Goal: Information Seeking & Learning: Learn about a topic

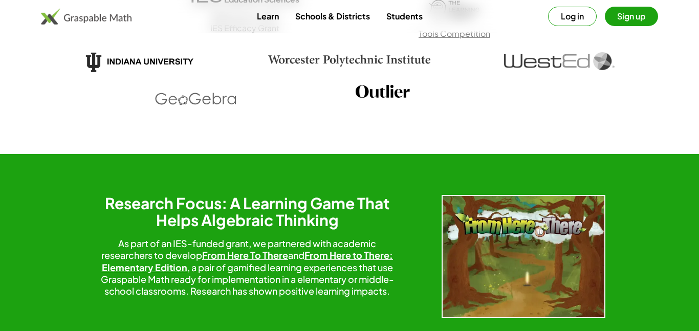
scroll to position [2217, 0]
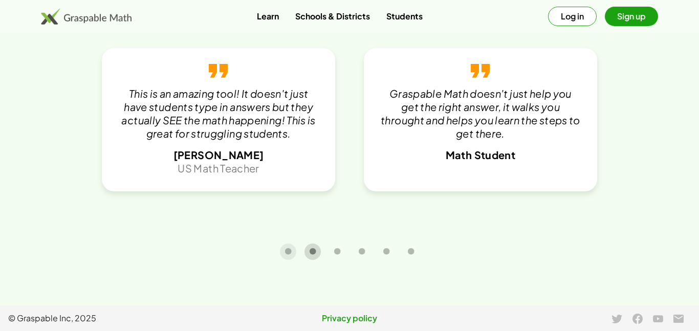
click at [311, 255] on icon "Carousel slide 2 of 6" at bounding box center [313, 252] width 8 height 8
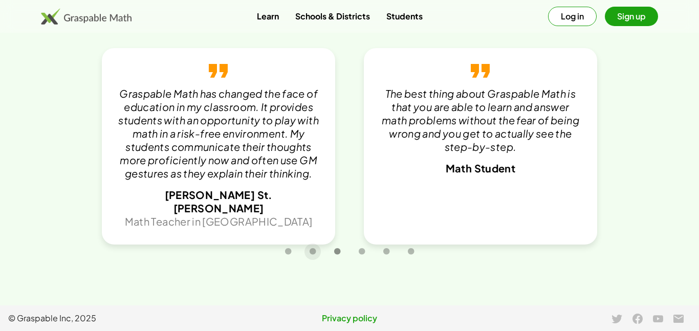
click at [343, 255] on button "Carousel slide 3 of 6" at bounding box center [337, 252] width 16 height 16
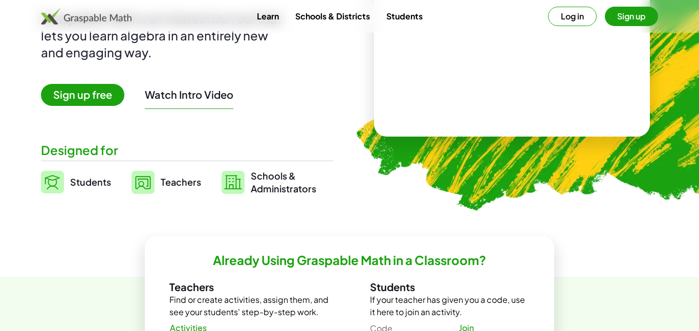
scroll to position [0, 0]
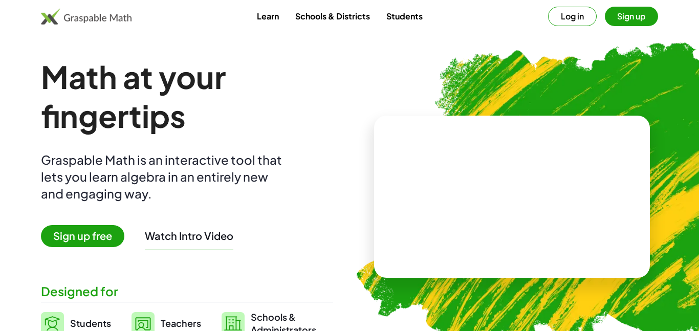
click at [559, 10] on button "Log in" at bounding box center [572, 16] width 49 height 19
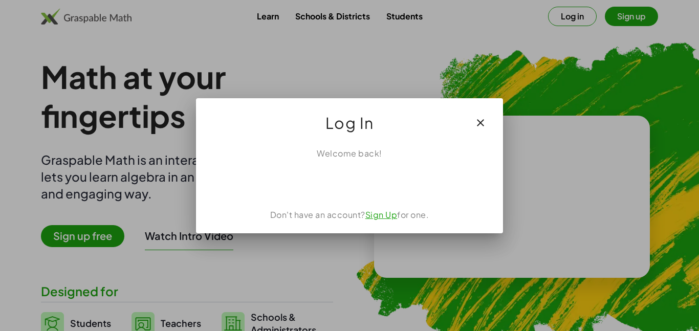
click at [490, 103] on div "Log In" at bounding box center [349, 118] width 307 height 41
click at [476, 123] on icon "button" at bounding box center [481, 123] width 12 height 12
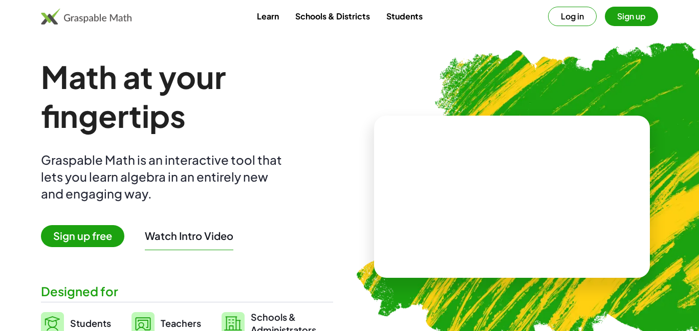
click at [627, 14] on button "Sign up" at bounding box center [631, 16] width 53 height 19
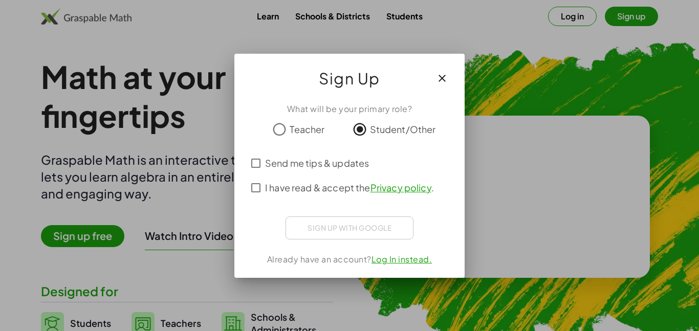
click at [323, 229] on div "Sign up with Google Sign in with Google Sign in with Google. Opens in new tab" at bounding box center [350, 228] width 128 height 23
click at [321, 221] on div "Sign up with Google Sign in with Google Sign in with Google. Opens in new tab" at bounding box center [350, 228] width 128 height 23
click at [372, 238] on div "What will be your primary role? Teacher Student/Other Send me tips & updates I …" at bounding box center [350, 186] width 230 height 183
click at [0, 265] on div at bounding box center [349, 165] width 699 height 331
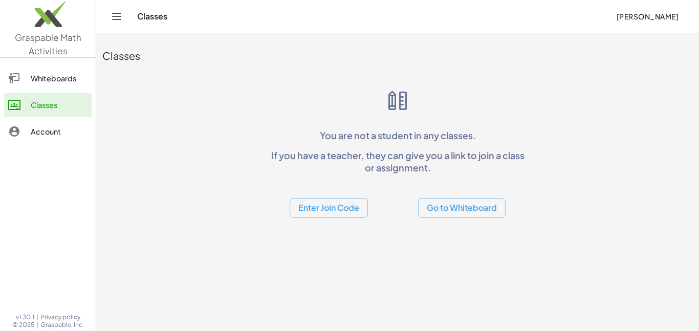
click at [340, 214] on button "Enter Join Code" at bounding box center [329, 208] width 78 height 20
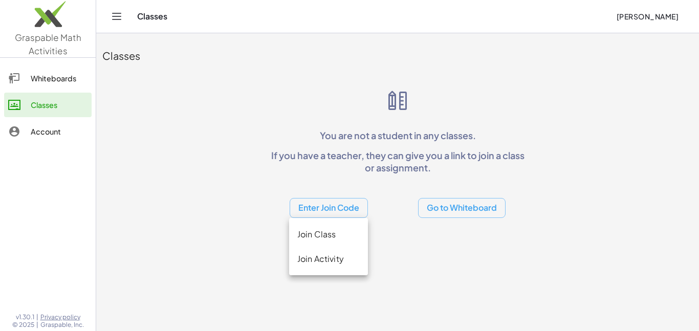
click at [332, 233] on div "Join Class" at bounding box center [329, 234] width 62 height 12
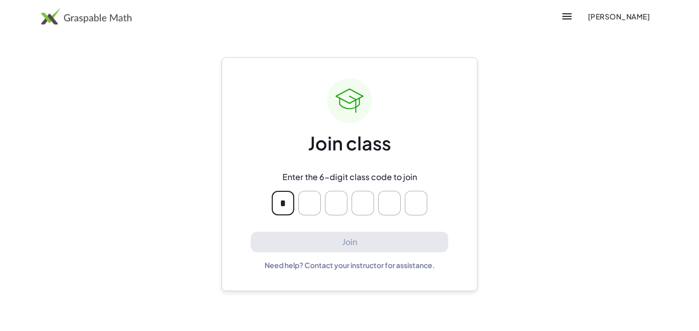
type input "*"
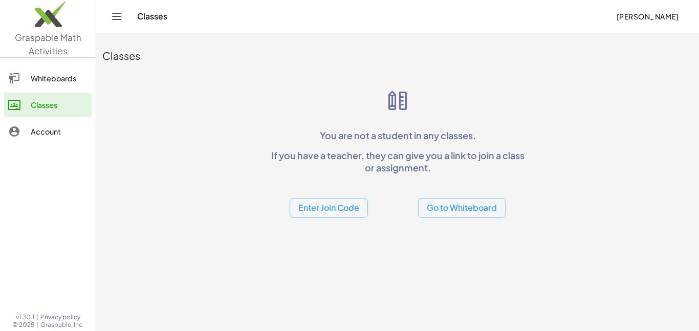
click at [63, 77] on div "Whiteboards" at bounding box center [59, 78] width 57 height 12
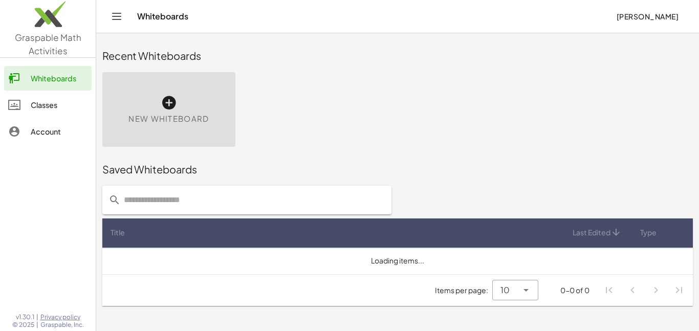
click at [56, 104] on div "Classes" at bounding box center [59, 105] width 57 height 12
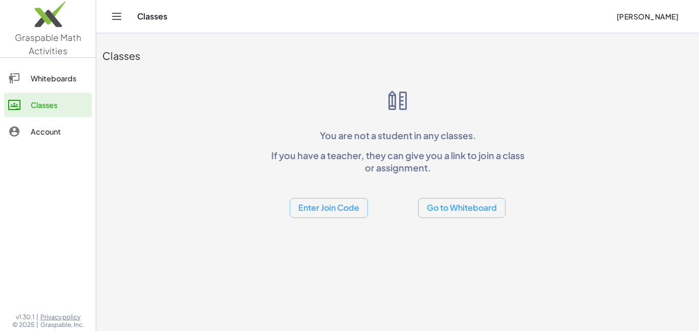
click at [346, 206] on button "Enter Join Code" at bounding box center [329, 208] width 78 height 20
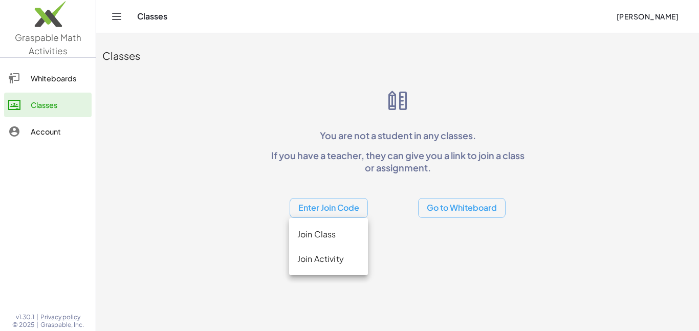
click at [321, 253] on div "Join Activity" at bounding box center [329, 259] width 62 height 12
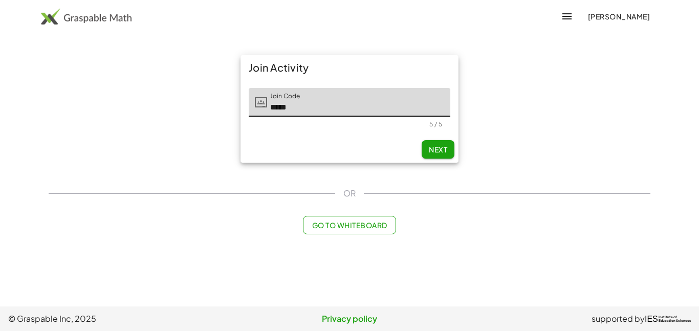
type input "*****"
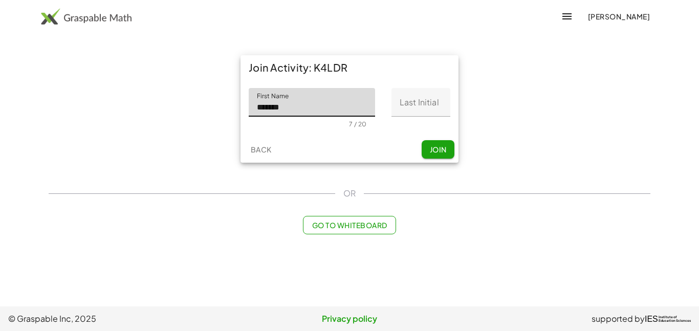
type input "*******"
click at [407, 101] on input "Last Initial" at bounding box center [421, 102] width 59 height 29
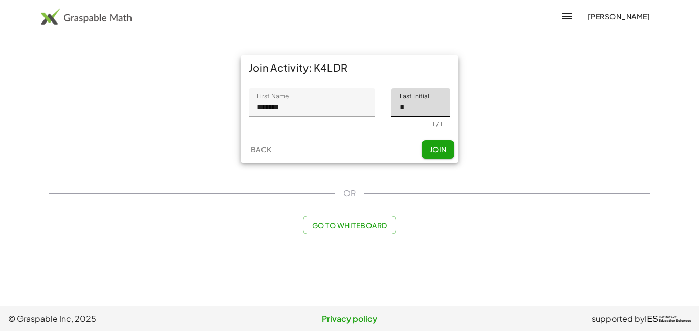
type input "*"
click at [441, 149] on span "Join" at bounding box center [438, 149] width 17 height 9
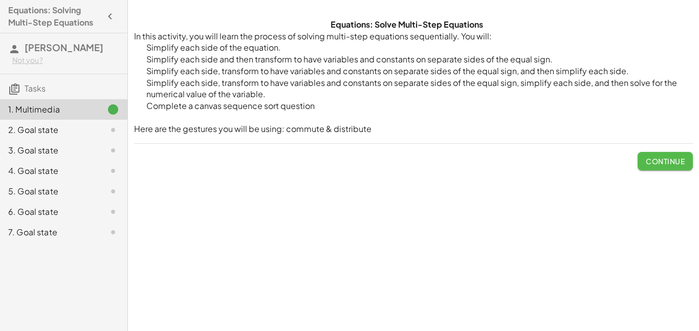
click at [660, 153] on button "Continue" at bounding box center [665, 161] width 55 height 18
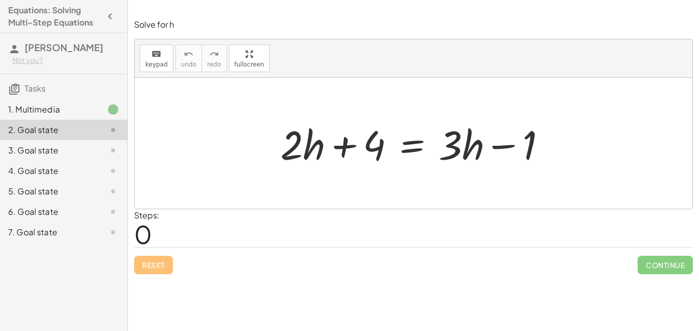
drag, startPoint x: 255, startPoint y: 173, endPoint x: 319, endPoint y: 179, distance: 64.3
click at [319, 179] on div at bounding box center [414, 143] width 558 height 131
click at [162, 61] on span "keypad" at bounding box center [156, 64] width 23 height 7
click at [254, 211] on div "Steps: 0" at bounding box center [413, 228] width 559 height 38
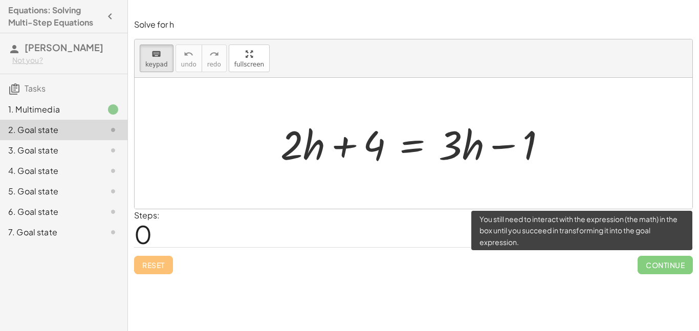
click at [666, 264] on span "Continue" at bounding box center [665, 265] width 55 height 18
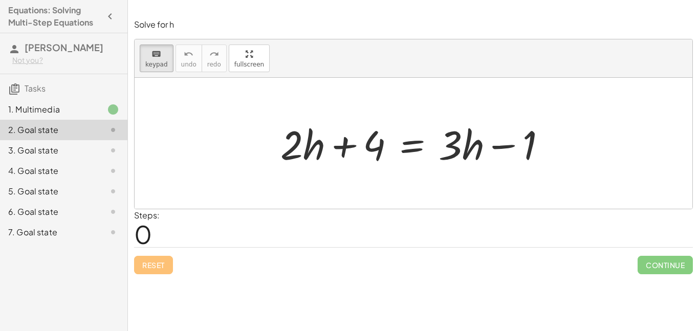
click at [63, 150] on div "3. Goal state" at bounding box center [49, 150] width 82 height 12
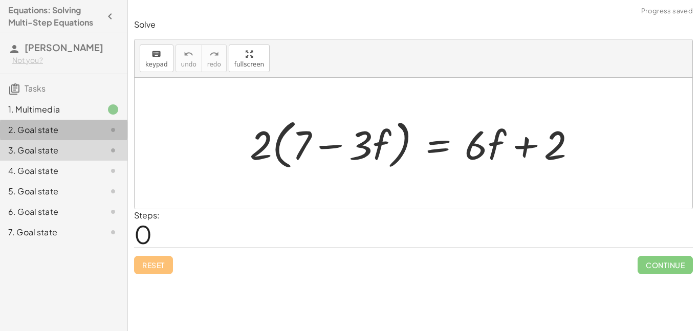
click at [53, 132] on div "2. Goal state" at bounding box center [49, 130] width 82 height 12
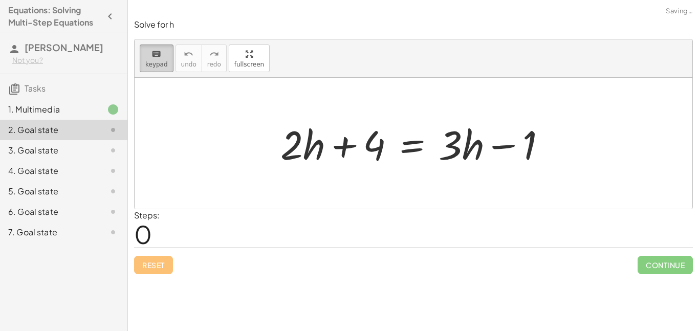
click at [158, 64] on span "keypad" at bounding box center [156, 64] width 23 height 7
click at [242, 75] on div "keyboard keypad undo undo redo redo fullscreen" at bounding box center [414, 58] width 558 height 38
click at [242, 129] on div "keyboard keypad undo undo redo redo fullscreen + · 2 · h + 4 = + · 3 · h − 1 ×" at bounding box center [414, 123] width 558 height 169
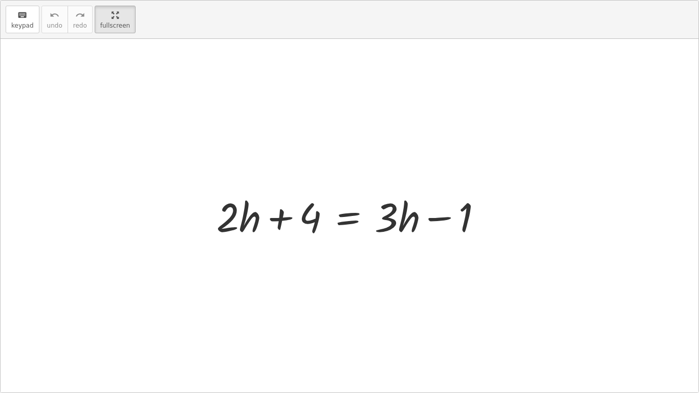
drag, startPoint x: 270, startPoint y: 306, endPoint x: 379, endPoint y: 308, distance: 109.1
click at [379, 308] on div at bounding box center [350, 216] width 698 height 354
drag, startPoint x: 379, startPoint y: 308, endPoint x: 231, endPoint y: 266, distance: 154.0
click at [231, 266] on div at bounding box center [350, 216] width 698 height 354
click at [241, 221] on div at bounding box center [353, 215] width 284 height 53
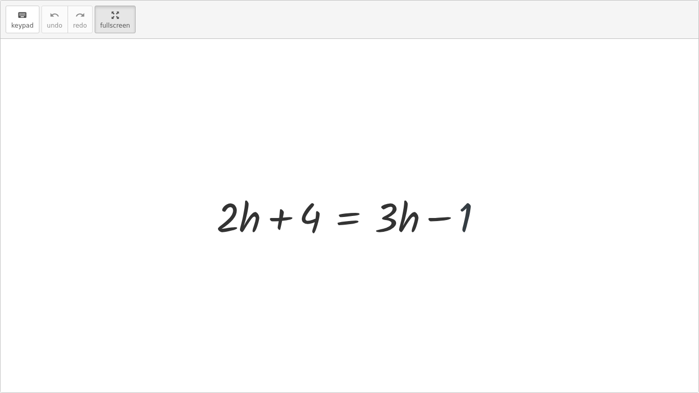
drag, startPoint x: 466, startPoint y: 220, endPoint x: 462, endPoint y: 231, distance: 11.5
click at [462, 231] on div at bounding box center [353, 215] width 284 height 53
drag, startPoint x: 465, startPoint y: 223, endPoint x: 318, endPoint y: 252, distance: 149.9
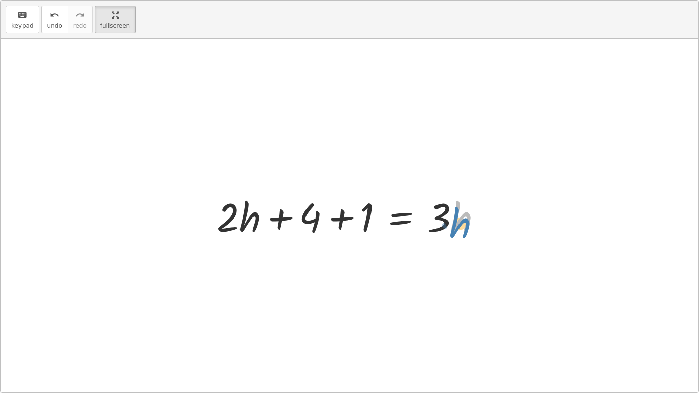
drag, startPoint x: 458, startPoint y: 224, endPoint x: 457, endPoint y: 229, distance: 5.7
click at [457, 229] on div at bounding box center [353, 215] width 284 height 53
click at [438, 222] on div at bounding box center [353, 215] width 284 height 53
drag, startPoint x: 372, startPoint y: 222, endPoint x: 325, endPoint y: 231, distance: 48.0
click at [325, 231] on div at bounding box center [353, 215] width 284 height 53
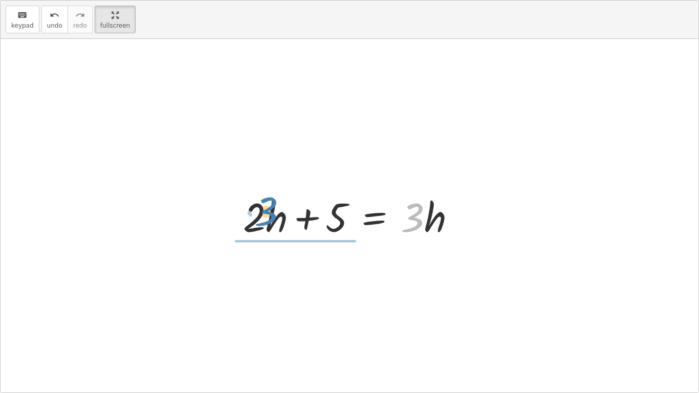
drag, startPoint x: 413, startPoint y: 218, endPoint x: 261, endPoint y: 212, distance: 152.2
click at [261, 212] on div at bounding box center [353, 215] width 231 height 53
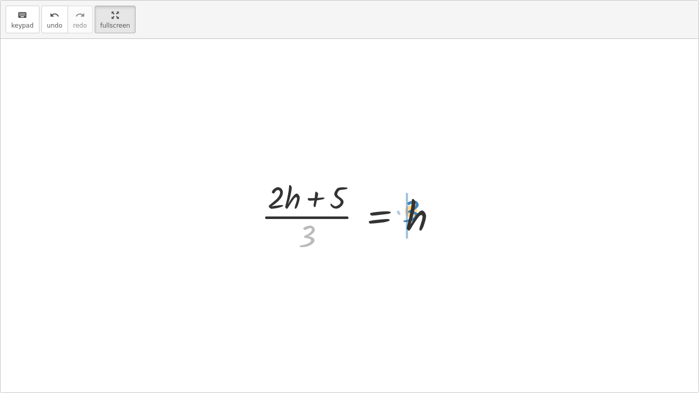
drag, startPoint x: 306, startPoint y: 237, endPoint x: 409, endPoint y: 213, distance: 105.8
click at [409, 213] on div at bounding box center [353, 215] width 195 height 79
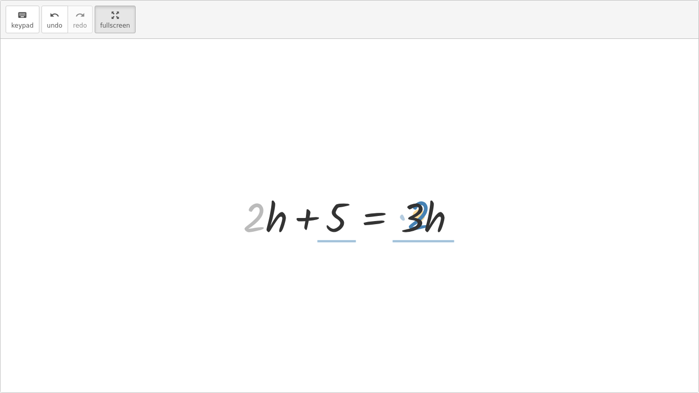
drag, startPoint x: 246, startPoint y: 211, endPoint x: 410, endPoint y: 210, distance: 163.9
click at [410, 210] on div at bounding box center [353, 215] width 231 height 53
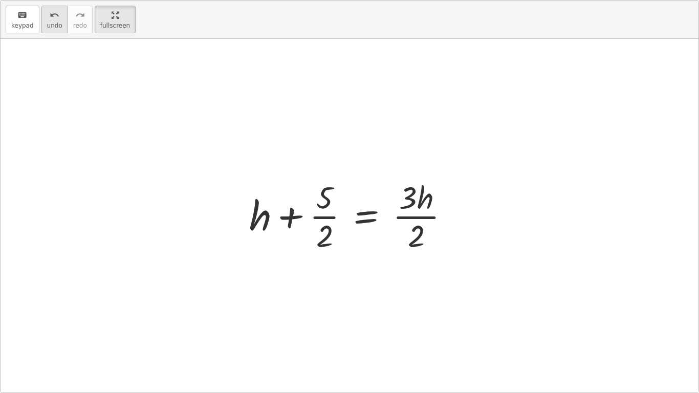
click at [56, 27] on span "undo" at bounding box center [54, 25] width 15 height 7
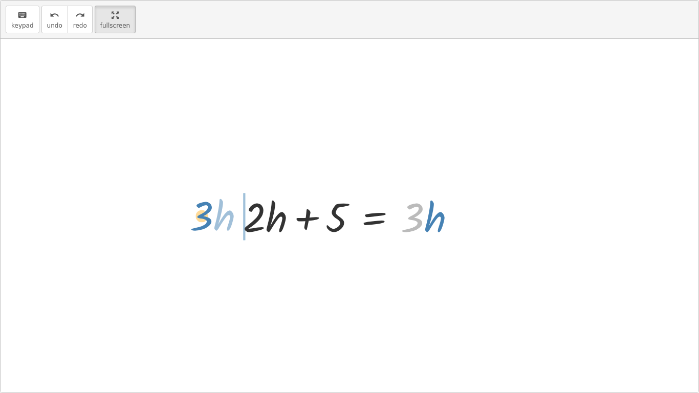
drag, startPoint x: 410, startPoint y: 219, endPoint x: 199, endPoint y: 218, distance: 211.0
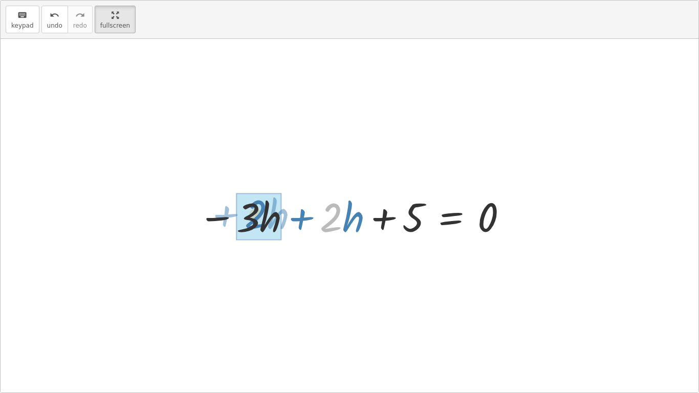
drag, startPoint x: 326, startPoint y: 221, endPoint x: 252, endPoint y: 218, distance: 73.8
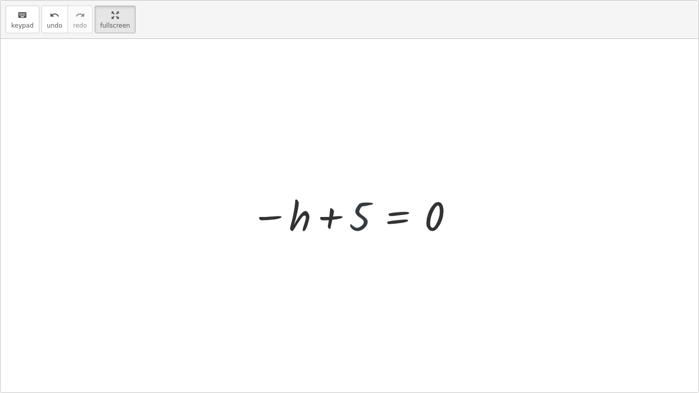
click at [359, 214] on div at bounding box center [354, 215] width 216 height 51
drag, startPoint x: 360, startPoint y: 213, endPoint x: 428, endPoint y: 223, distance: 68.4
click at [428, 223] on div at bounding box center [354, 215] width 216 height 51
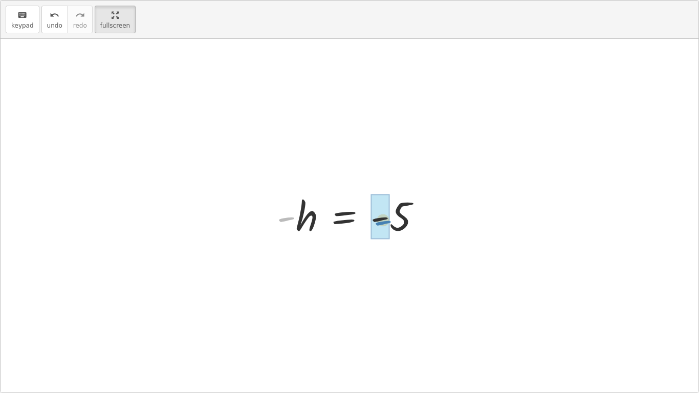
drag, startPoint x: 295, startPoint y: 218, endPoint x: 391, endPoint y: 221, distance: 96.3
click at [391, 221] on div at bounding box center [353, 215] width 163 height 51
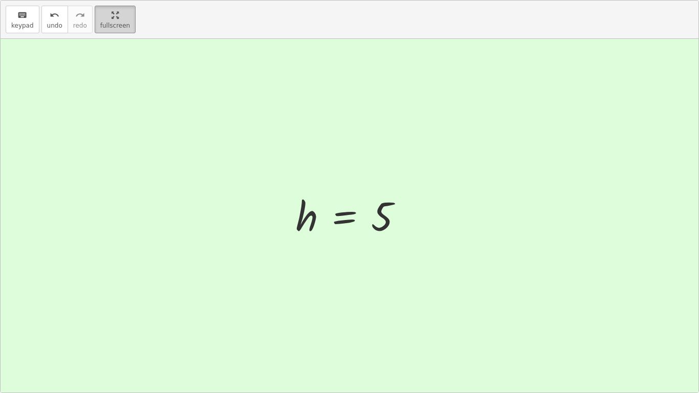
click at [105, 0] on html "Equations: Solving Multi-Step Equations Preston B Not you? Tasks 1. Multimedia …" at bounding box center [349, 196] width 699 height 393
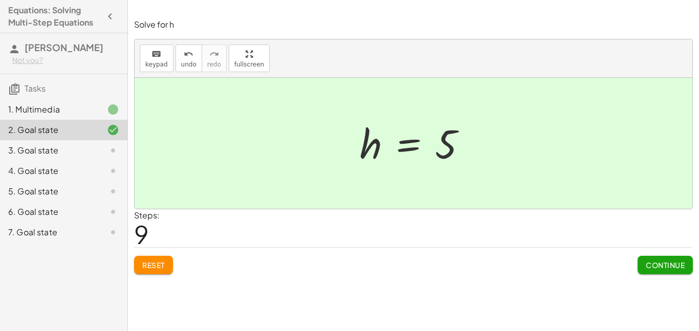
click at [71, 149] on div "3. Goal state" at bounding box center [49, 150] width 82 height 12
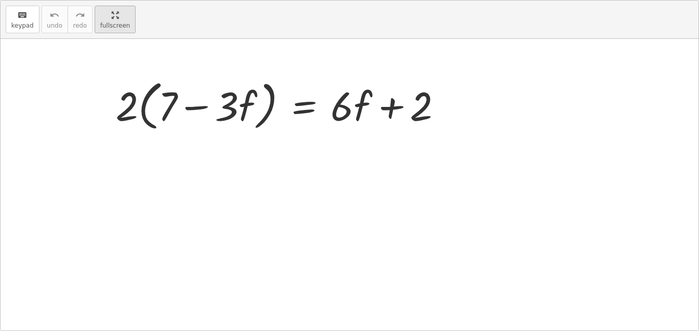
click at [251, 124] on div "keyboard keypad undo undo redo redo fullscreen · 2 · ( + 7 − · 3 · f ) = + · 6 …" at bounding box center [350, 166] width 698 height 330
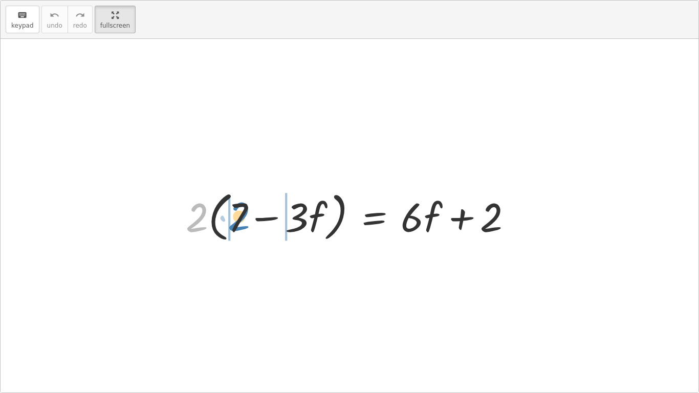
drag, startPoint x: 191, startPoint y: 225, endPoint x: 232, endPoint y: 223, distance: 41.5
click at [232, 223] on div at bounding box center [353, 215] width 345 height 59
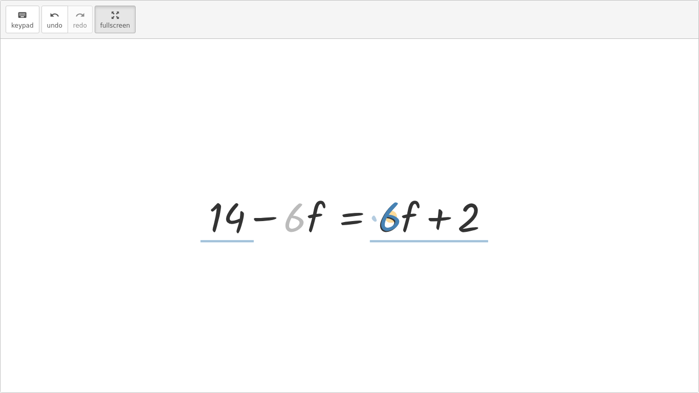
drag, startPoint x: 294, startPoint y: 226, endPoint x: 390, endPoint y: 225, distance: 95.8
click at [390, 225] on div at bounding box center [354, 215] width 300 height 53
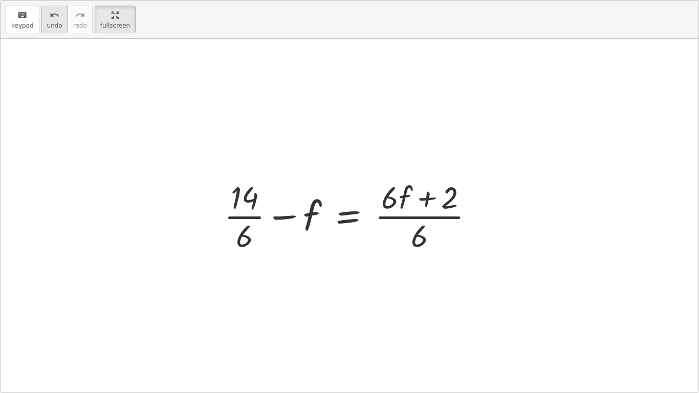
click at [52, 7] on button "undo undo" at bounding box center [54, 20] width 27 height 28
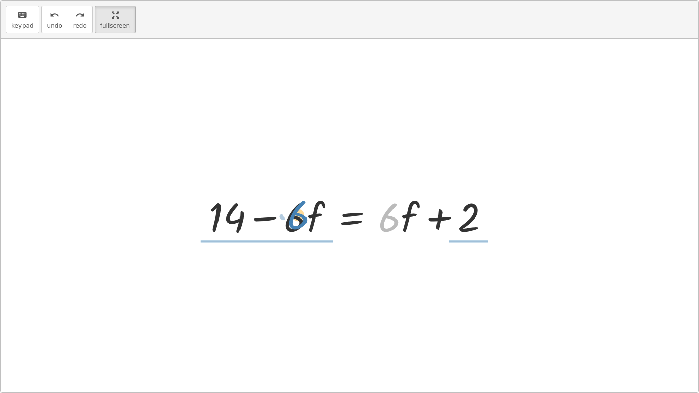
drag, startPoint x: 385, startPoint y: 221, endPoint x: 293, endPoint y: 220, distance: 92.2
click at [293, 220] on div at bounding box center [354, 215] width 300 height 53
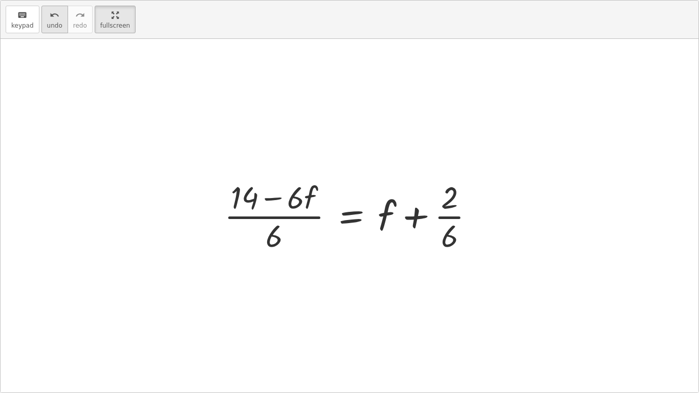
click at [51, 29] on span "undo" at bounding box center [54, 25] width 15 height 7
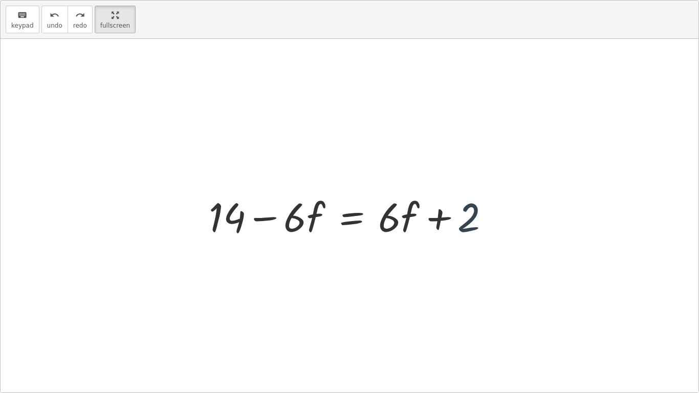
click at [464, 215] on div at bounding box center [354, 215] width 300 height 53
drag, startPoint x: 231, startPoint y: 216, endPoint x: 485, endPoint y: 222, distance: 254.0
click at [485, 222] on div at bounding box center [354, 215] width 300 height 53
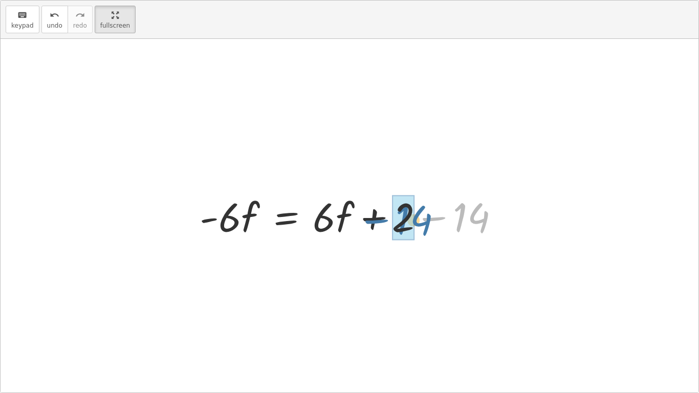
drag, startPoint x: 483, startPoint y: 221, endPoint x: 426, endPoint y: 223, distance: 57.4
click at [426, 223] on div at bounding box center [354, 215] width 318 height 53
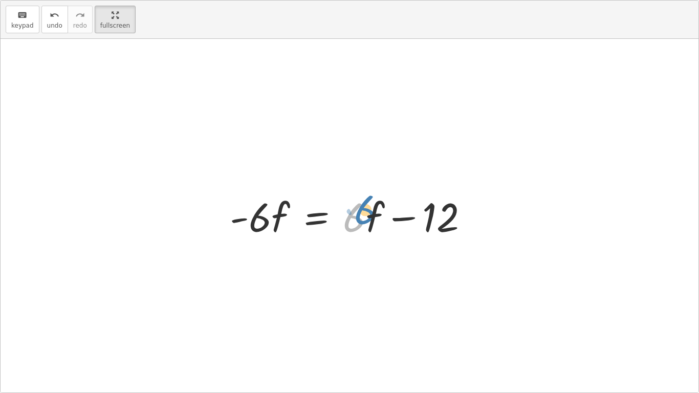
drag, startPoint x: 355, startPoint y: 228, endPoint x: 362, endPoint y: 221, distance: 9.8
click at [362, 221] on div at bounding box center [354, 215] width 258 height 53
drag, startPoint x: 432, startPoint y: 216, endPoint x: 350, endPoint y: 205, distance: 82.6
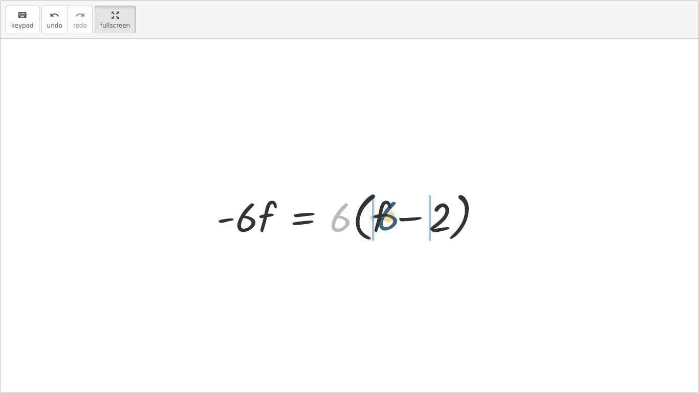
drag, startPoint x: 341, startPoint y: 216, endPoint x: 386, endPoint y: 210, distance: 45.4
click at [386, 210] on div at bounding box center [353, 215] width 284 height 59
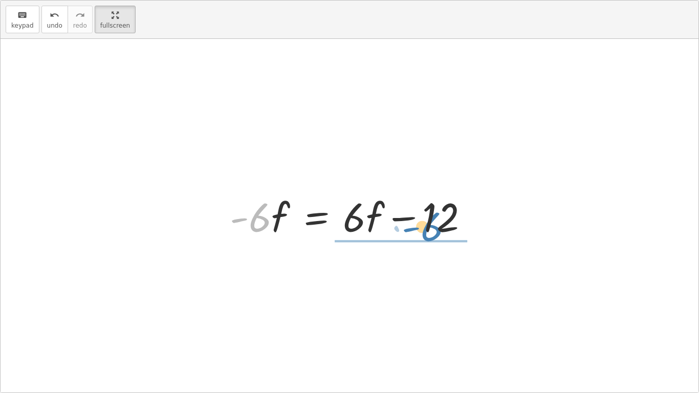
drag, startPoint x: 250, startPoint y: 216, endPoint x: 422, endPoint y: 225, distance: 172.3
click at [422, 225] on div at bounding box center [354, 215] width 258 height 53
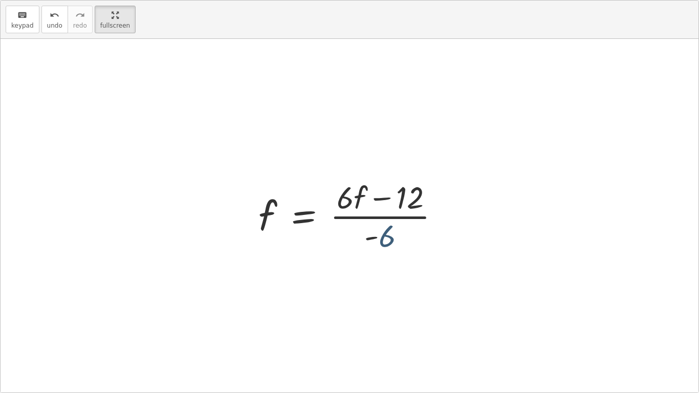
click at [386, 233] on div at bounding box center [353, 215] width 200 height 79
drag, startPoint x: 345, startPoint y: 198, endPoint x: 389, endPoint y: 240, distance: 60.9
click at [389, 240] on div at bounding box center [353, 215] width 200 height 79
drag, startPoint x: 356, startPoint y: 195, endPoint x: 339, endPoint y: 192, distance: 17.2
click at [339, 192] on div at bounding box center [353, 215] width 200 height 79
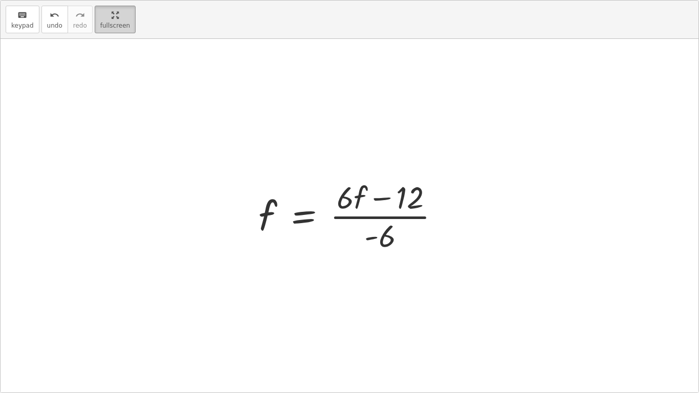
click at [106, 0] on html "Equations: Solving Multi-Step Equations Preston B Not you? Tasks 1. Multimedia …" at bounding box center [349, 196] width 699 height 393
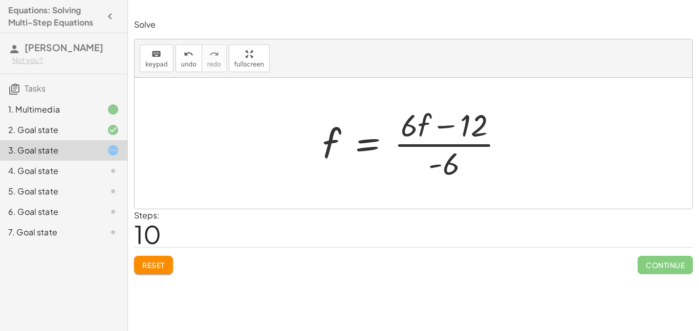
click at [164, 271] on button "Reset" at bounding box center [153, 265] width 39 height 18
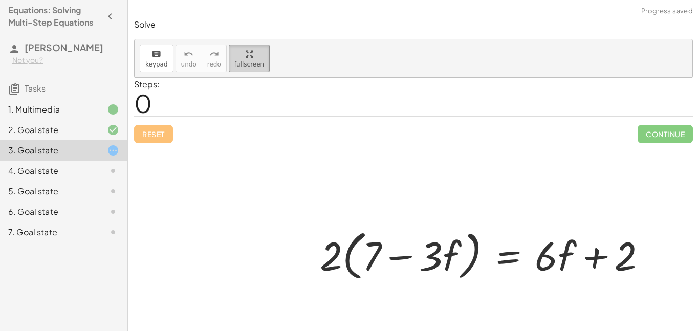
click at [233, 78] on div "keyboard keypad undo undo redo redo fullscreen · 2 · ( + 7 − · 3 · f ) = + · 6 …" at bounding box center [414, 58] width 558 height 38
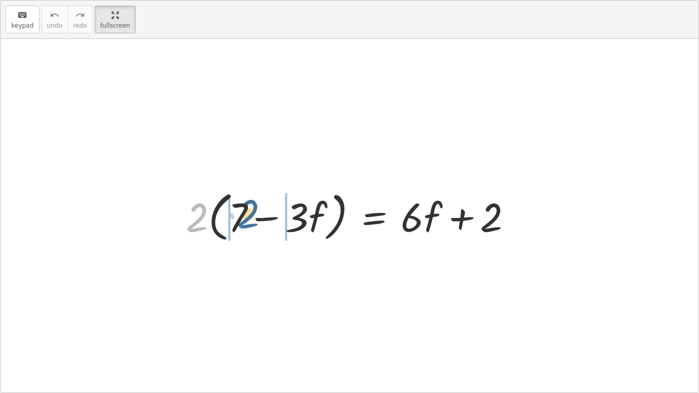
drag, startPoint x: 195, startPoint y: 224, endPoint x: 239, endPoint y: 220, distance: 43.8
click at [239, 220] on div at bounding box center [353, 215] width 345 height 59
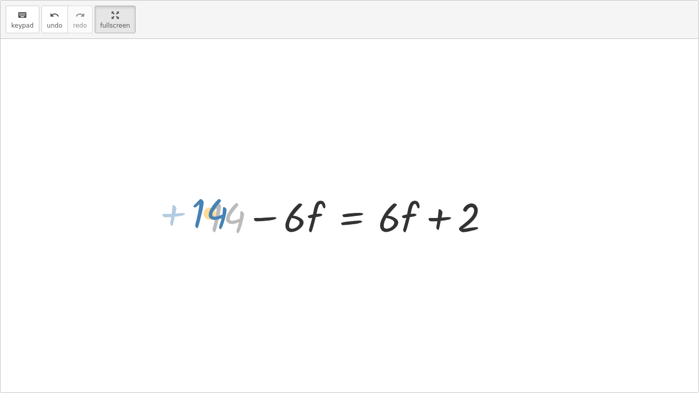
drag, startPoint x: 225, startPoint y: 219, endPoint x: 217, endPoint y: 217, distance: 8.6
click at [217, 217] on div at bounding box center [354, 215] width 300 height 53
drag, startPoint x: 470, startPoint y: 219, endPoint x: 237, endPoint y: 218, distance: 233.0
click at [237, 218] on div at bounding box center [354, 215] width 300 height 53
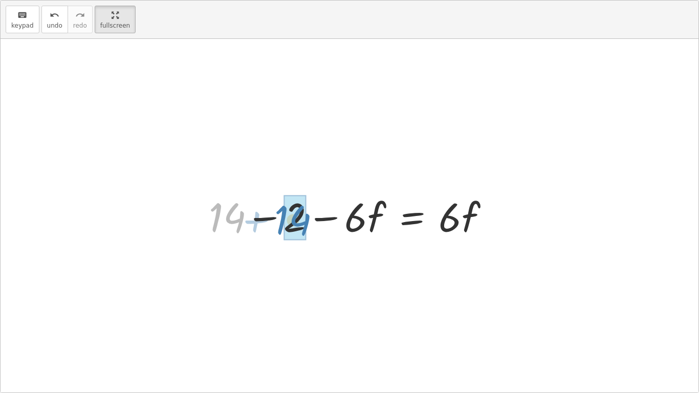
drag, startPoint x: 235, startPoint y: 219, endPoint x: 300, endPoint y: 221, distance: 65.1
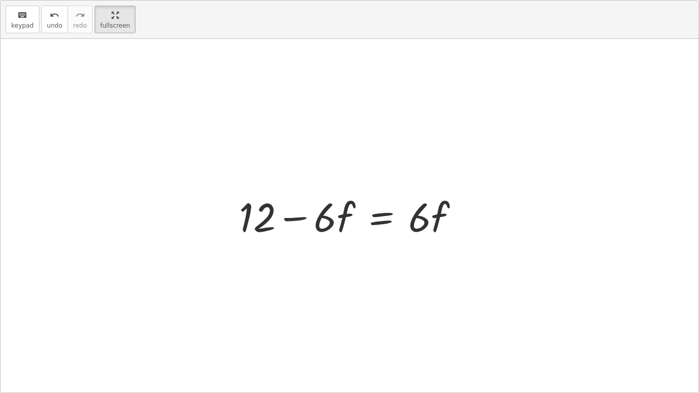
click at [293, 220] on div at bounding box center [353, 215] width 239 height 53
drag, startPoint x: 292, startPoint y: 220, endPoint x: 390, endPoint y: 217, distance: 97.8
click at [390, 217] on div at bounding box center [353, 215] width 239 height 53
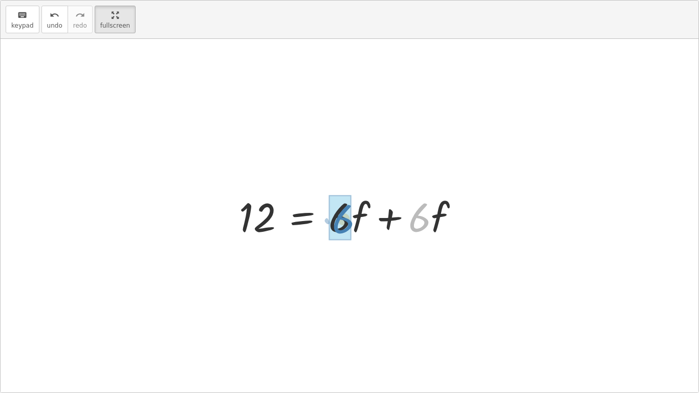
drag, startPoint x: 419, startPoint y: 223, endPoint x: 345, endPoint y: 224, distance: 73.8
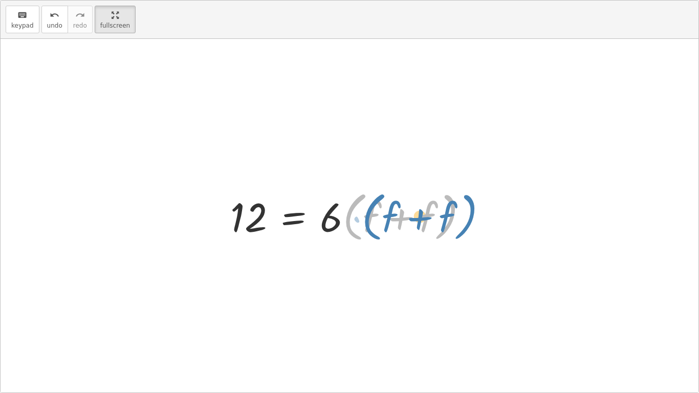
drag, startPoint x: 349, startPoint y: 222, endPoint x: 357, endPoint y: 221, distance: 8.3
click at [357, 221] on div at bounding box center [353, 215] width 257 height 59
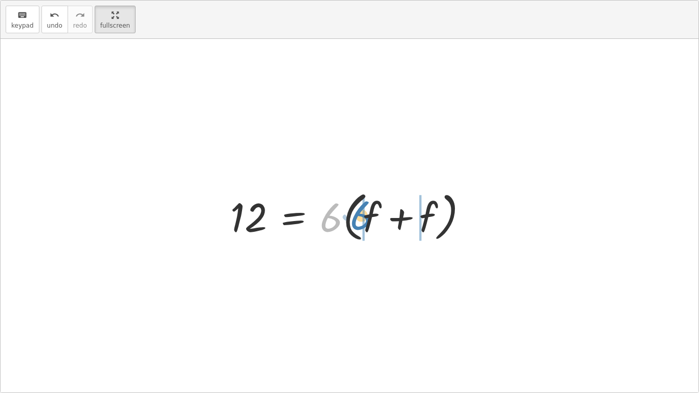
drag, startPoint x: 327, startPoint y: 226, endPoint x: 358, endPoint y: 224, distance: 30.8
click at [358, 224] on div at bounding box center [353, 215] width 257 height 59
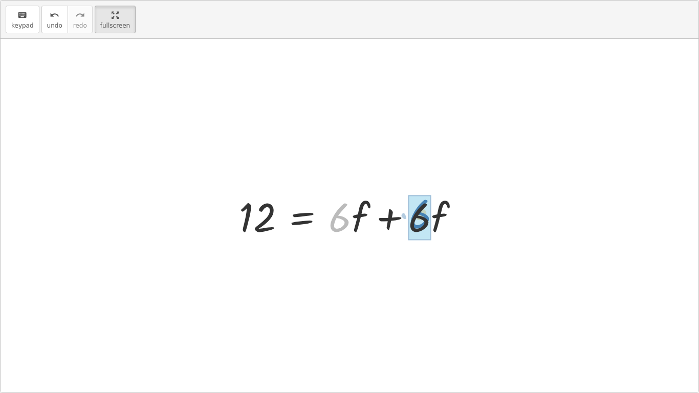
drag, startPoint x: 343, startPoint y: 222, endPoint x: 421, endPoint y: 219, distance: 78.4
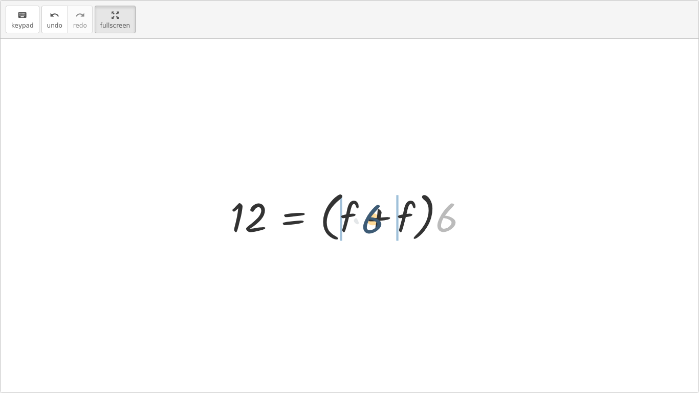
drag, startPoint x: 458, startPoint y: 220, endPoint x: 365, endPoint y: 220, distance: 93.2
click at [365, 220] on div at bounding box center [353, 215] width 257 height 59
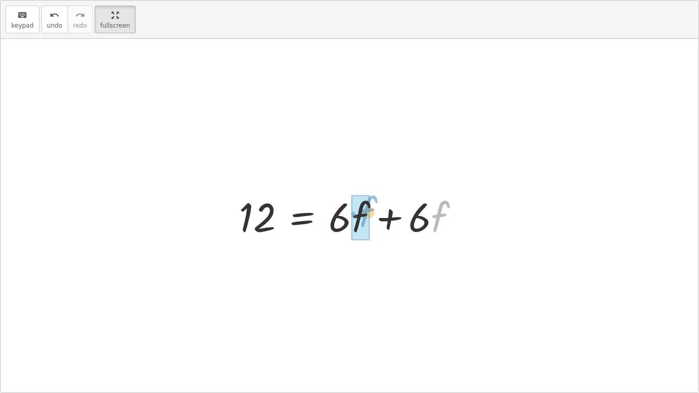
drag, startPoint x: 435, startPoint y: 218, endPoint x: 363, endPoint y: 213, distance: 72.4
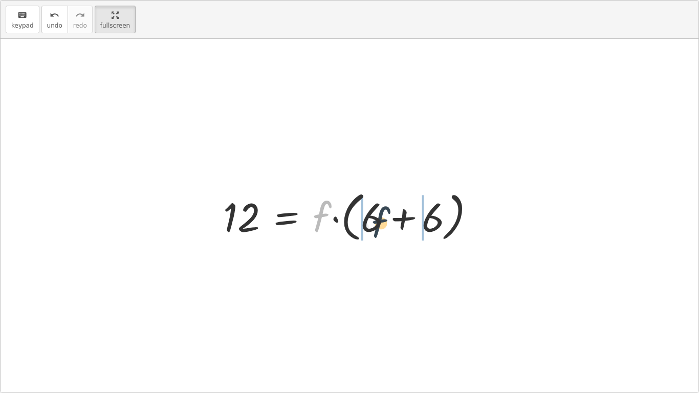
drag, startPoint x: 320, startPoint y: 211, endPoint x: 382, endPoint y: 216, distance: 62.1
click at [382, 216] on div at bounding box center [353, 215] width 270 height 59
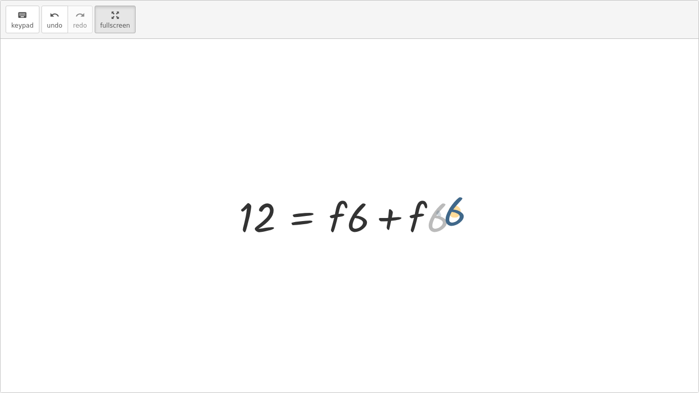
drag, startPoint x: 434, startPoint y: 231, endPoint x: 440, endPoint y: 226, distance: 8.0
click at [440, 226] on div at bounding box center [353, 215] width 239 height 53
drag, startPoint x: 415, startPoint y: 217, endPoint x: 435, endPoint y: 218, distance: 20.0
click at [435, 218] on div at bounding box center [353, 215] width 239 height 53
drag, startPoint x: 435, startPoint y: 218, endPoint x: 405, endPoint y: 214, distance: 30.5
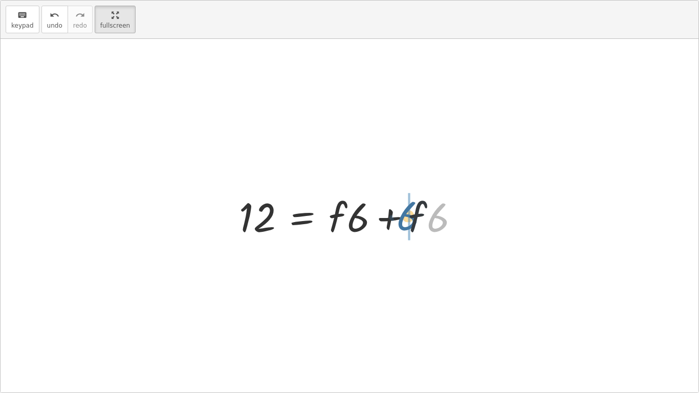
click at [405, 214] on div at bounding box center [353, 215] width 239 height 53
drag, startPoint x: 441, startPoint y: 219, endPoint x: 429, endPoint y: 220, distance: 12.8
click at [429, 220] on div at bounding box center [353, 215] width 239 height 53
click at [424, 219] on div at bounding box center [353, 215] width 239 height 53
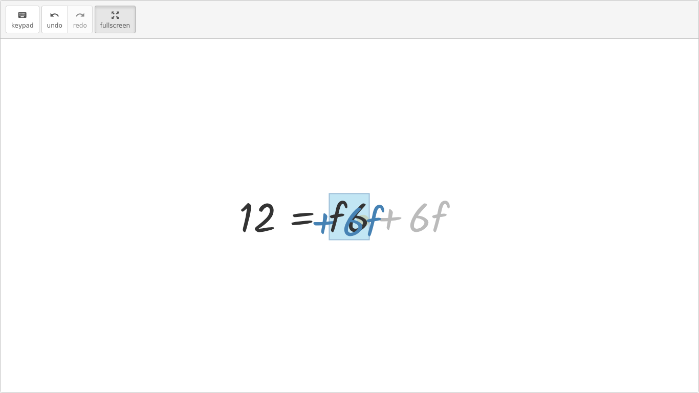
drag, startPoint x: 387, startPoint y: 219, endPoint x: 323, endPoint y: 223, distance: 63.6
click at [323, 223] on div at bounding box center [353, 215] width 239 height 53
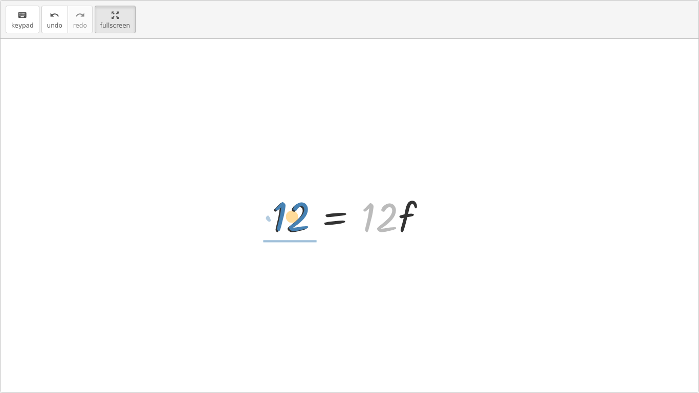
drag, startPoint x: 390, startPoint y: 217, endPoint x: 300, endPoint y: 217, distance: 90.6
click at [300, 217] on div at bounding box center [353, 215] width 173 height 53
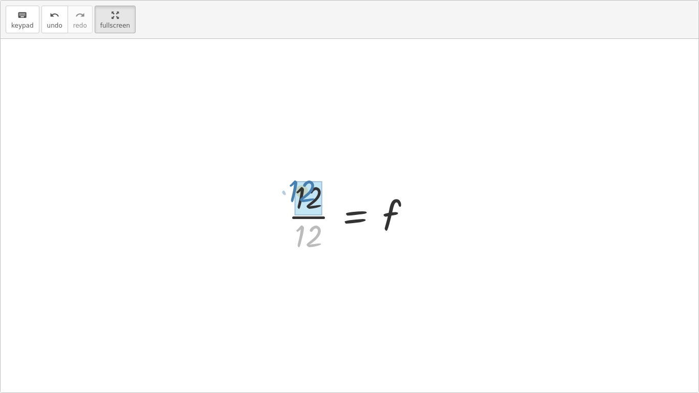
drag, startPoint x: 313, startPoint y: 241, endPoint x: 308, endPoint y: 199, distance: 41.7
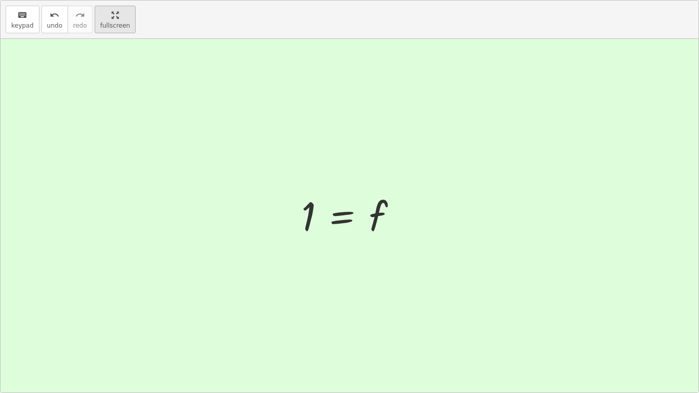
click at [107, 0] on html "Equations: Solving Multi-Step Equations Preston B Not you? Tasks 1. Multimedia …" at bounding box center [349, 196] width 699 height 393
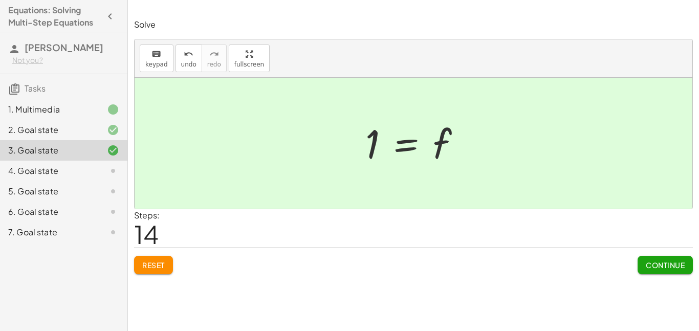
click at [84, 169] on div "4. Goal state" at bounding box center [49, 171] width 82 height 12
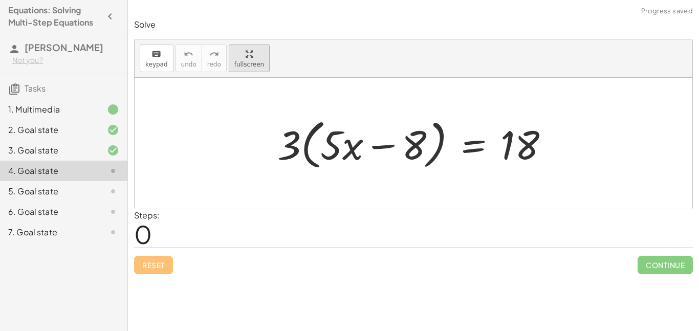
click at [253, 118] on div "keyboard keypad undo undo redo redo fullscreen · 3 · ( + · 5 · x − 8 ) = 18 ×" at bounding box center [414, 123] width 558 height 169
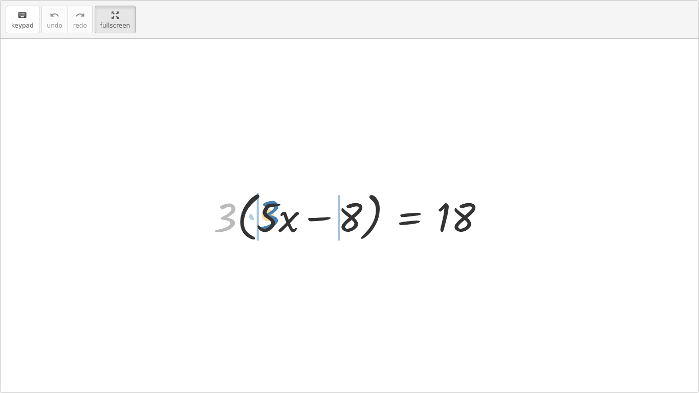
drag, startPoint x: 223, startPoint y: 219, endPoint x: 266, endPoint y: 216, distance: 43.6
click at [266, 216] on div at bounding box center [353, 215] width 290 height 59
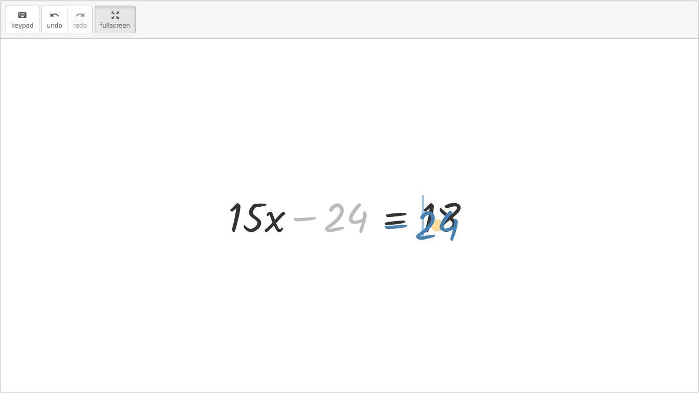
drag, startPoint x: 310, startPoint y: 218, endPoint x: 401, endPoint y: 226, distance: 91.6
click at [401, 226] on div at bounding box center [353, 215] width 261 height 53
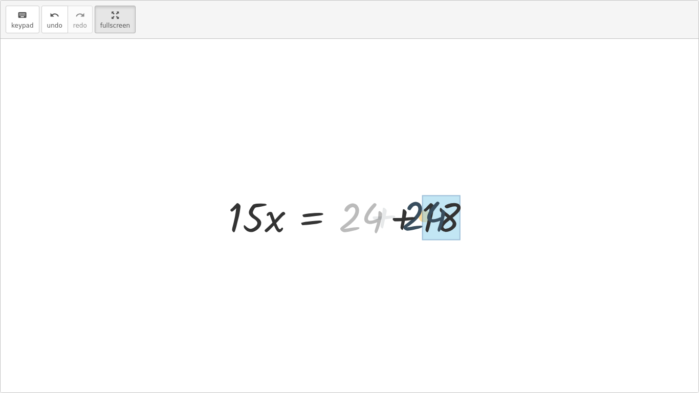
drag, startPoint x: 359, startPoint y: 215, endPoint x: 435, endPoint y: 211, distance: 75.9
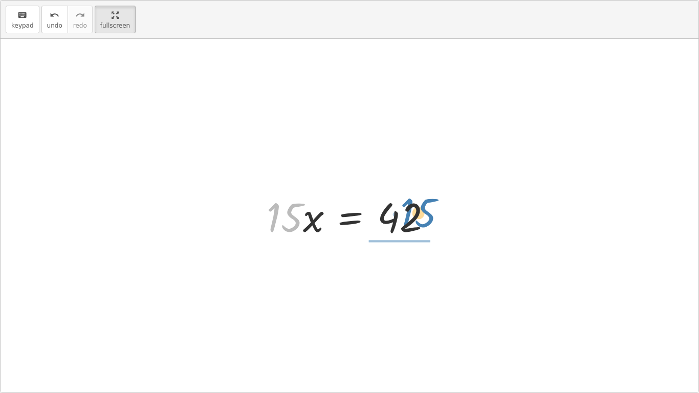
drag, startPoint x: 278, startPoint y: 211, endPoint x: 408, endPoint y: 216, distance: 130.6
click at [408, 216] on div at bounding box center [354, 215] width 184 height 53
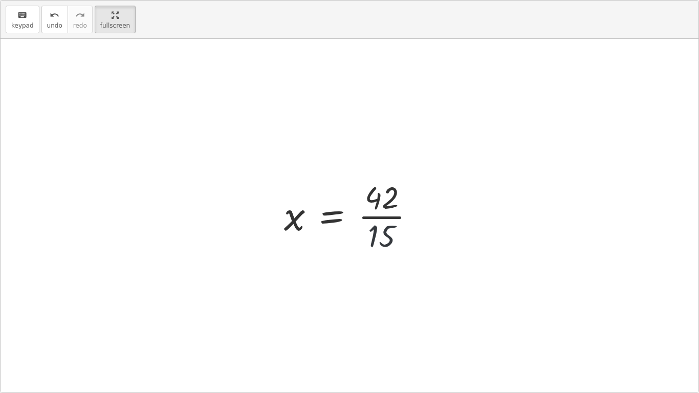
click at [398, 239] on div at bounding box center [354, 215] width 150 height 79
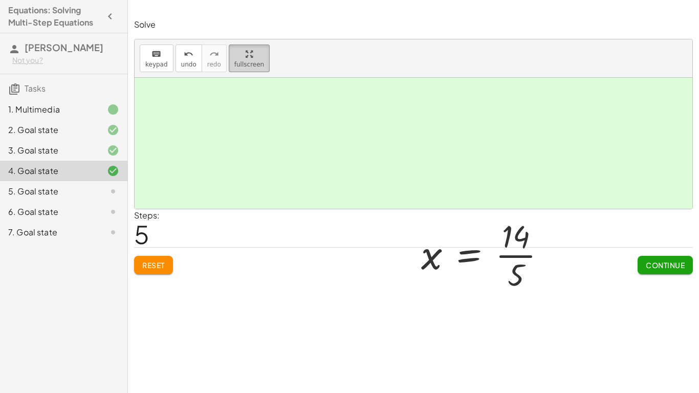
click at [107, 0] on html "Equations: Solving Multi-Step Equations Preston B Not you? Tasks 1. Multimedia …" at bounding box center [349, 196] width 699 height 393
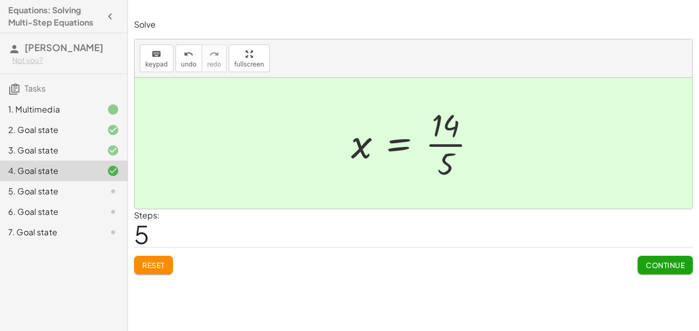
click at [108, 196] on icon at bounding box center [113, 191] width 12 height 12
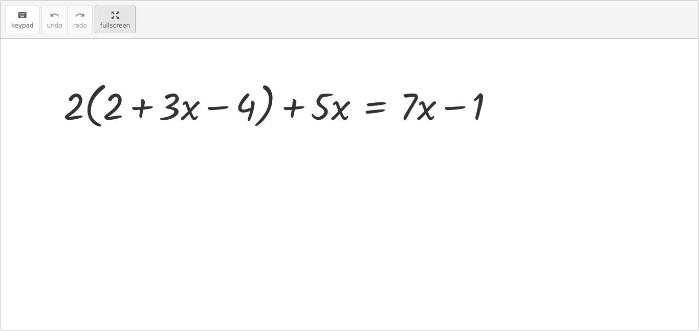
click at [235, 111] on div "keyboard keypad undo undo redo redo fullscreen + · 2 · ( + 2 + · 3 · x − 4 ) + …" at bounding box center [350, 166] width 698 height 330
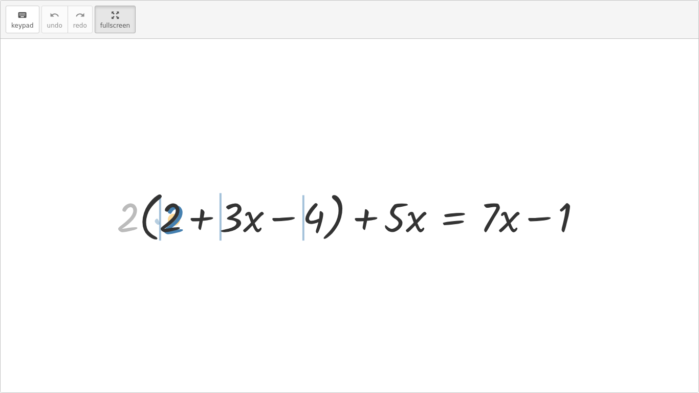
drag, startPoint x: 125, startPoint y: 224, endPoint x: 172, endPoint y: 226, distance: 46.6
click at [172, 226] on div at bounding box center [354, 215] width 484 height 59
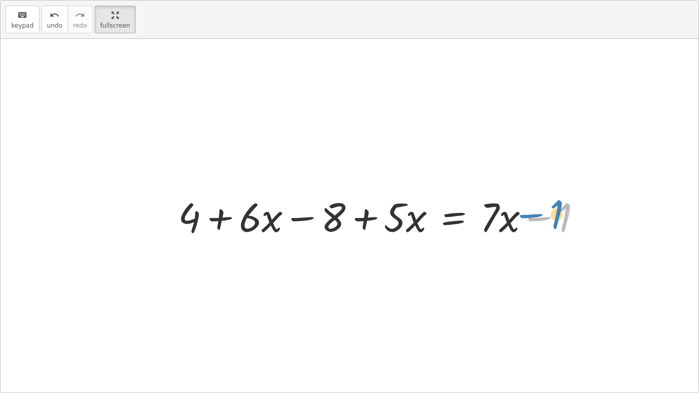
drag, startPoint x: 561, startPoint y: 221, endPoint x: 553, endPoint y: 218, distance: 8.7
click at [553, 218] on div at bounding box center [384, 215] width 422 height 53
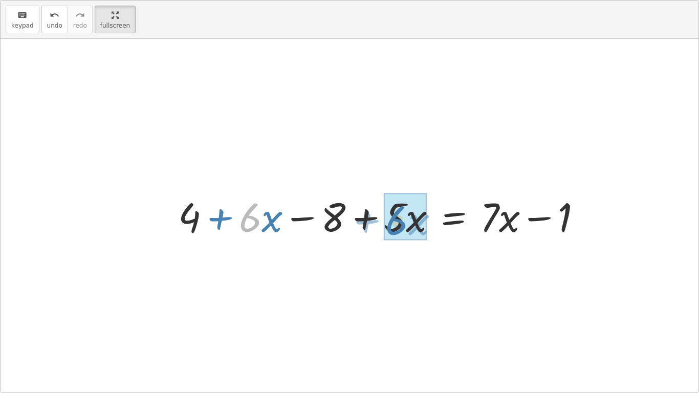
drag, startPoint x: 250, startPoint y: 229, endPoint x: 397, endPoint y: 231, distance: 147.0
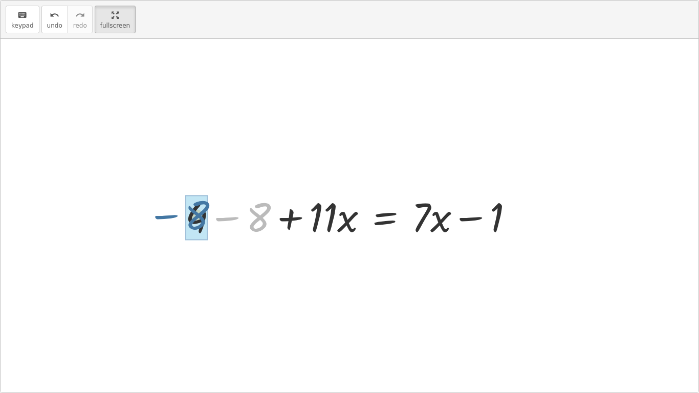
drag, startPoint x: 261, startPoint y: 221, endPoint x: 200, endPoint y: 219, distance: 60.5
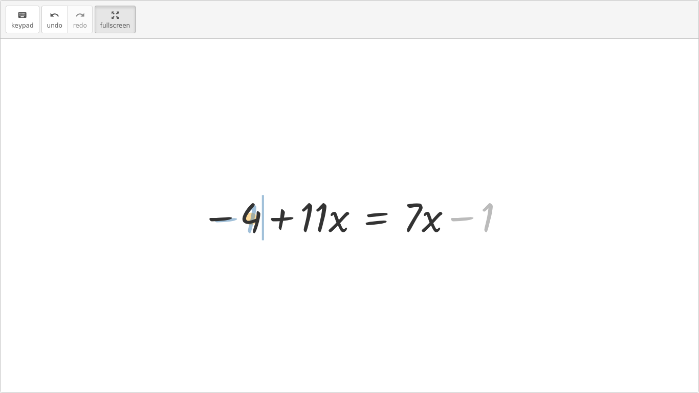
drag, startPoint x: 484, startPoint y: 217, endPoint x: 249, endPoint y: 218, distance: 235.0
click at [249, 218] on div at bounding box center [353, 215] width 315 height 53
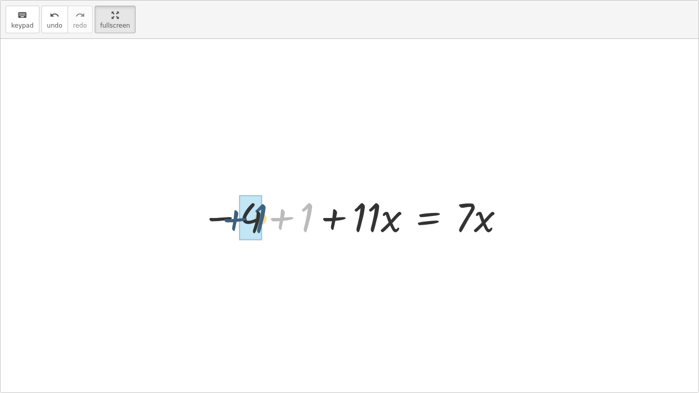
drag, startPoint x: 309, startPoint y: 224, endPoint x: 261, endPoint y: 225, distance: 48.7
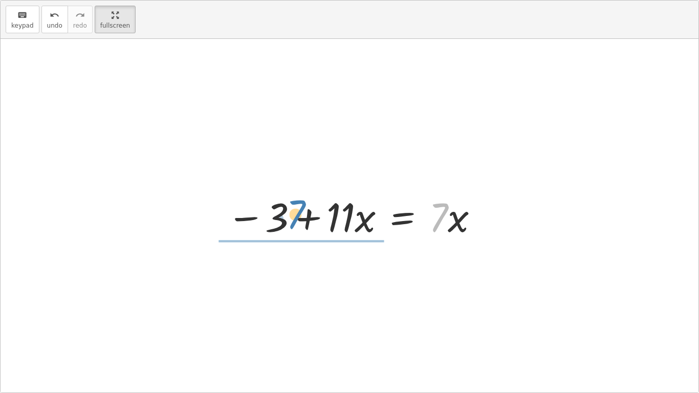
drag, startPoint x: 441, startPoint y: 216, endPoint x: 300, endPoint y: 214, distance: 140.8
click at [300, 214] on div at bounding box center [354, 215] width 264 height 53
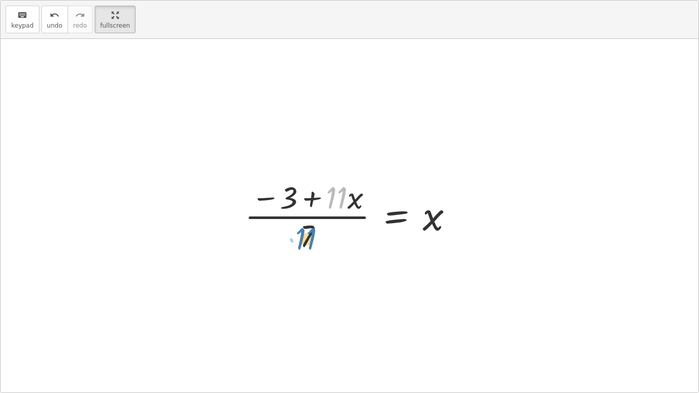
drag, startPoint x: 337, startPoint y: 194, endPoint x: 306, endPoint y: 235, distance: 51.2
click at [306, 235] on div at bounding box center [354, 215] width 228 height 79
drag, startPoint x: 293, startPoint y: 194, endPoint x: 315, endPoint y: 233, distance: 45.2
click at [315, 233] on div at bounding box center [354, 215] width 228 height 79
drag, startPoint x: 433, startPoint y: 218, endPoint x: 311, endPoint y: 242, distance: 123.6
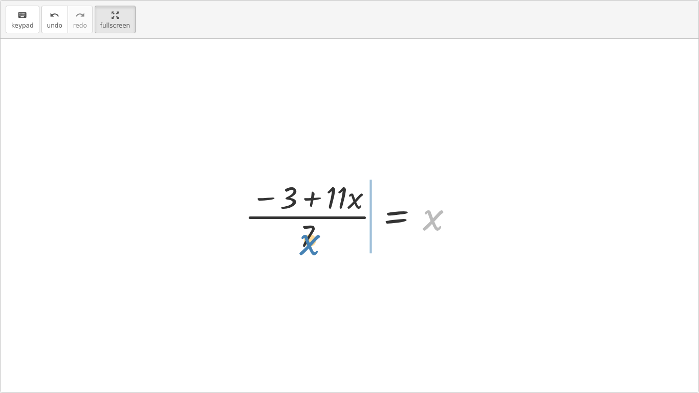
click at [311, 242] on div at bounding box center [354, 215] width 228 height 79
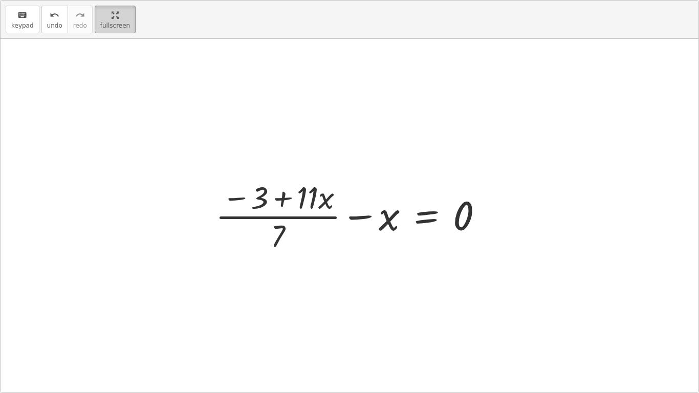
click at [112, 0] on html "Equations: Solving Multi-Step Equations Preston B Not you? Tasks 1. Multimedia …" at bounding box center [349, 196] width 699 height 393
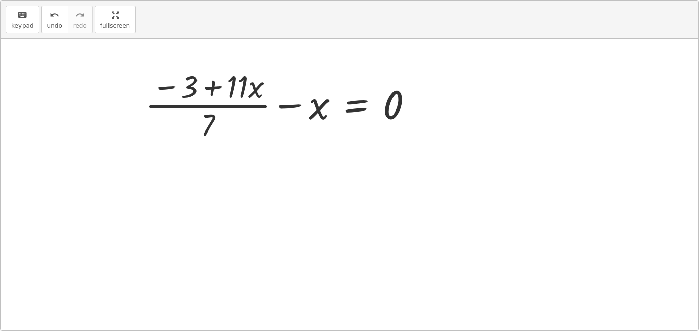
click at [0, 0] on div "Solve for x keyboard keypad undo undo redo redo fullscreen + · 2 · ( + 2 + · 3 …" at bounding box center [0, 0] width 0 height 0
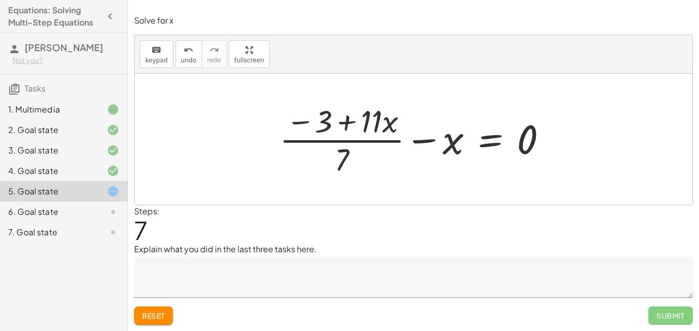
click at [0, 0] on div "Solve for x keyboard keypad undo undo redo redo fullscreen + · 2 · ( + 2 + · 3 …" at bounding box center [0, 0] width 0 height 0
click at [155, 315] on span "Reset" at bounding box center [153, 315] width 23 height 9
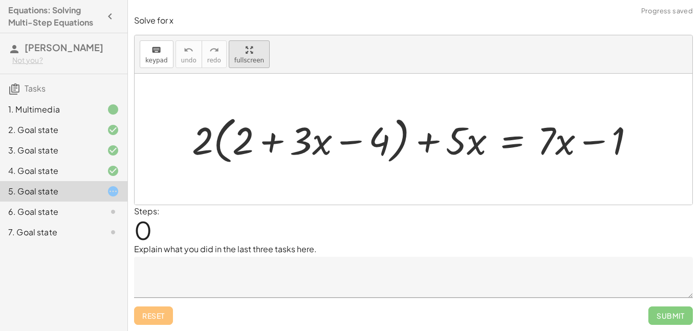
click at [250, 107] on div "keyboard keypad undo undo redo redo fullscreen + · 2 · ( + 2 + · 3 · x − 4 ) + …" at bounding box center [414, 119] width 558 height 169
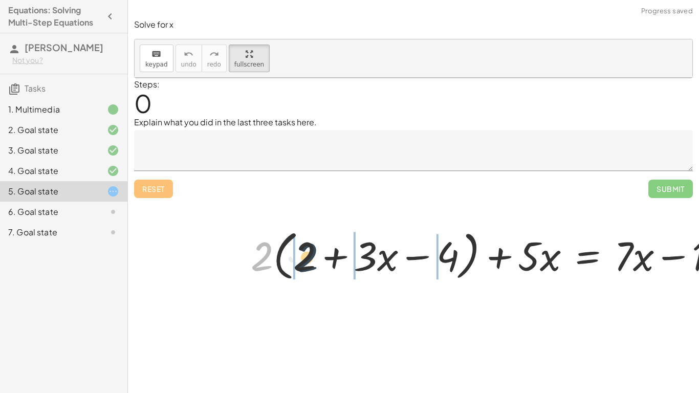
drag, startPoint x: 126, startPoint y: 222, endPoint x: 174, endPoint y: 222, distance: 48.1
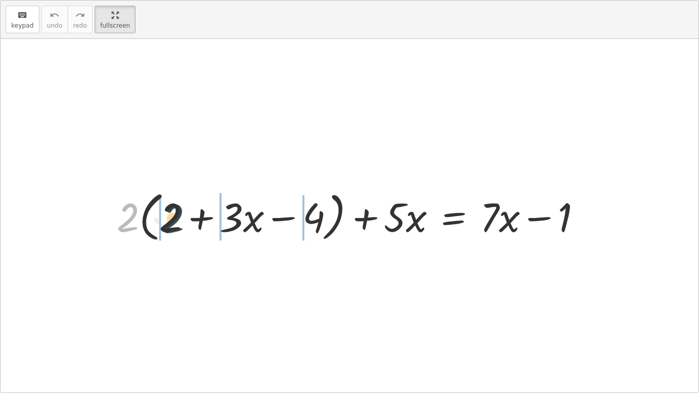
click at [174, 222] on div at bounding box center [354, 215] width 484 height 59
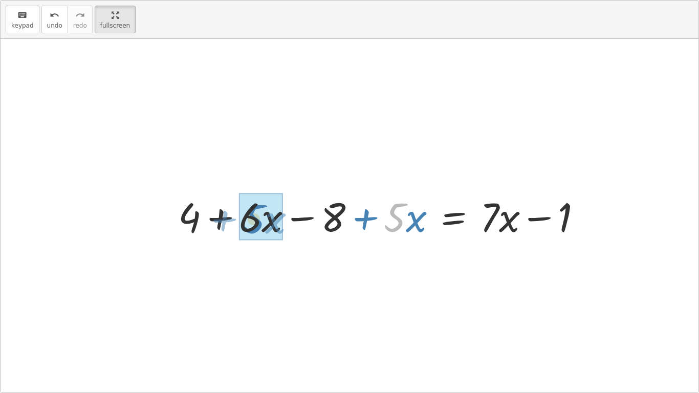
drag, startPoint x: 394, startPoint y: 215, endPoint x: 252, endPoint y: 217, distance: 141.3
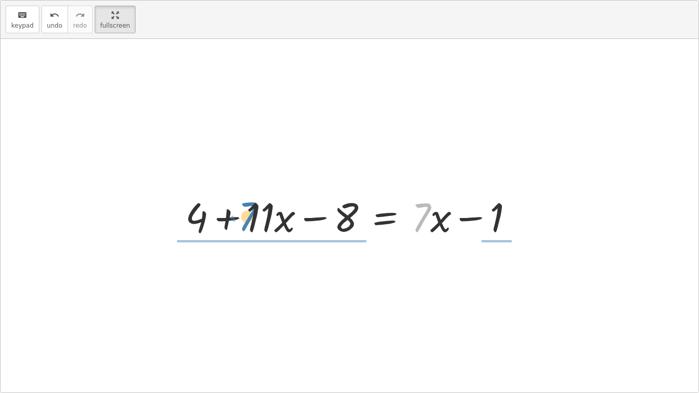
drag, startPoint x: 422, startPoint y: 215, endPoint x: 250, endPoint y: 214, distance: 172.1
click at [250, 214] on div at bounding box center [353, 215] width 347 height 53
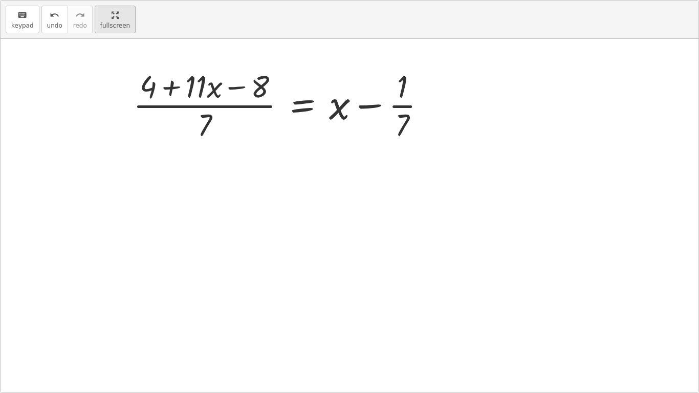
click at [104, 0] on html "Equations: Solving Multi-Step Equations Preston B Not you? Tasks 1. Multimedia …" at bounding box center [349, 196] width 699 height 393
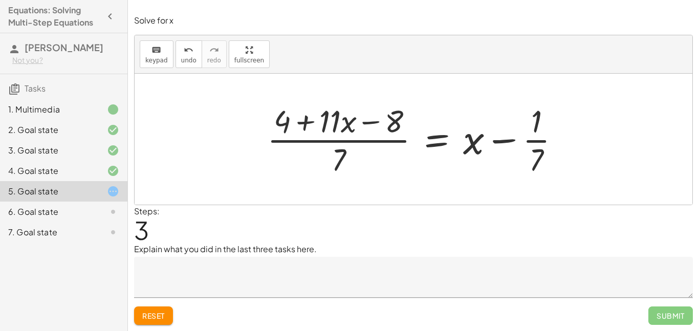
click at [163, 314] on span "Reset" at bounding box center [153, 315] width 23 height 9
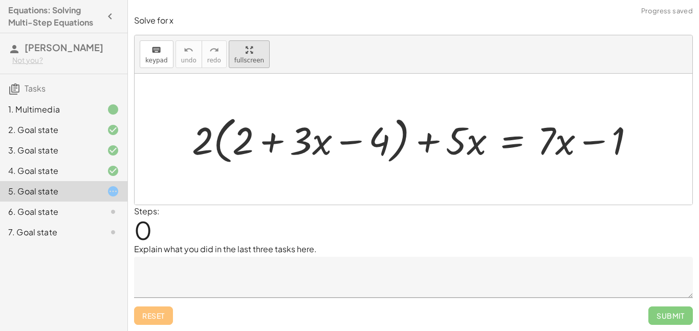
click at [239, 128] on div "keyboard keypad undo undo redo redo fullscreen + · 2 · ( + 2 + · 3 · x − 4 ) + …" at bounding box center [414, 119] width 558 height 169
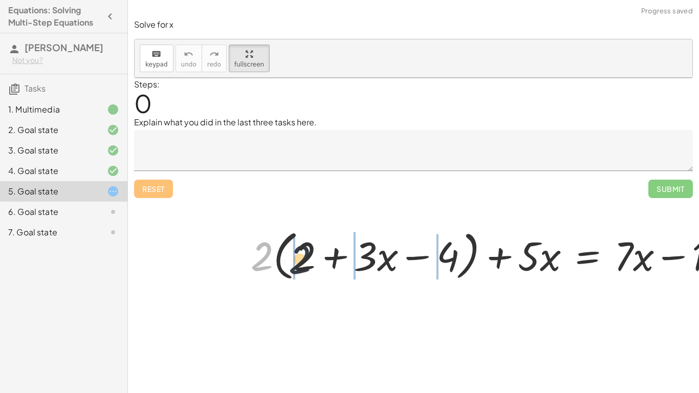
drag, startPoint x: 130, startPoint y: 217, endPoint x: 184, endPoint y: 220, distance: 54.9
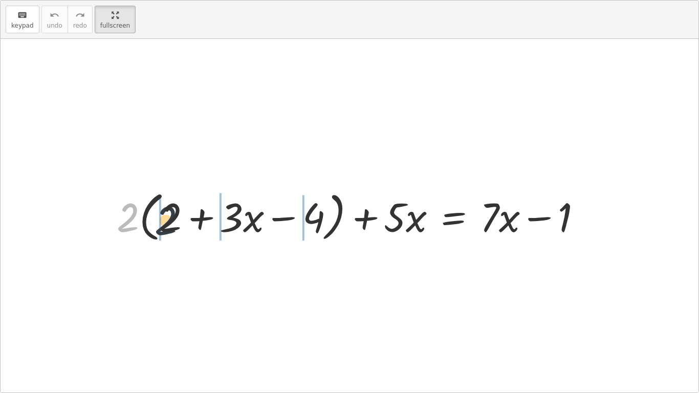
click at [184, 220] on div at bounding box center [354, 215] width 484 height 59
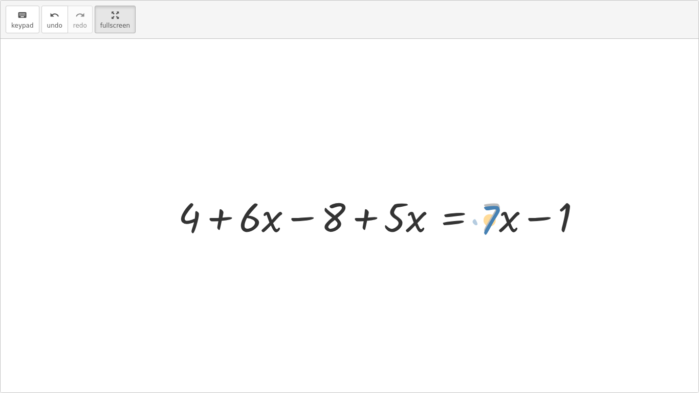
click at [494, 215] on div at bounding box center [384, 215] width 422 height 53
click at [511, 221] on div at bounding box center [384, 215] width 422 height 53
drag, startPoint x: 567, startPoint y: 215, endPoint x: 347, endPoint y: 217, distance: 220.7
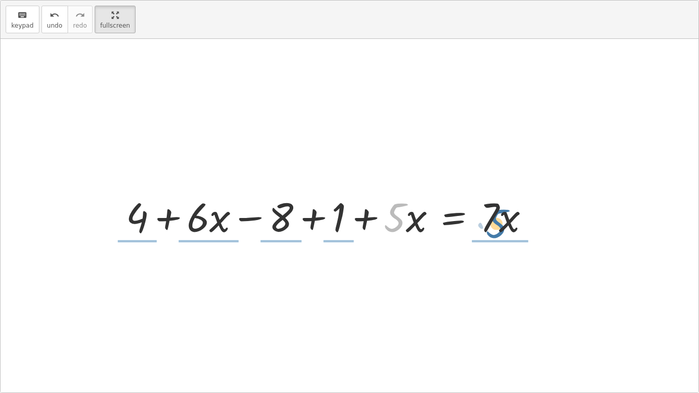
drag, startPoint x: 397, startPoint y: 222, endPoint x: 498, endPoint y: 227, distance: 101.5
click at [498, 227] on div at bounding box center [332, 215] width 422 height 53
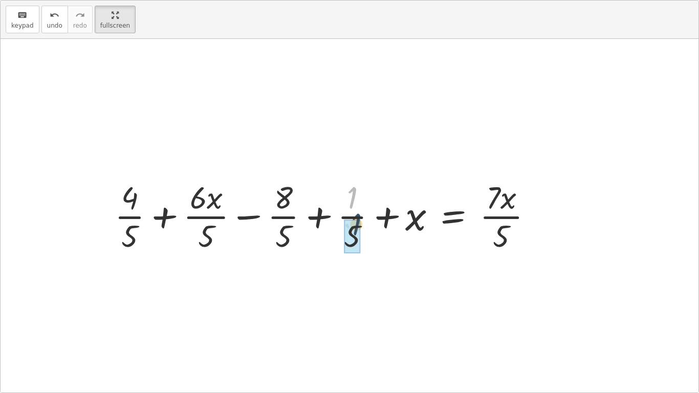
drag, startPoint x: 349, startPoint y: 206, endPoint x: 354, endPoint y: 233, distance: 28.1
drag, startPoint x: 282, startPoint y: 230, endPoint x: 283, endPoint y: 211, distance: 19.0
click at [283, 211] on div at bounding box center [328, 215] width 437 height 79
drag, startPoint x: 281, startPoint y: 199, endPoint x: 285, endPoint y: 238, distance: 39.6
click at [285, 238] on div at bounding box center [328, 215] width 437 height 79
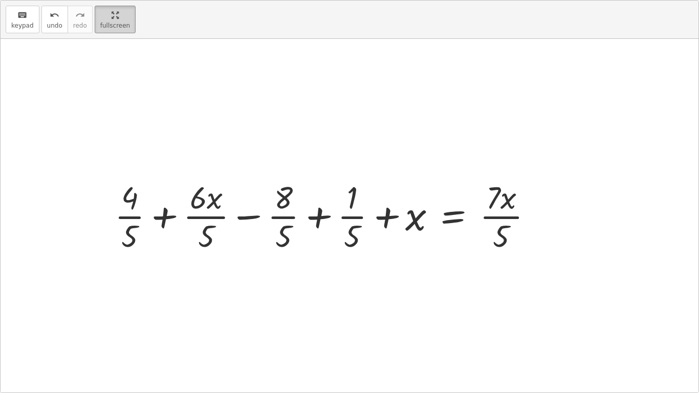
click at [112, 0] on html "Equations: Solving Multi-Step Equations Preston B Not you? Tasks 1. Multimedia …" at bounding box center [349, 196] width 699 height 393
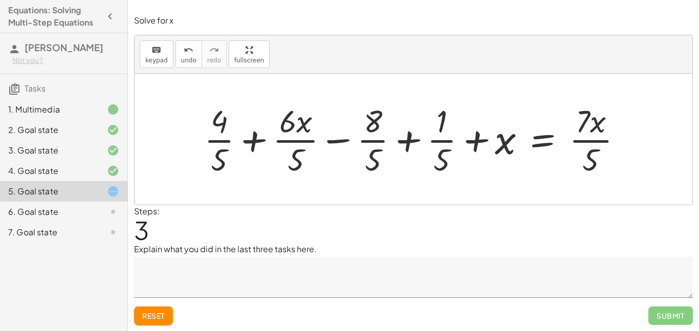
click at [166, 312] on button "Reset" at bounding box center [153, 316] width 39 height 18
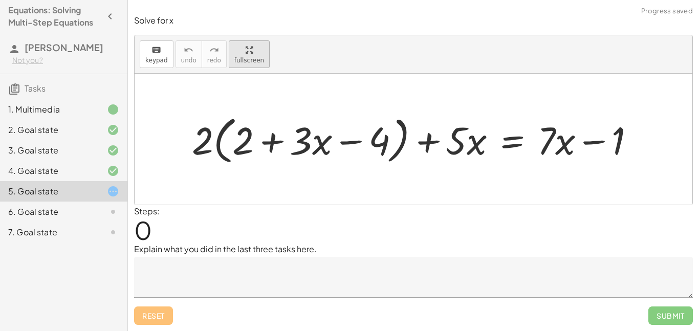
click at [254, 119] on div "keyboard keypad undo undo redo redo fullscreen + · 2 · ( + 2 + · 3 · x − 4 ) + …" at bounding box center [414, 119] width 558 height 169
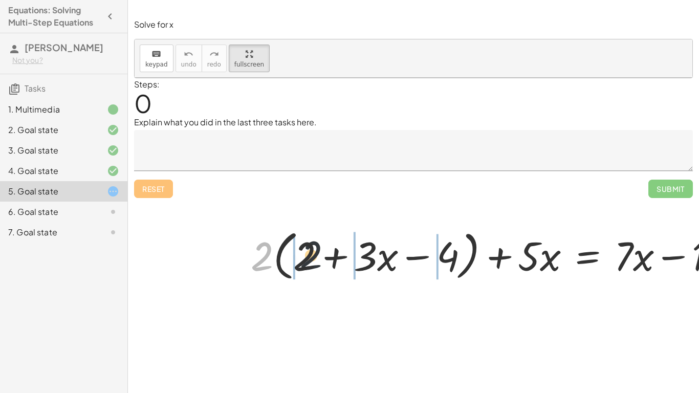
drag, startPoint x: 125, startPoint y: 223, endPoint x: 224, endPoint y: 217, distance: 99.5
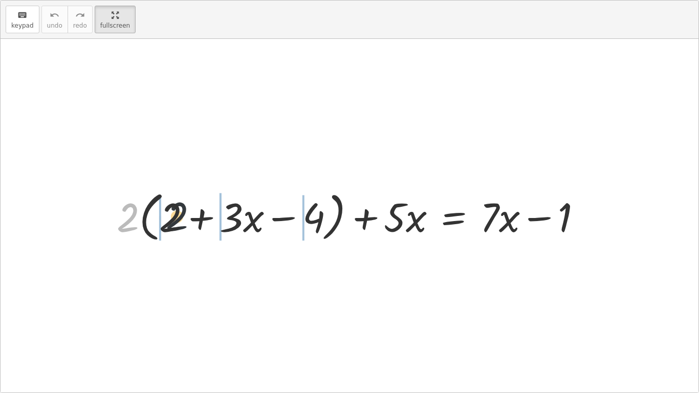
click at [224, 217] on div at bounding box center [354, 215] width 484 height 59
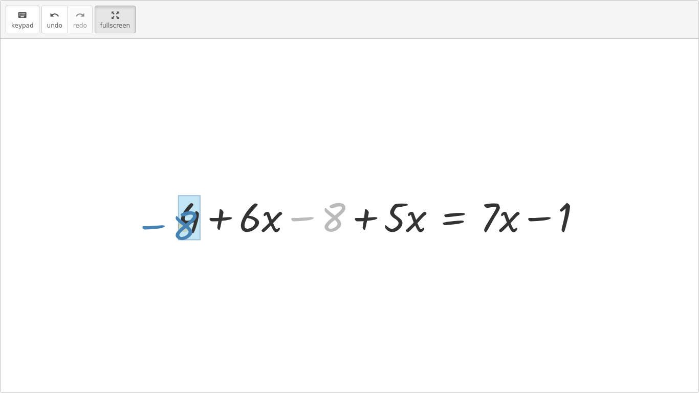
drag, startPoint x: 332, startPoint y: 217, endPoint x: 186, endPoint y: 224, distance: 146.6
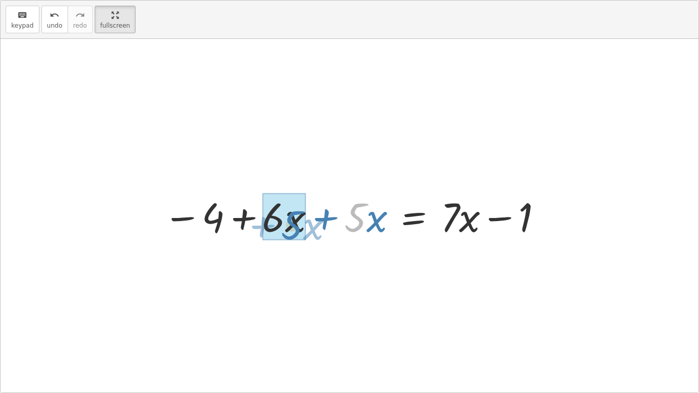
drag, startPoint x: 356, startPoint y: 222, endPoint x: 281, endPoint y: 229, distance: 76.1
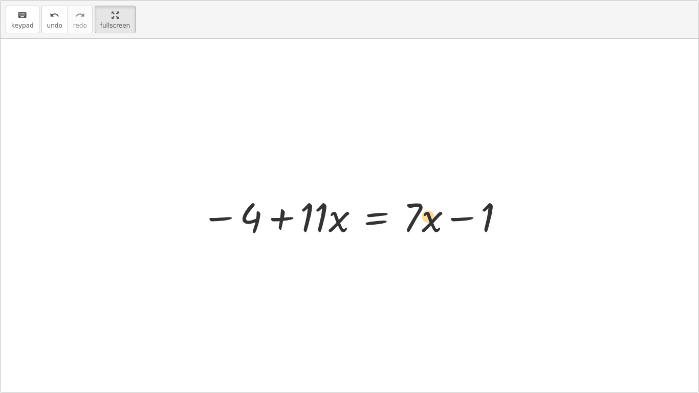
drag, startPoint x: 412, startPoint y: 220, endPoint x: 424, endPoint y: 217, distance: 13.1
click at [424, 217] on div at bounding box center [353, 215] width 315 height 53
drag, startPoint x: 491, startPoint y: 219, endPoint x: 250, endPoint y: 216, distance: 240.7
click at [250, 216] on div at bounding box center [353, 215] width 315 height 53
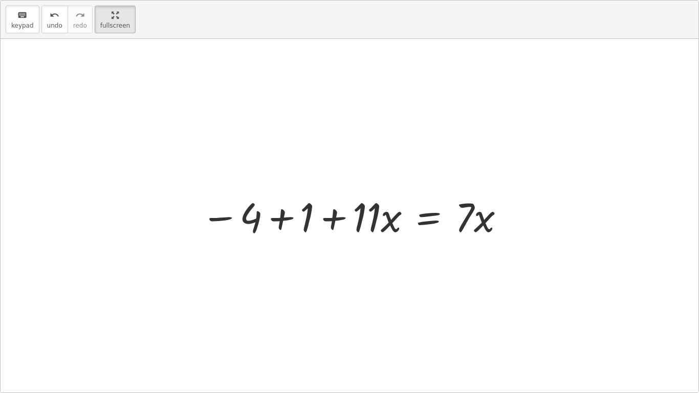
click at [258, 218] on div at bounding box center [353, 215] width 315 height 53
drag, startPoint x: 257, startPoint y: 220, endPoint x: 311, endPoint y: 220, distance: 54.3
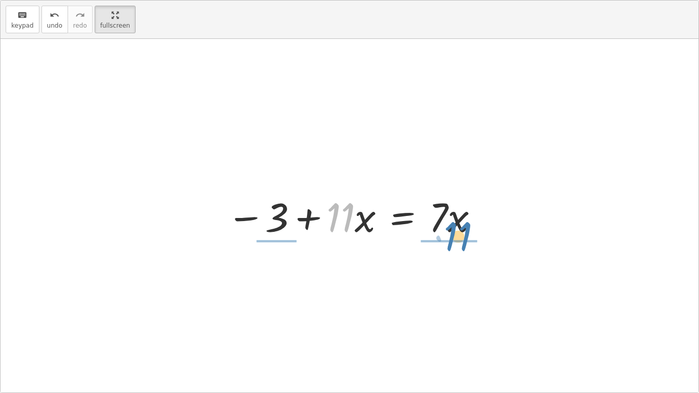
drag, startPoint x: 337, startPoint y: 214, endPoint x: 455, endPoint y: 231, distance: 119.1
click at [455, 231] on div at bounding box center [354, 215] width 264 height 53
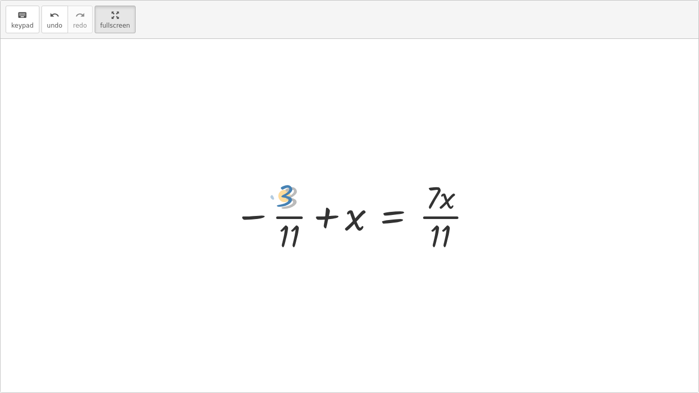
drag, startPoint x: 290, startPoint y: 199, endPoint x: 284, endPoint y: 191, distance: 9.8
click at [284, 191] on div at bounding box center [354, 215] width 250 height 79
drag, startPoint x: 431, startPoint y: 203, endPoint x: 443, endPoint y: 243, distance: 41.8
click at [443, 243] on div at bounding box center [354, 215] width 250 height 79
drag, startPoint x: 449, startPoint y: 205, endPoint x: 452, endPoint y: 245, distance: 40.0
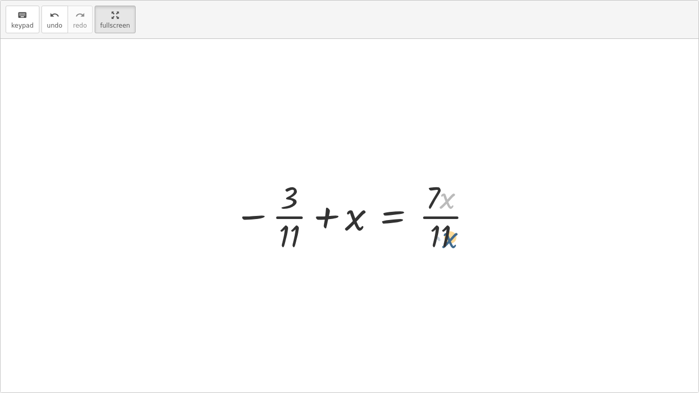
click at [452, 245] on div at bounding box center [354, 215] width 250 height 79
drag, startPoint x: 358, startPoint y: 215, endPoint x: 283, endPoint y: 232, distance: 77.1
click at [283, 232] on div at bounding box center [354, 215] width 250 height 79
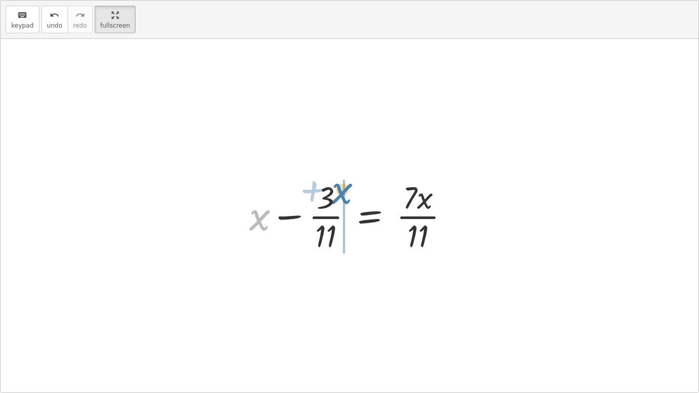
drag, startPoint x: 259, startPoint y: 223, endPoint x: 339, endPoint y: 199, distance: 83.4
click at [339, 199] on div at bounding box center [353, 215] width 219 height 79
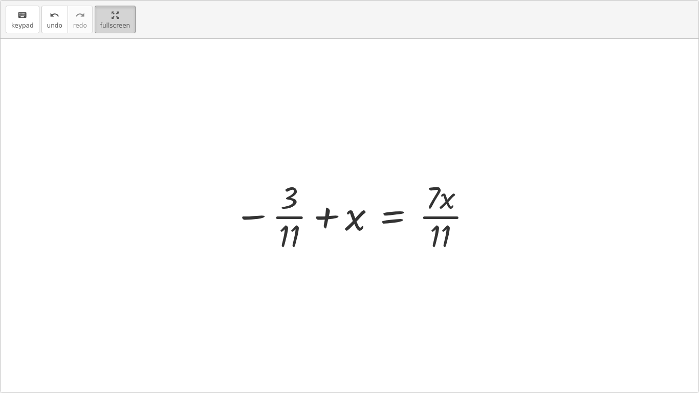
click at [122, 0] on html "Equations: Solving Multi-Step Equations Preston B Not you? Tasks 1. Multimedia …" at bounding box center [349, 196] width 699 height 393
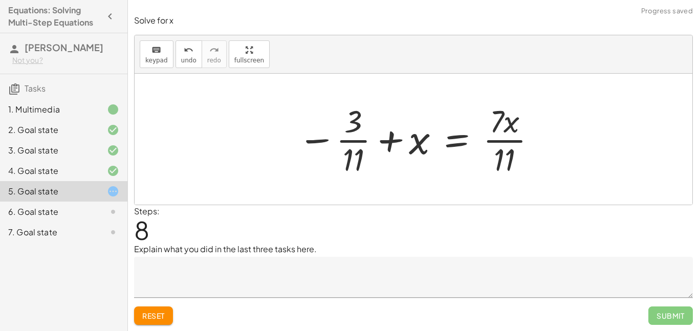
click at [158, 318] on span "Reset" at bounding box center [153, 315] width 23 height 9
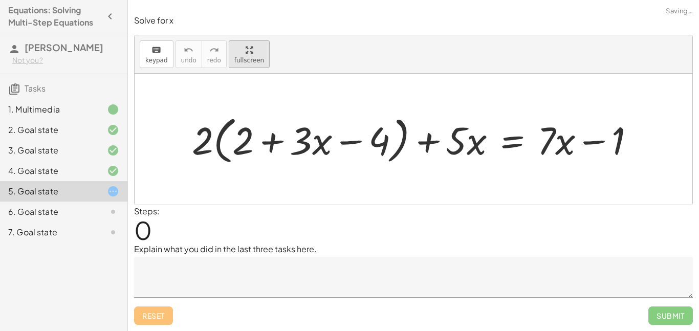
click at [240, 122] on div "keyboard keypad undo undo redo redo fullscreen + · 2 · ( + 2 + · 3 · x − 4 ) + …" at bounding box center [414, 119] width 558 height 169
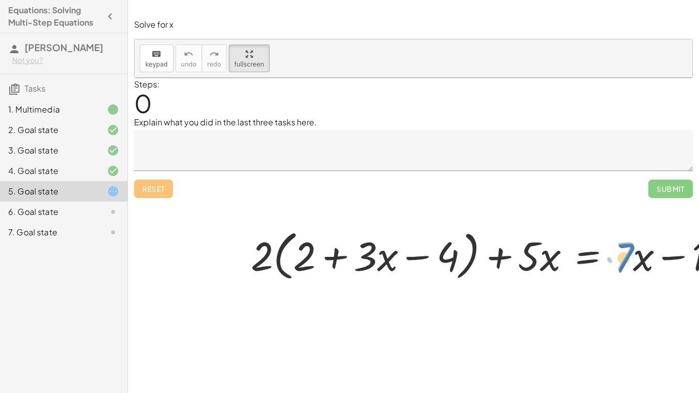
click at [481, 225] on div at bounding box center [488, 254] width 484 height 59
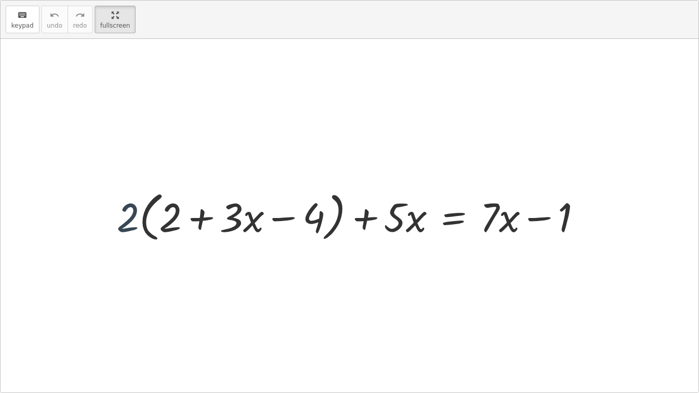
click at [138, 219] on div at bounding box center [354, 215] width 484 height 59
drag, startPoint x: 130, startPoint y: 219, endPoint x: 167, endPoint y: 219, distance: 37.9
click at [167, 219] on div at bounding box center [354, 215] width 484 height 59
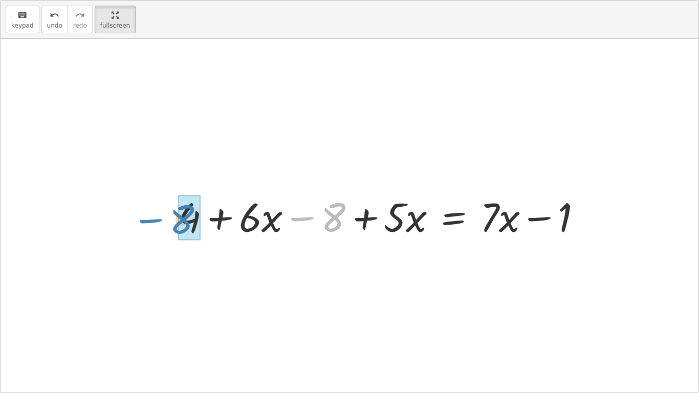
drag, startPoint x: 341, startPoint y: 218, endPoint x: 189, endPoint y: 221, distance: 151.1
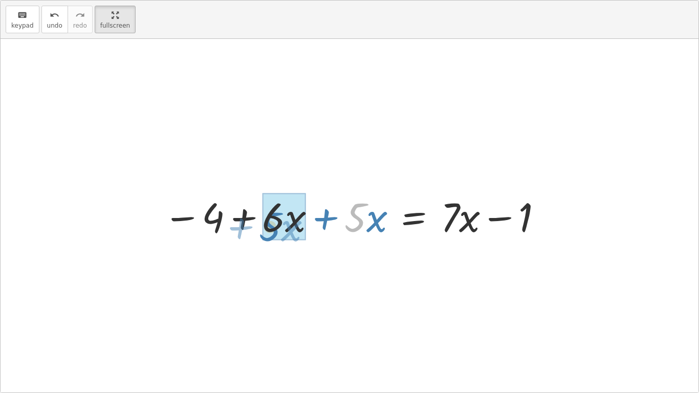
drag, startPoint x: 356, startPoint y: 214, endPoint x: 270, endPoint y: 223, distance: 86.0
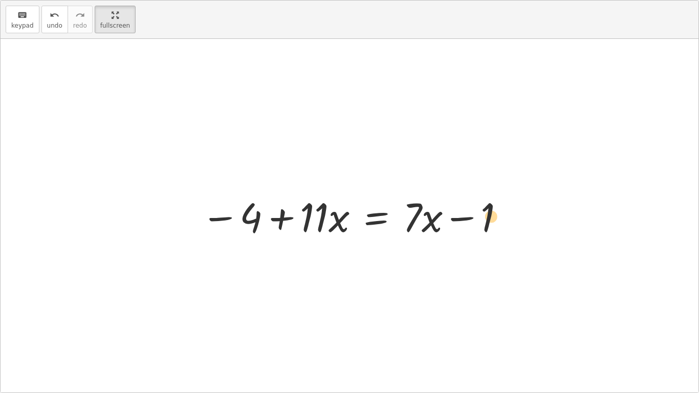
click at [493, 223] on div at bounding box center [353, 215] width 315 height 53
drag, startPoint x: 487, startPoint y: 221, endPoint x: 245, endPoint y: 214, distance: 242.8
click at [245, 214] on div at bounding box center [353, 215] width 315 height 53
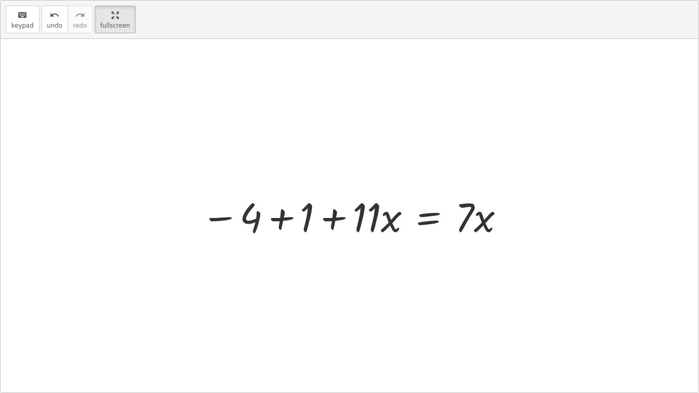
click at [250, 214] on div at bounding box center [353, 215] width 315 height 53
drag, startPoint x: 310, startPoint y: 222, endPoint x: 259, endPoint y: 224, distance: 51.2
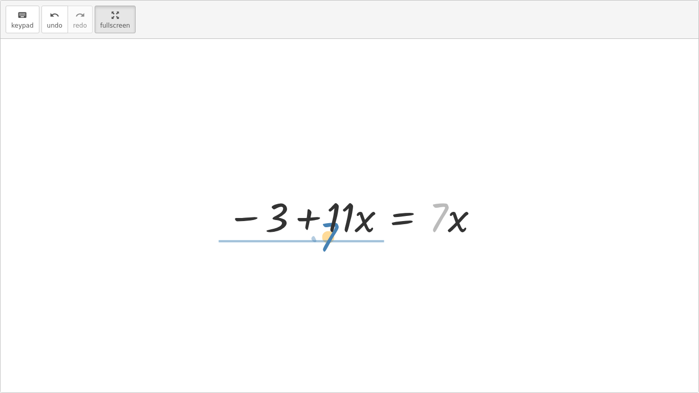
drag, startPoint x: 440, startPoint y: 223, endPoint x: 316, endPoint y: 244, distance: 125.3
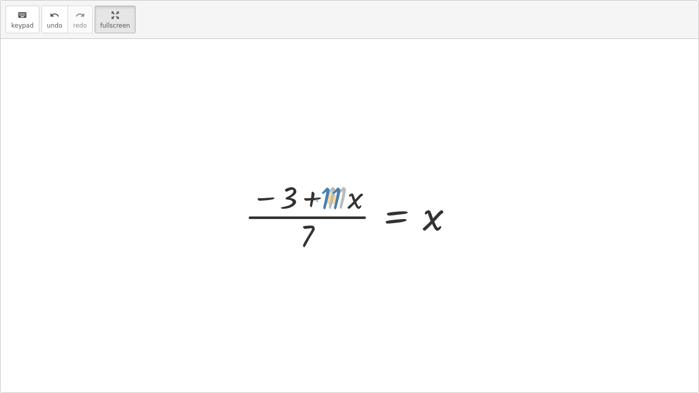
drag, startPoint x: 333, startPoint y: 202, endPoint x: 328, endPoint y: 201, distance: 5.7
click at [328, 201] on div at bounding box center [354, 215] width 228 height 79
drag, startPoint x: 290, startPoint y: 201, endPoint x: 309, endPoint y: 242, distance: 45.4
click at [309, 242] on div at bounding box center [354, 215] width 228 height 79
drag, startPoint x: 334, startPoint y: 200, endPoint x: 262, endPoint y: 198, distance: 72.2
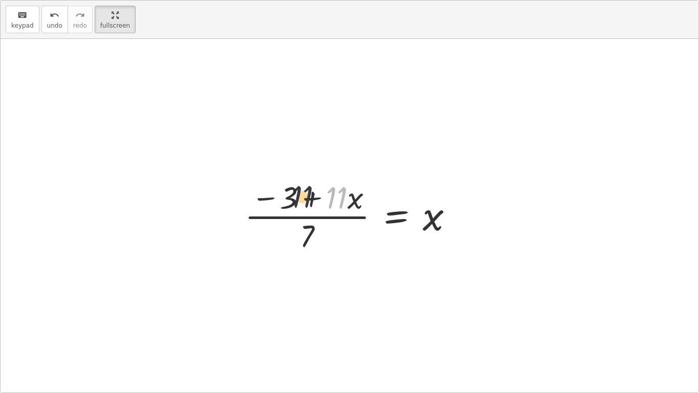
click at [262, 198] on div at bounding box center [354, 215] width 228 height 79
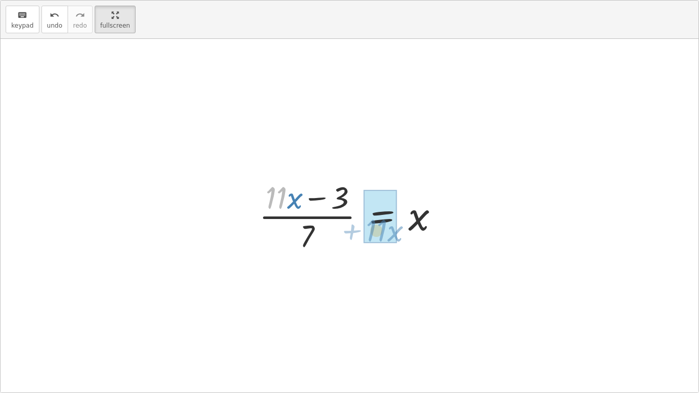
drag, startPoint x: 276, startPoint y: 199, endPoint x: 376, endPoint y: 230, distance: 105.1
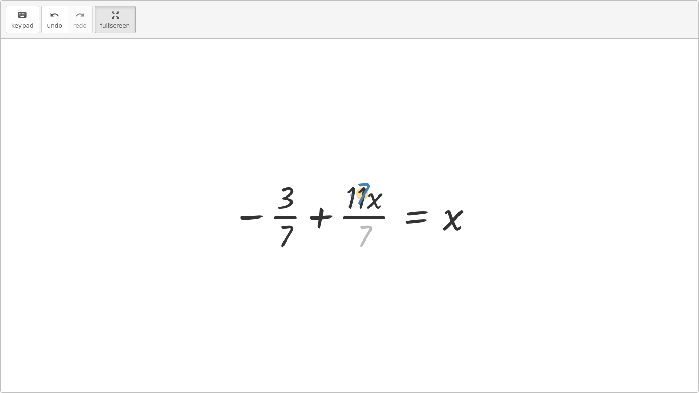
drag, startPoint x: 362, startPoint y: 233, endPoint x: 362, endPoint y: 197, distance: 36.4
click at [362, 197] on div at bounding box center [353, 215] width 253 height 79
drag, startPoint x: 361, startPoint y: 194, endPoint x: 368, endPoint y: 235, distance: 41.6
click at [368, 235] on div at bounding box center [353, 215] width 253 height 79
drag, startPoint x: 288, startPoint y: 194, endPoint x: 284, endPoint y: 240, distance: 46.8
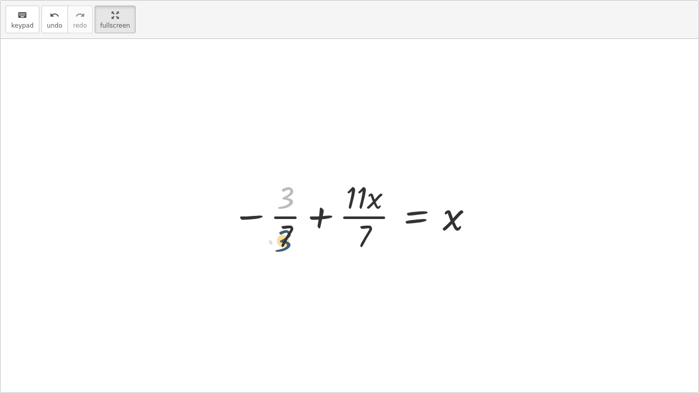
click at [284, 240] on div at bounding box center [353, 215] width 253 height 79
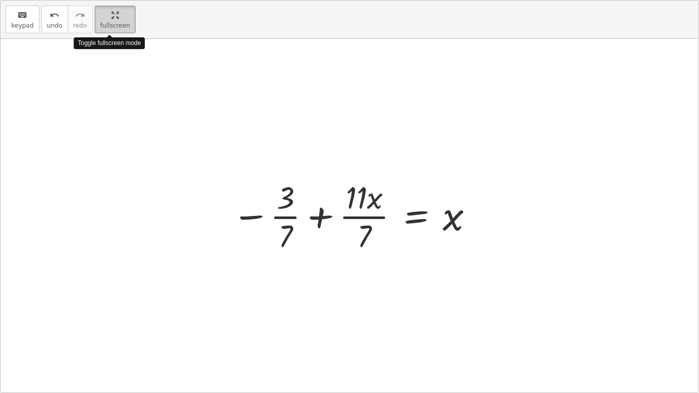
click at [116, 0] on html "Equations: Solving Multi-Step Equations Preston B Not you? Tasks 1. Multimedia …" at bounding box center [349, 196] width 699 height 393
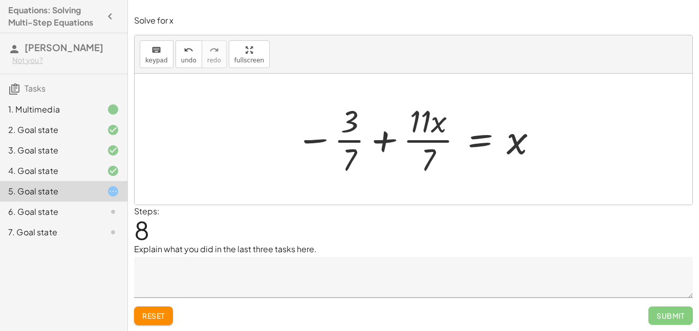
click at [147, 308] on button "Reset" at bounding box center [153, 316] width 39 height 18
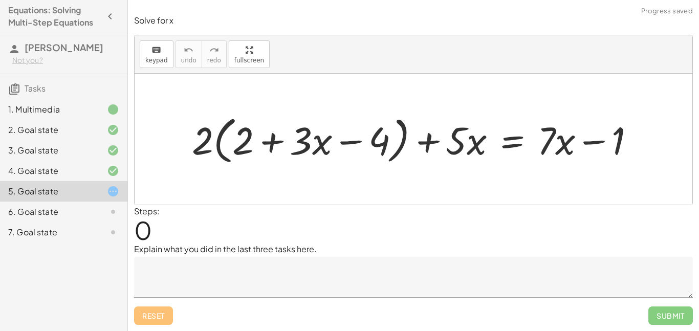
click at [392, 151] on div at bounding box center [418, 139] width 462 height 56
click at [489, 148] on div at bounding box center [418, 139] width 462 height 56
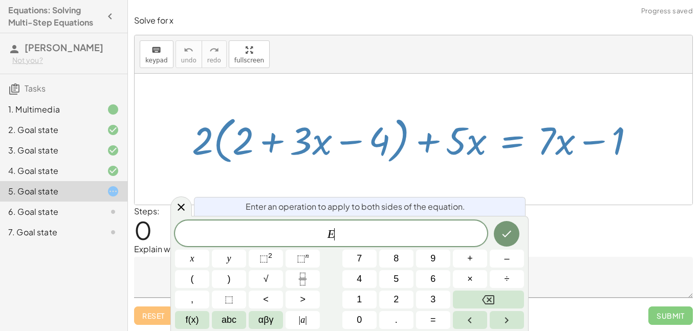
scroll to position [1, 0]
click at [364, 175] on div at bounding box center [414, 139] width 558 height 131
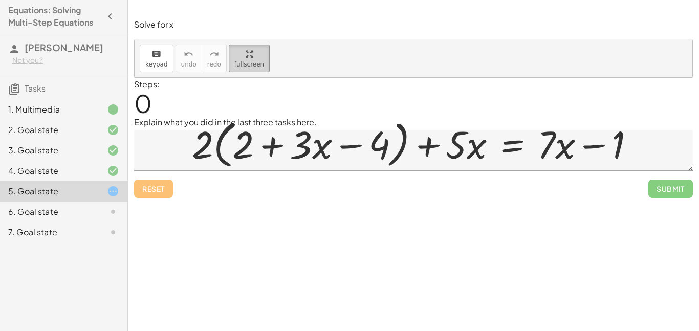
click at [239, 78] on div "keyboard keypad undo undo redo redo fullscreen + · 2 · ( + 2 + · 3 · x − 4 ) + …" at bounding box center [414, 58] width 558 height 38
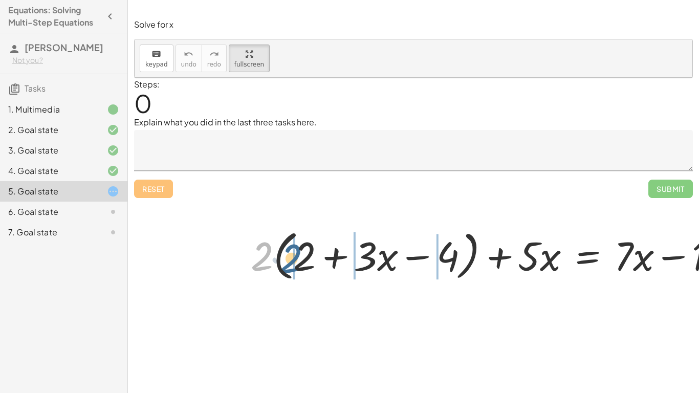
drag, startPoint x: 121, startPoint y: 209, endPoint x: 165, endPoint y: 212, distance: 44.1
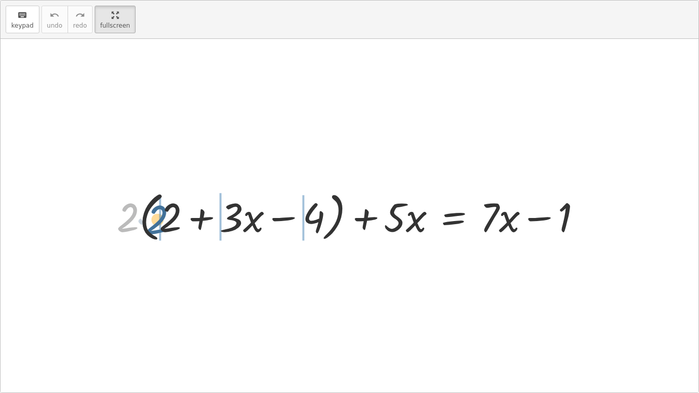
click at [165, 212] on div at bounding box center [354, 215] width 484 height 59
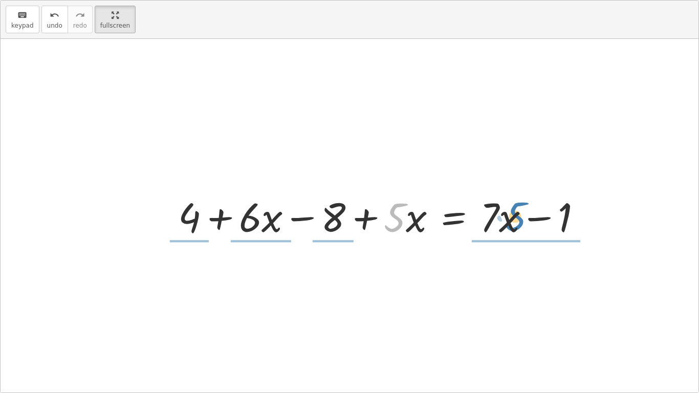
drag, startPoint x: 394, startPoint y: 216, endPoint x: 515, endPoint y: 215, distance: 120.3
click at [515, 215] on div at bounding box center [384, 215] width 422 height 53
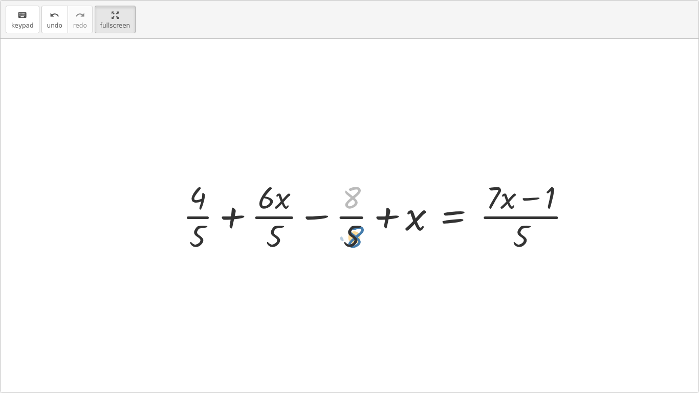
drag, startPoint x: 356, startPoint y: 196, endPoint x: 357, endPoint y: 231, distance: 34.8
click at [357, 231] on div at bounding box center [382, 215] width 408 height 79
drag, startPoint x: 270, startPoint y: 195, endPoint x: 277, endPoint y: 233, distance: 38.5
click at [277, 233] on div at bounding box center [382, 215] width 408 height 79
drag, startPoint x: 199, startPoint y: 196, endPoint x: 197, endPoint y: 236, distance: 39.5
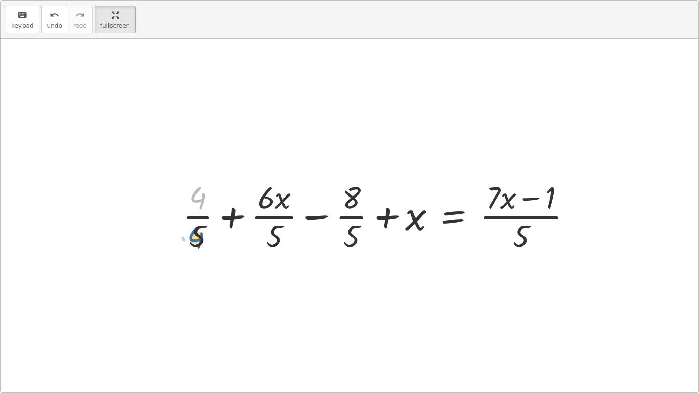
click at [197, 236] on div at bounding box center [382, 215] width 408 height 79
drag, startPoint x: 197, startPoint y: 243, endPoint x: 194, endPoint y: 198, distance: 45.1
click at [194, 198] on div at bounding box center [382, 215] width 408 height 79
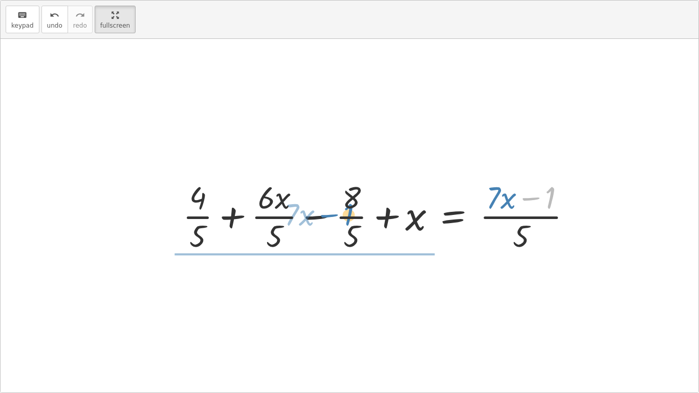
drag, startPoint x: 554, startPoint y: 198, endPoint x: 355, endPoint y: 219, distance: 199.7
click at [355, 219] on div at bounding box center [382, 215] width 408 height 79
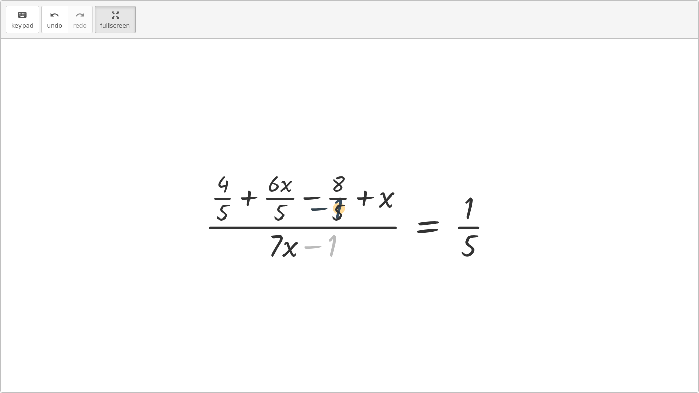
drag, startPoint x: 331, startPoint y: 250, endPoint x: 341, endPoint y: 206, distance: 45.2
click at [341, 206] on div at bounding box center [353, 215] width 307 height 99
click at [339, 184] on div at bounding box center [353, 215] width 307 height 99
drag, startPoint x: 339, startPoint y: 184, endPoint x: 337, endPoint y: 262, distance: 78.4
click at [337, 262] on div at bounding box center [353, 215] width 307 height 99
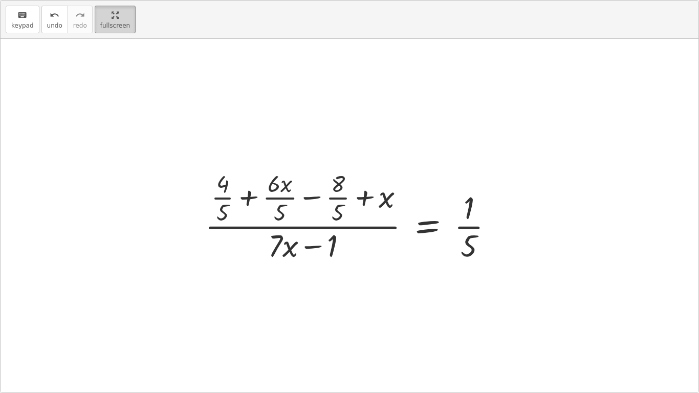
click at [129, 0] on html "Equations: Solving Multi-Step Equations Preston B Not you? Tasks 1. Multimedia …" at bounding box center [349, 196] width 699 height 393
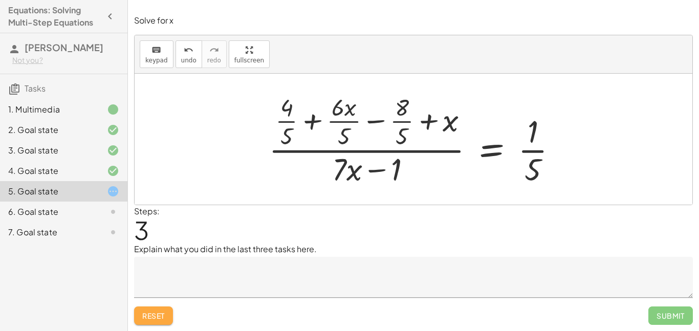
click at [152, 317] on span "Reset" at bounding box center [153, 315] width 23 height 9
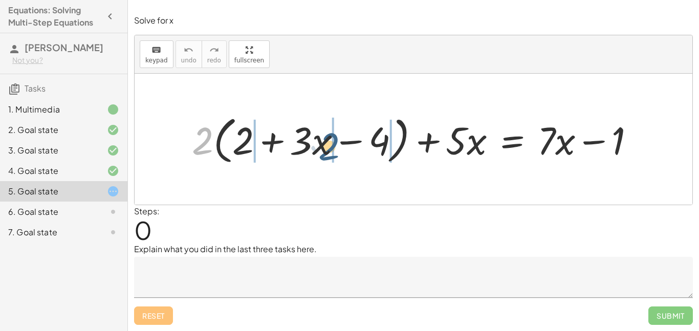
drag, startPoint x: 199, startPoint y: 155, endPoint x: 336, endPoint y: 164, distance: 137.5
click at [336, 164] on div at bounding box center [418, 139] width 462 height 56
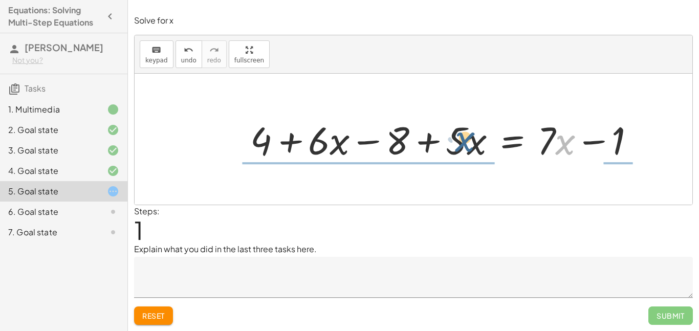
drag, startPoint x: 556, startPoint y: 145, endPoint x: 452, endPoint y: 143, distance: 104.5
click at [452, 143] on div at bounding box center [446, 139] width 403 height 50
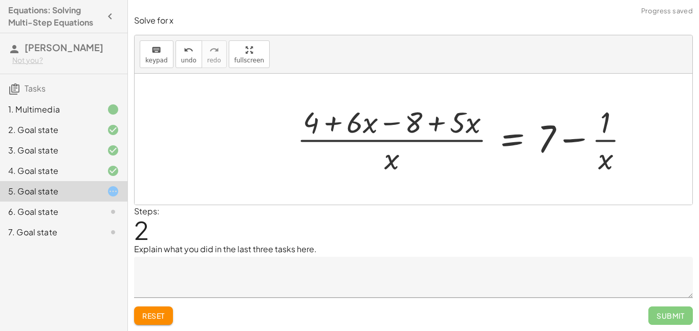
click at [163, 311] on span "Reset" at bounding box center [153, 315] width 23 height 9
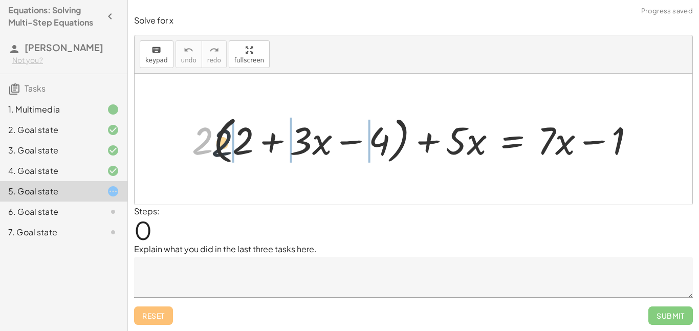
drag, startPoint x: 200, startPoint y: 141, endPoint x: 354, endPoint y: 157, distance: 155.5
click at [354, 157] on div at bounding box center [418, 139] width 462 height 56
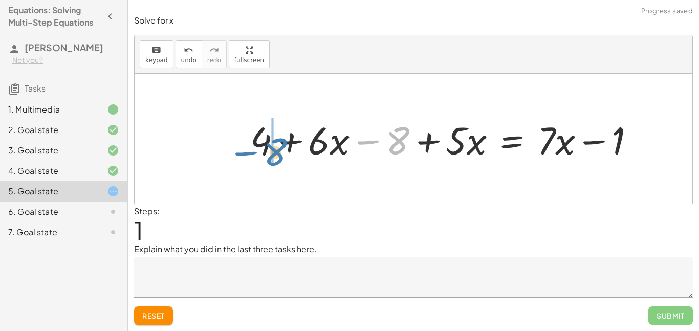
drag, startPoint x: 394, startPoint y: 133, endPoint x: 271, endPoint y: 143, distance: 123.8
click at [271, 143] on div at bounding box center [446, 139] width 403 height 50
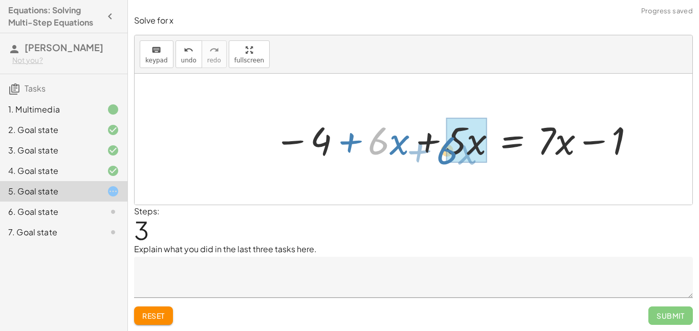
drag, startPoint x: 378, startPoint y: 141, endPoint x: 448, endPoint y: 151, distance: 70.3
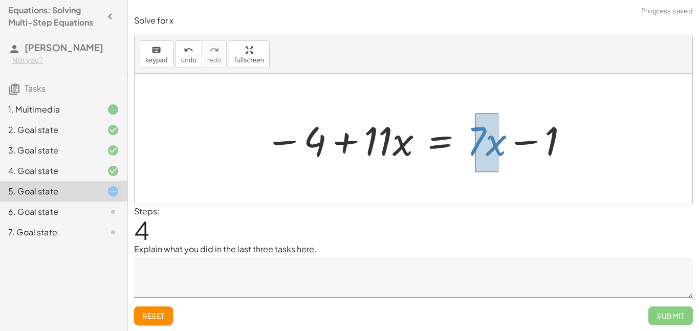
drag, startPoint x: 476, startPoint y: 113, endPoint x: 498, endPoint y: 171, distance: 62.1
click at [498, 171] on div "+ · 2 · ( + 2 + · 3 · x − 4 ) + · 5 · x = + · 7 · x − 1 + · 2 · 2 + · 3 · x · 2…" at bounding box center [414, 139] width 558 height 131
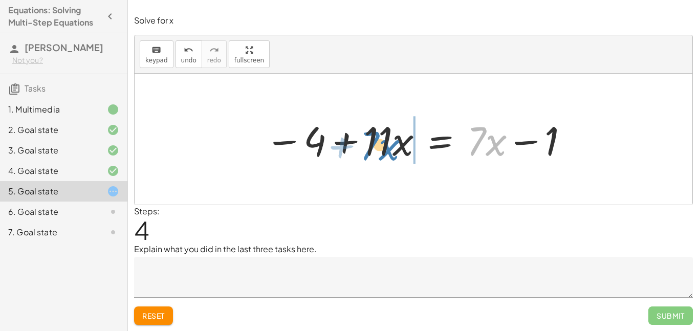
drag, startPoint x: 478, startPoint y: 141, endPoint x: 371, endPoint y: 144, distance: 107.1
click at [371, 144] on div at bounding box center [417, 139] width 315 height 53
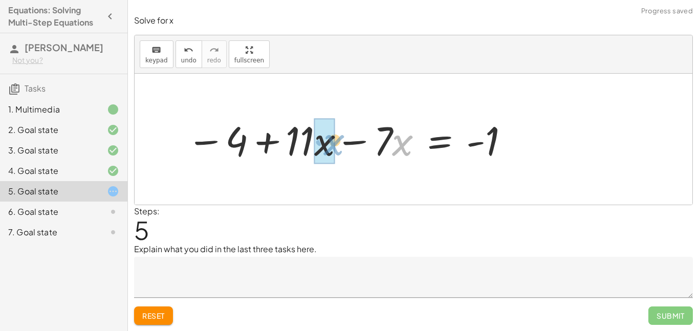
drag, startPoint x: 397, startPoint y: 139, endPoint x: 315, endPoint y: 138, distance: 82.4
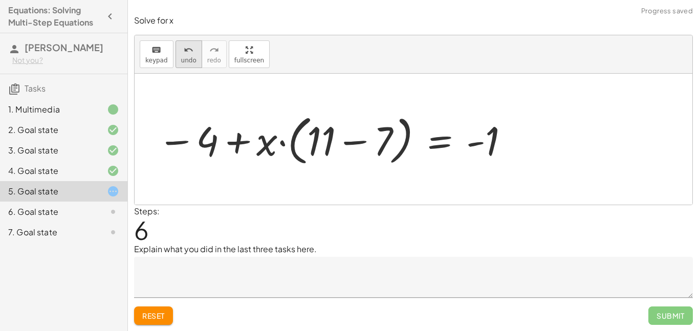
click at [189, 64] on button "undo undo" at bounding box center [189, 54] width 27 height 28
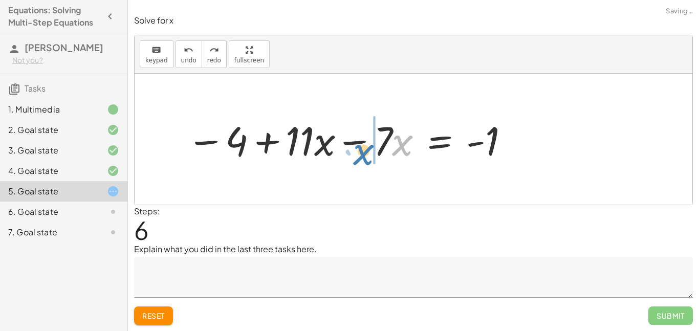
drag, startPoint x: 400, startPoint y: 152, endPoint x: 408, endPoint y: 165, distance: 16.1
click at [408, 165] on div "+ · 2 · ( + 2 + · 3 · x − 4 ) + · 5 · x = + · 7 · x − 1 + · 2 · 2 + · 3 · x · 2…" at bounding box center [345, 140] width 347 height 58
drag, startPoint x: 377, startPoint y: 117, endPoint x: 405, endPoint y: 156, distance: 48.0
click at [405, 156] on div at bounding box center [349, 139] width 334 height 53
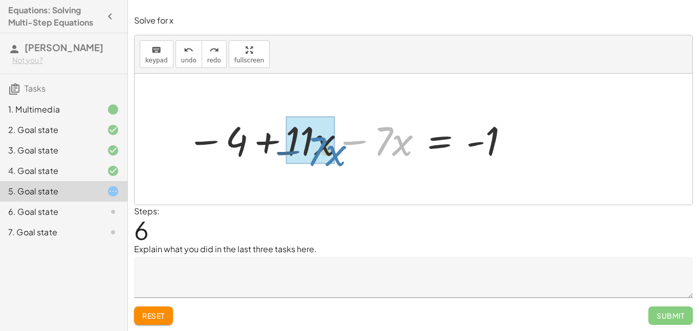
drag, startPoint x: 405, startPoint y: 149, endPoint x: 330, endPoint y: 157, distance: 75.2
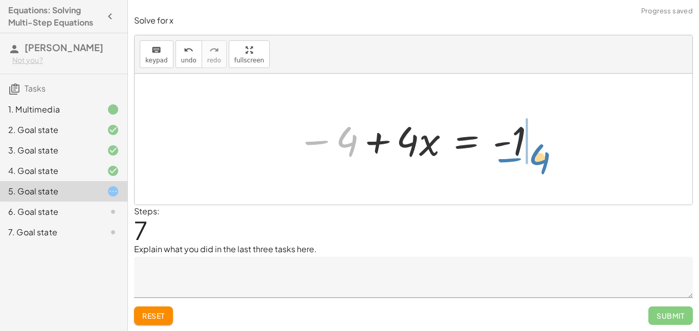
drag, startPoint x: 344, startPoint y: 140, endPoint x: 530, endPoint y: 153, distance: 186.8
click at [530, 153] on div at bounding box center [417, 139] width 250 height 53
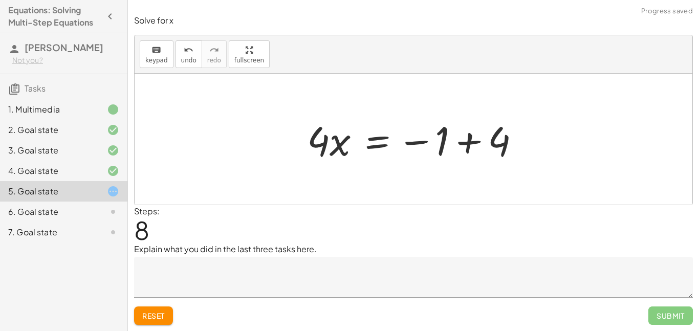
click at [585, 131] on div at bounding box center [414, 139] width 558 height 131
drag, startPoint x: 505, startPoint y: 145, endPoint x: 458, endPoint y: 149, distance: 47.8
click at [458, 149] on div at bounding box center [417, 139] width 231 height 53
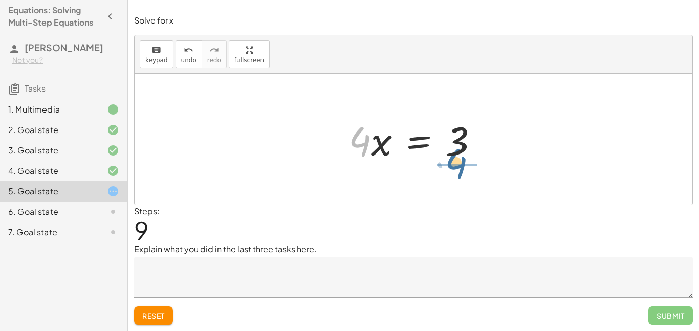
drag, startPoint x: 356, startPoint y: 143, endPoint x: 458, endPoint y: 160, distance: 103.3
click at [458, 160] on div at bounding box center [418, 139] width 148 height 53
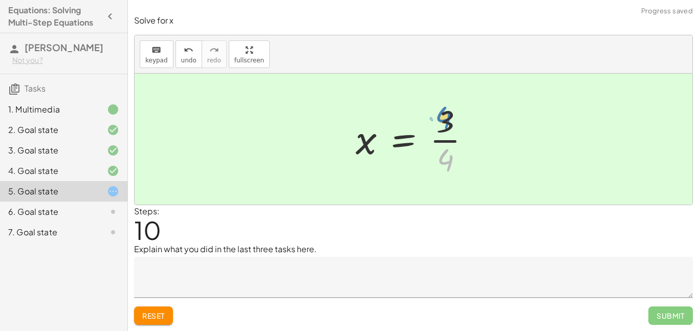
drag, startPoint x: 459, startPoint y: 158, endPoint x: 457, endPoint y: 116, distance: 41.5
click at [457, 116] on div at bounding box center [417, 139] width 133 height 79
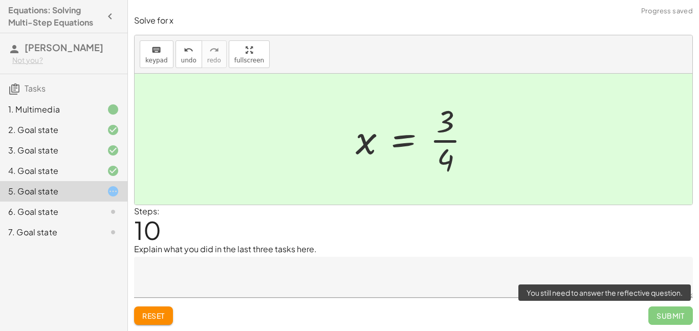
click at [672, 315] on span "Submit" at bounding box center [671, 316] width 45 height 18
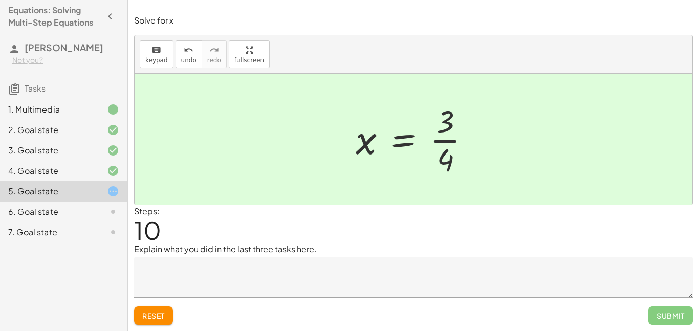
click at [70, 218] on div "6. Goal state" at bounding box center [64, 212] width 128 height 20
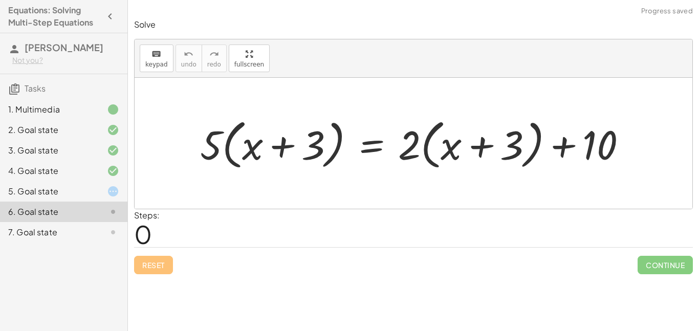
click at [67, 190] on div "5. Goal state" at bounding box center [49, 191] width 82 height 12
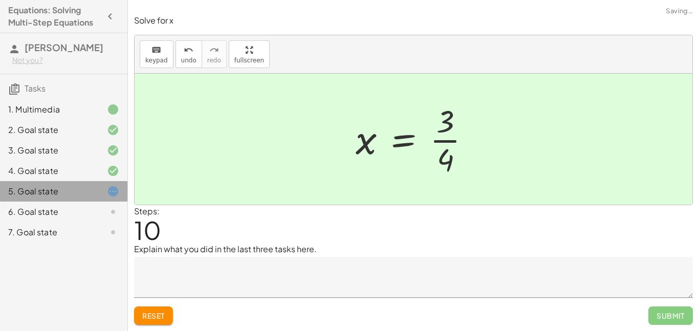
click at [112, 194] on icon at bounding box center [113, 191] width 12 height 12
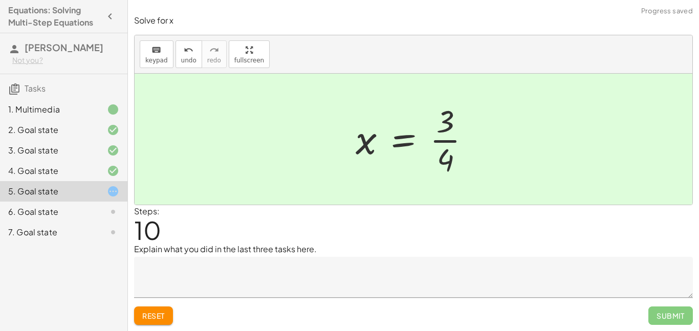
click at [551, 292] on textarea at bounding box center [413, 277] width 559 height 41
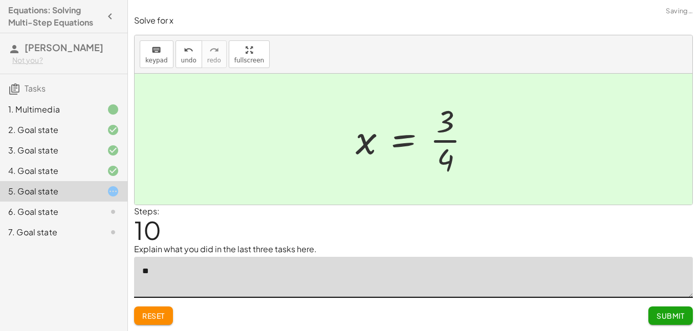
type textarea "*"
click at [312, 268] on textarea "**********" at bounding box center [413, 277] width 559 height 41
click at [311, 270] on textarea "**********" at bounding box center [413, 277] width 559 height 41
click at [311, 276] on textarea "**********" at bounding box center [413, 277] width 559 height 41
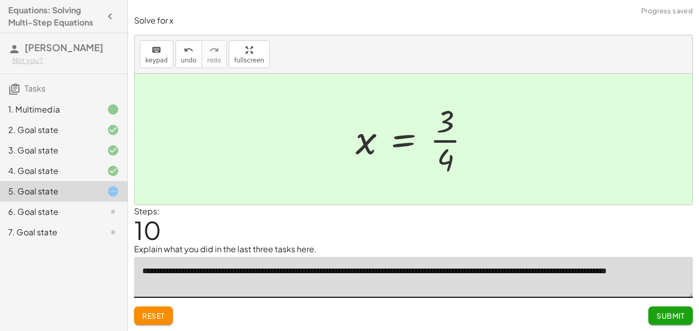
type textarea "**********"
click at [663, 316] on span "Submit" at bounding box center [671, 315] width 28 height 9
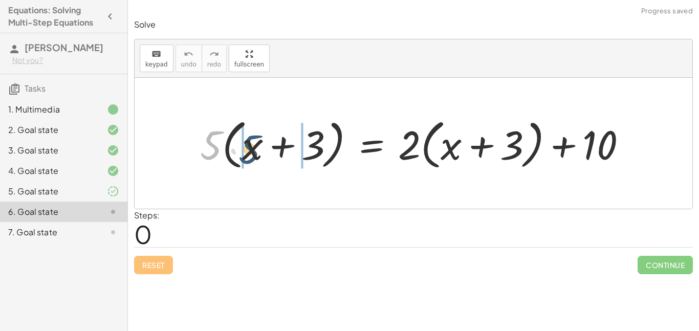
drag, startPoint x: 211, startPoint y: 147, endPoint x: 253, endPoint y: 148, distance: 41.5
click at [253, 148] on div at bounding box center [417, 143] width 445 height 59
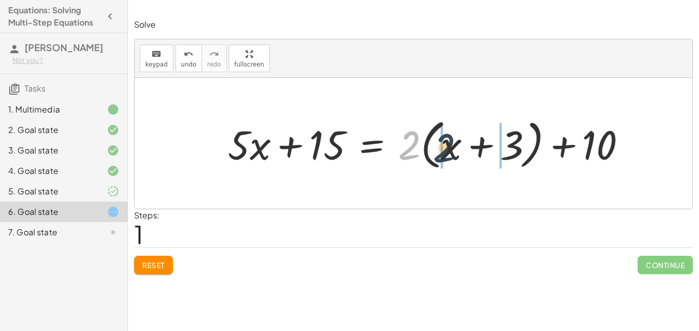
drag, startPoint x: 413, startPoint y: 135, endPoint x: 451, endPoint y: 137, distance: 37.9
click at [451, 137] on div at bounding box center [431, 143] width 417 height 59
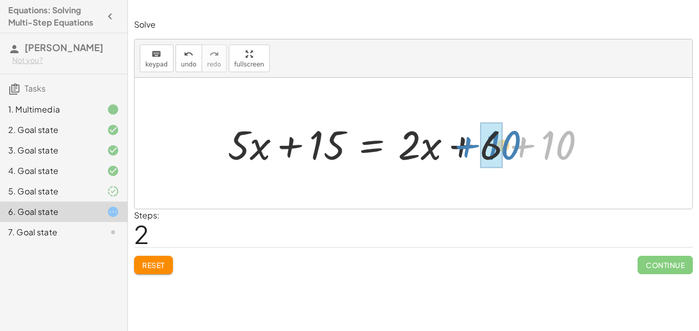
drag, startPoint x: 557, startPoint y: 153, endPoint x: 502, endPoint y: 153, distance: 54.8
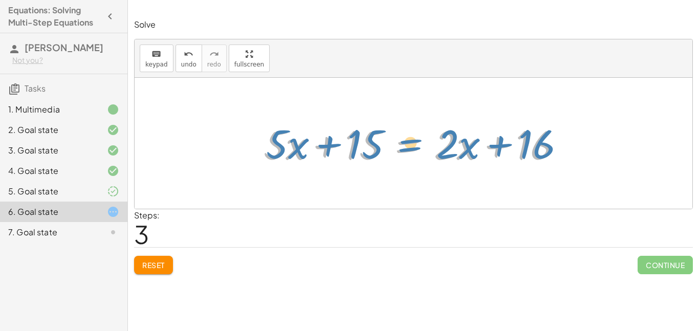
click at [437, 128] on div at bounding box center [417, 143] width 317 height 53
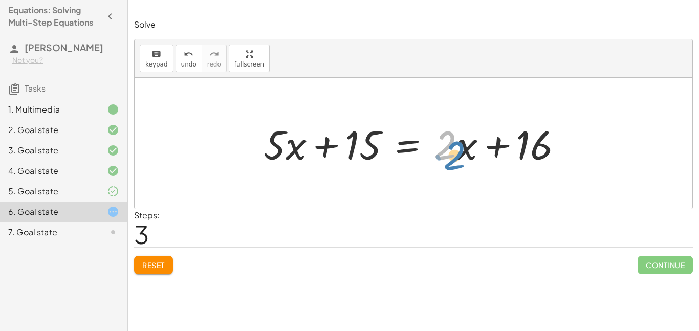
drag, startPoint x: 437, startPoint y: 133, endPoint x: 445, endPoint y: 141, distance: 11.6
click at [445, 141] on div at bounding box center [417, 143] width 317 height 53
drag, startPoint x: 437, startPoint y: 126, endPoint x: 439, endPoint y: 118, distance: 8.9
click at [439, 118] on div at bounding box center [417, 143] width 317 height 53
click at [428, 118] on div at bounding box center [417, 143] width 317 height 53
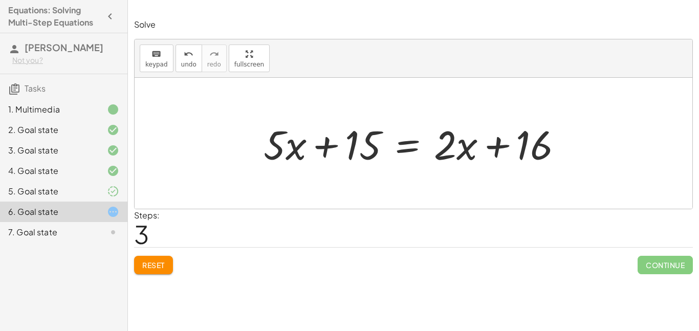
drag, startPoint x: 415, startPoint y: 111, endPoint x: 462, endPoint y: 123, distance: 49.3
click at [462, 123] on div "· 5 · ( + x + 3 ) = + · 2 · ( + x + 3 ) + 10 + · 5 · x + · 5 · 3 = + · 2 · ( + …" at bounding box center [414, 143] width 558 height 131
drag, startPoint x: 450, startPoint y: 101, endPoint x: 450, endPoint y: 167, distance: 65.5
click at [450, 167] on div "· 5 · ( + x + 3 ) = + · 2 · ( + x + 3 ) + 10 + · 5 · x + · 5 · 3 = + · 2 · ( + …" at bounding box center [414, 143] width 558 height 131
drag, startPoint x: 432, startPoint y: 112, endPoint x: 477, endPoint y: 168, distance: 72.1
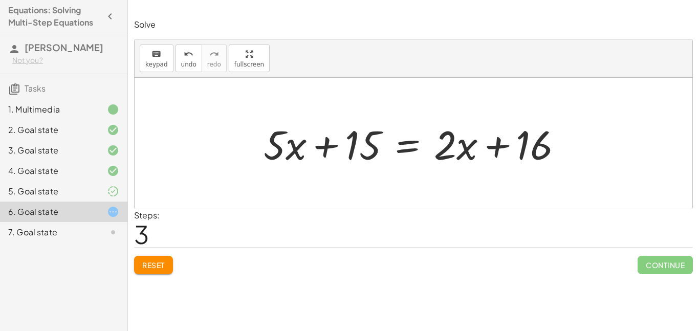
click at [477, 168] on div "· 5 · ( + x + 3 ) = + · 2 · ( + x + 3 ) + 10 + · 5 · x + · 5 · 3 = + · 2 · ( + …" at bounding box center [414, 143] width 558 height 131
drag, startPoint x: 422, startPoint y: 104, endPoint x: 488, endPoint y: 176, distance: 97.5
click at [488, 176] on div at bounding box center [414, 143] width 558 height 131
drag, startPoint x: 484, startPoint y: 178, endPoint x: 445, endPoint y: 125, distance: 65.4
click at [445, 125] on div "· 5 · ( + x + 3 ) = + · 2 · ( + x + 3 ) + 10 + · 5 · x + · 5 · 3 = + · 2 · ( + …" at bounding box center [414, 143] width 558 height 131
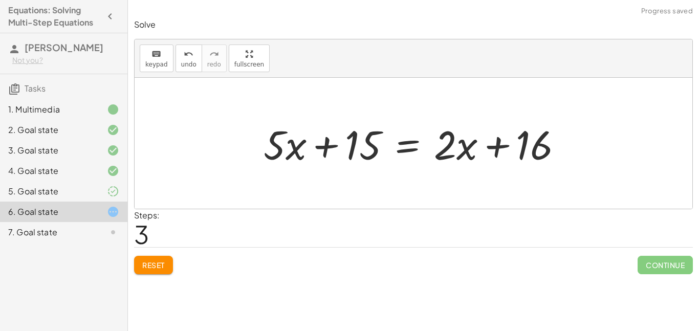
drag, startPoint x: 406, startPoint y: 110, endPoint x: 497, endPoint y: 114, distance: 91.2
click at [497, 114] on div "· 5 · ( + x + 3 ) = + · 2 · ( + x + 3 ) + 10 + · 5 · x + · 5 · 3 = + · 2 · ( + …" at bounding box center [414, 143] width 558 height 131
drag, startPoint x: 497, startPoint y: 114, endPoint x: 469, endPoint y: 118, distance: 28.4
click at [469, 118] on div "· 5 · ( + x + 3 ) = + · 2 · ( + x + 3 ) + 10 + · 5 · x + · 5 · 3 = + · 2 · ( + …" at bounding box center [413, 144] width 330 height 58
drag, startPoint x: 462, startPoint y: 144, endPoint x: 448, endPoint y: 141, distance: 14.7
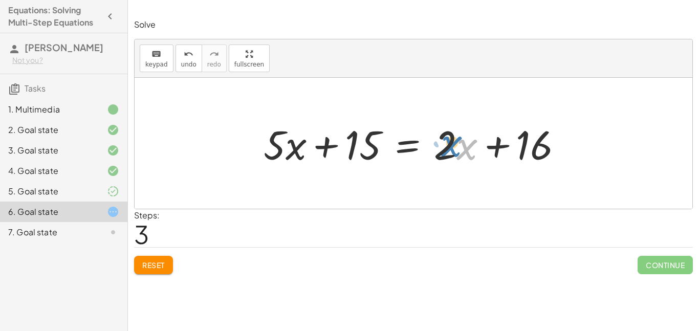
click at [448, 141] on div at bounding box center [417, 143] width 317 height 53
drag, startPoint x: 445, startPoint y: 142, endPoint x: 460, endPoint y: 146, distance: 15.3
click at [460, 146] on div at bounding box center [417, 143] width 317 height 53
drag, startPoint x: 469, startPoint y: 142, endPoint x: 446, endPoint y: 136, distance: 23.8
click at [446, 136] on div at bounding box center [417, 143] width 317 height 53
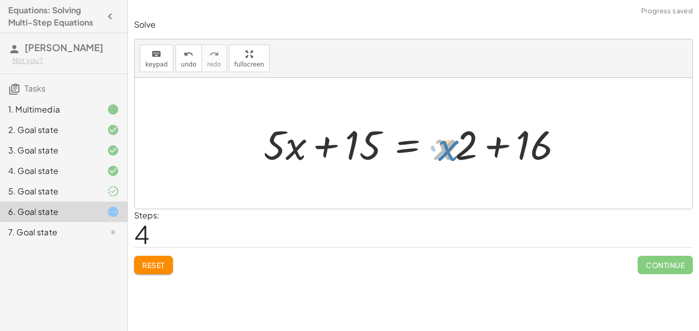
click at [450, 136] on div at bounding box center [417, 143] width 317 height 53
click at [165, 251] on div "Reset Continue" at bounding box center [413, 260] width 559 height 27
click at [188, 68] on span "undo" at bounding box center [188, 64] width 15 height 7
click at [159, 253] on div "Reset Continue" at bounding box center [413, 260] width 559 height 27
click at [159, 259] on button "Reset" at bounding box center [153, 265] width 39 height 18
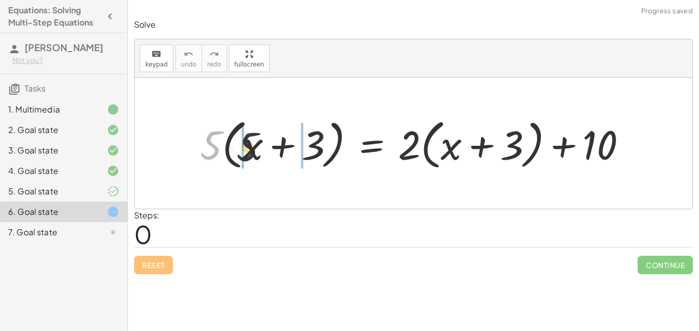
drag, startPoint x: 207, startPoint y: 147, endPoint x: 257, endPoint y: 147, distance: 50.2
click at [257, 147] on div at bounding box center [417, 143] width 445 height 59
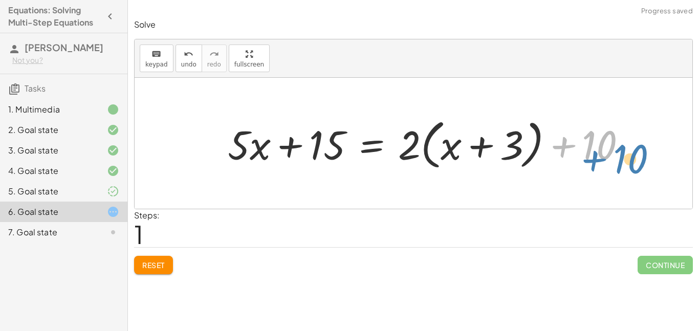
drag, startPoint x: 606, startPoint y: 147, endPoint x: 632, endPoint y: 158, distance: 28.4
click at [632, 158] on div at bounding box center [431, 143] width 417 height 59
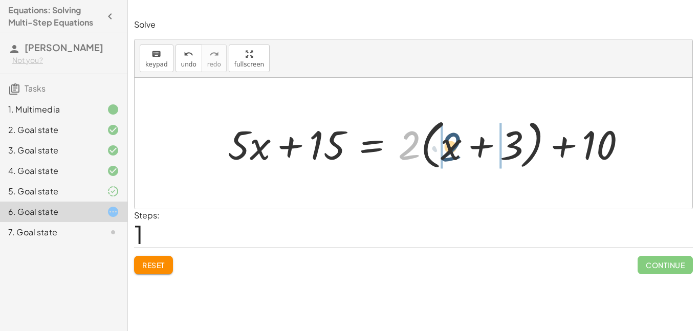
drag, startPoint x: 405, startPoint y: 144, endPoint x: 452, endPoint y: 144, distance: 47.1
click at [452, 144] on div at bounding box center [431, 143] width 417 height 59
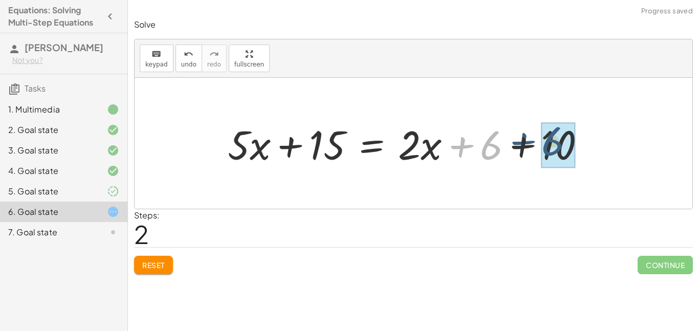
drag, startPoint x: 487, startPoint y: 150, endPoint x: 551, endPoint y: 144, distance: 63.7
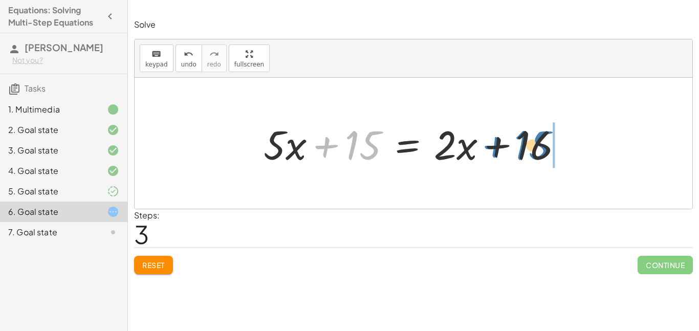
drag, startPoint x: 354, startPoint y: 144, endPoint x: 523, endPoint y: 144, distance: 169.5
click at [523, 144] on div at bounding box center [417, 143] width 317 height 53
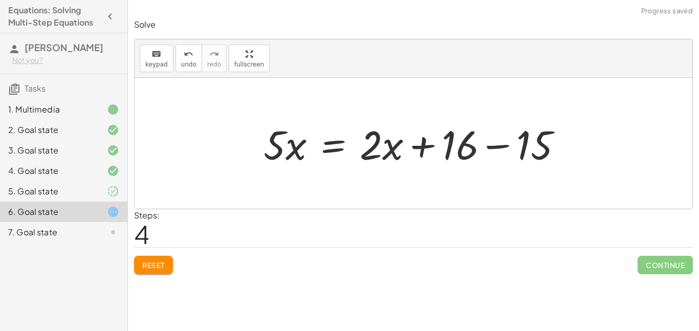
click at [465, 146] on div at bounding box center [417, 143] width 317 height 53
click at [372, 152] on div at bounding box center [417, 143] width 317 height 53
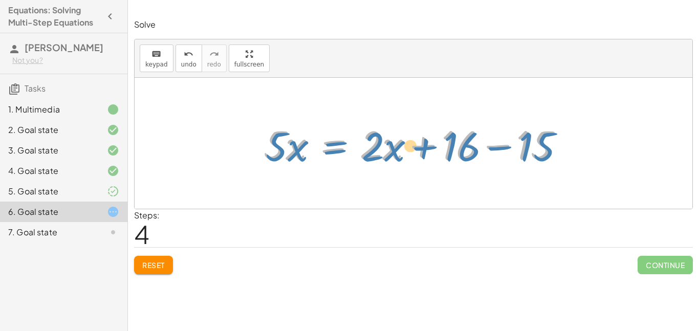
click at [349, 126] on div at bounding box center [417, 143] width 317 height 53
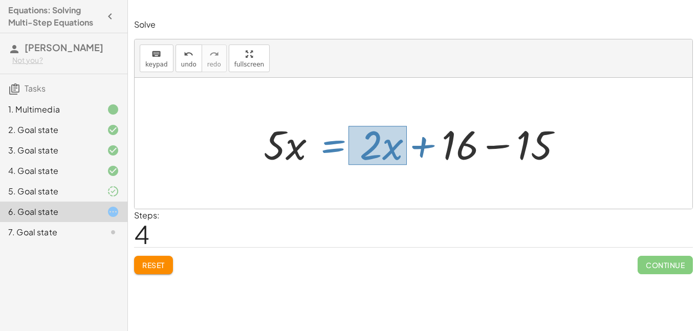
drag, startPoint x: 349, startPoint y: 126, endPoint x: 407, endPoint y: 165, distance: 70.0
click at [407, 165] on div at bounding box center [417, 143] width 317 height 53
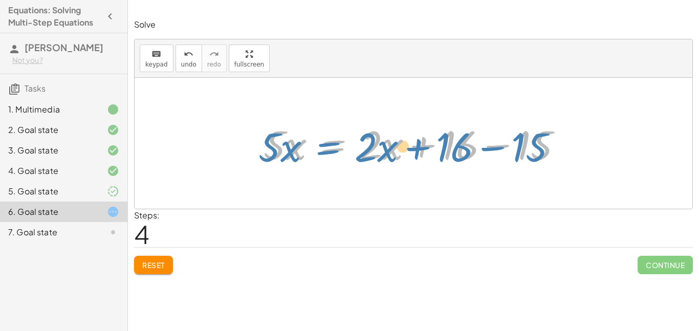
click at [373, 153] on div at bounding box center [417, 143] width 317 height 53
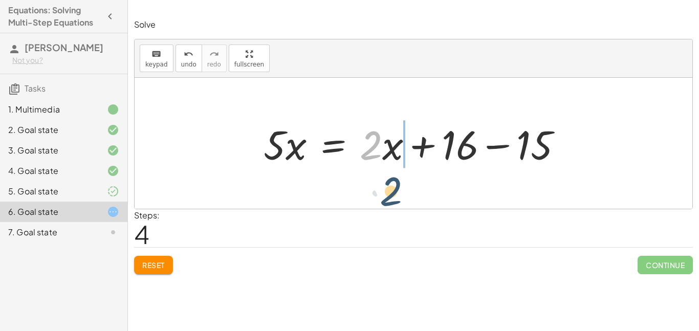
drag, startPoint x: 366, startPoint y: 117, endPoint x: 390, endPoint y: 149, distance: 40.1
click at [390, 149] on div at bounding box center [417, 143] width 317 height 53
click at [160, 266] on span "Reset" at bounding box center [153, 265] width 23 height 9
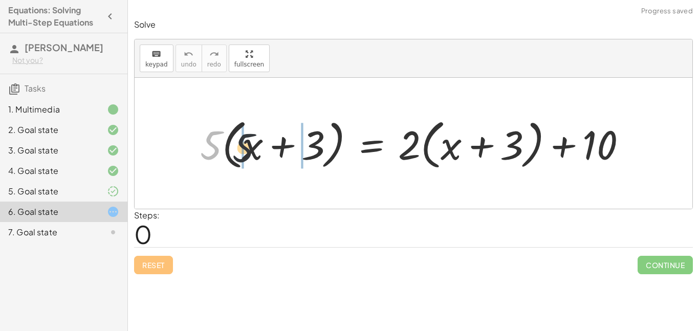
drag, startPoint x: 211, startPoint y: 143, endPoint x: 256, endPoint y: 145, distance: 44.6
click at [256, 145] on div at bounding box center [417, 143] width 445 height 59
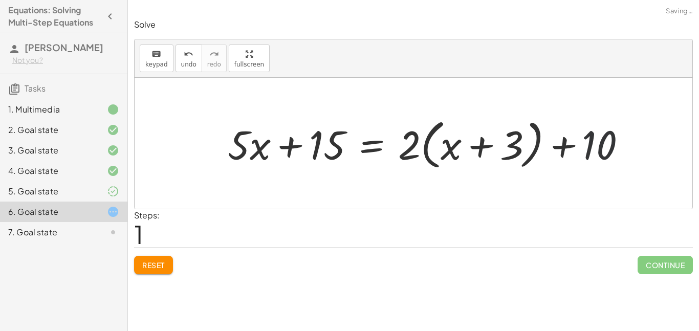
click at [606, 142] on div at bounding box center [431, 143] width 417 height 59
drag, startPoint x: 411, startPoint y: 145, endPoint x: 451, endPoint y: 143, distance: 40.0
click at [451, 143] on div at bounding box center [431, 143] width 417 height 59
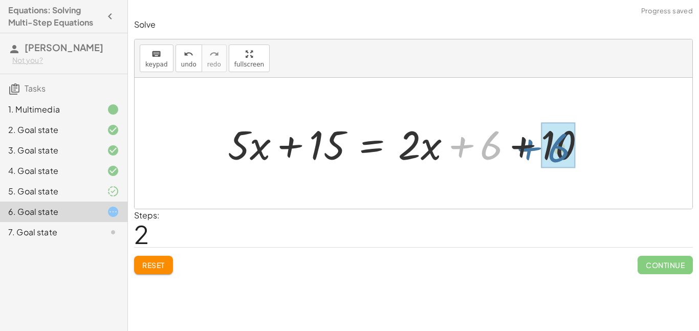
drag, startPoint x: 489, startPoint y: 145, endPoint x: 560, endPoint y: 147, distance: 71.2
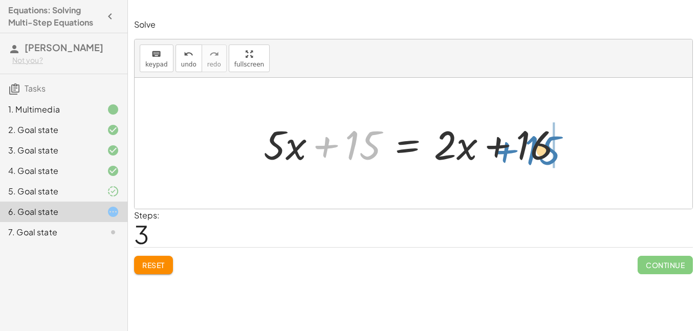
drag, startPoint x: 348, startPoint y: 144, endPoint x: 528, endPoint y: 148, distance: 179.8
click at [528, 148] on div at bounding box center [417, 143] width 317 height 53
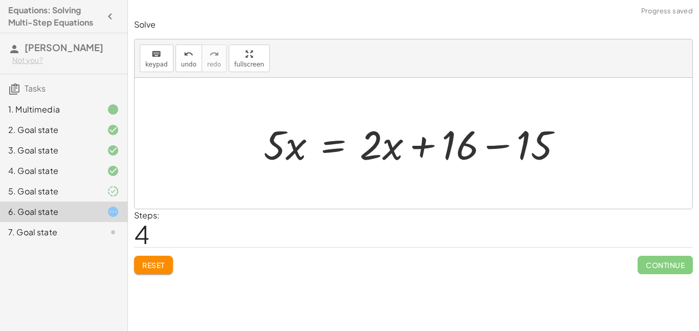
click at [605, 144] on div at bounding box center [414, 143] width 558 height 131
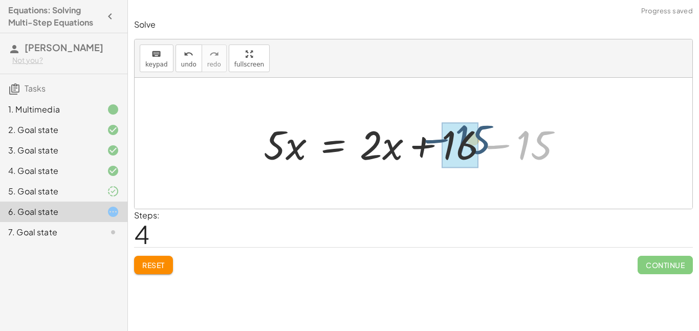
drag, startPoint x: 532, startPoint y: 154, endPoint x: 461, endPoint y: 150, distance: 70.2
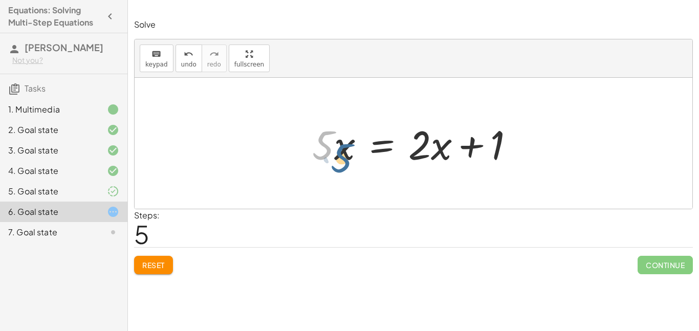
drag, startPoint x: 322, startPoint y: 144, endPoint x: 336, endPoint y: 153, distance: 16.8
click at [336, 153] on div at bounding box center [417, 143] width 220 height 53
drag, startPoint x: 313, startPoint y: 129, endPoint x: 319, endPoint y: 135, distance: 8.0
click at [319, 135] on div at bounding box center [417, 143] width 220 height 53
drag, startPoint x: 321, startPoint y: 137, endPoint x: 340, endPoint y: 140, distance: 19.6
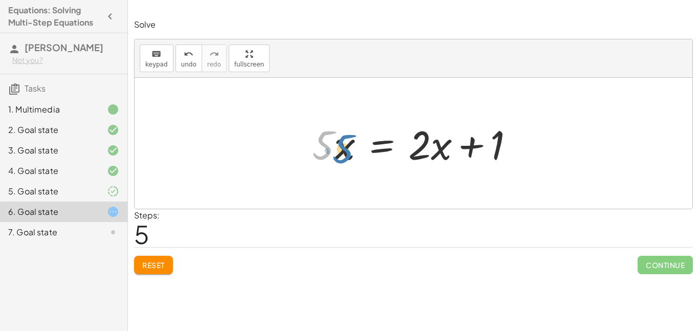
click at [340, 140] on div at bounding box center [417, 143] width 220 height 53
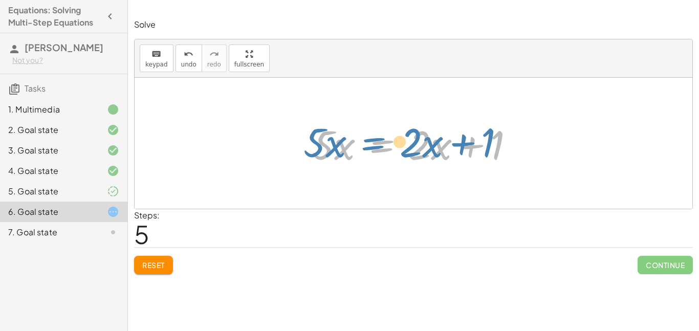
drag, startPoint x: 360, startPoint y: 146, endPoint x: 354, endPoint y: 144, distance: 6.7
click at [354, 144] on div at bounding box center [417, 143] width 220 height 53
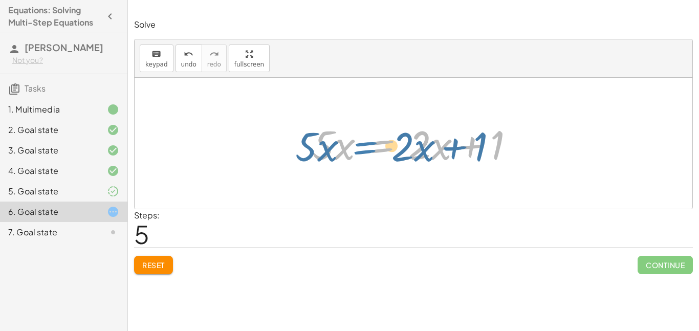
drag, startPoint x: 357, startPoint y: 140, endPoint x: 347, endPoint y: 137, distance: 10.6
click at [347, 137] on div at bounding box center [417, 143] width 220 height 53
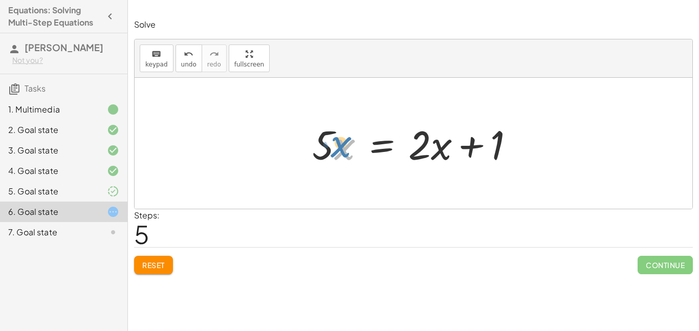
click at [351, 125] on div at bounding box center [417, 143] width 220 height 53
drag, startPoint x: 449, startPoint y: 133, endPoint x: 453, endPoint y: 126, distance: 7.8
click at [453, 126] on div at bounding box center [417, 143] width 220 height 53
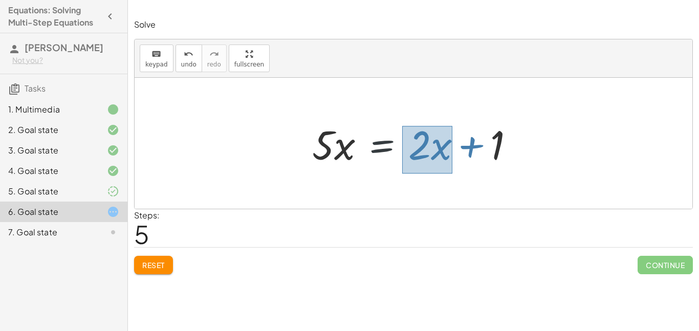
drag, startPoint x: 453, startPoint y: 126, endPoint x: 403, endPoint y: 173, distance: 67.7
click at [403, 173] on div "x = + x + · 5 · · 2 · 1" at bounding box center [407, 168] width 50 height 48
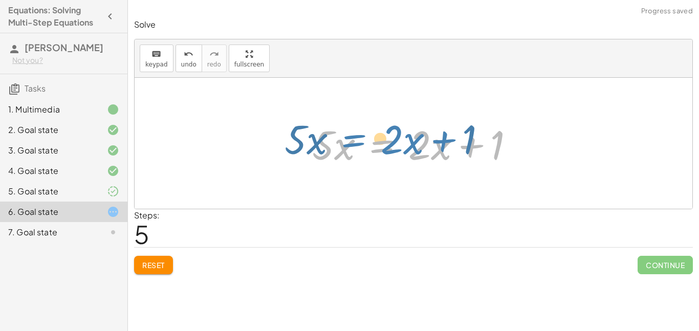
drag, startPoint x: 431, startPoint y: 143, endPoint x: 422, endPoint y: 145, distance: 9.1
click at [422, 145] on div at bounding box center [417, 143] width 220 height 53
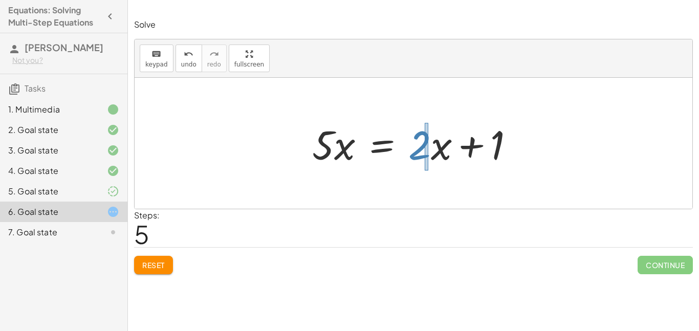
drag, startPoint x: 425, startPoint y: 123, endPoint x: 430, endPoint y: 169, distance: 46.3
click at [430, 169] on div at bounding box center [417, 143] width 220 height 53
drag, startPoint x: 430, startPoint y: 169, endPoint x: 418, endPoint y: 155, distance: 17.8
drag, startPoint x: 456, startPoint y: 169, endPoint x: 394, endPoint y: 121, distance: 78.5
click at [394, 121] on div "· 5 · ( + x + 3 ) = + · 2 · ( + x + 3 ) + 10 + · 5 · x + · 5 · 3 = + · 2 · ( + …" at bounding box center [413, 144] width 233 height 58
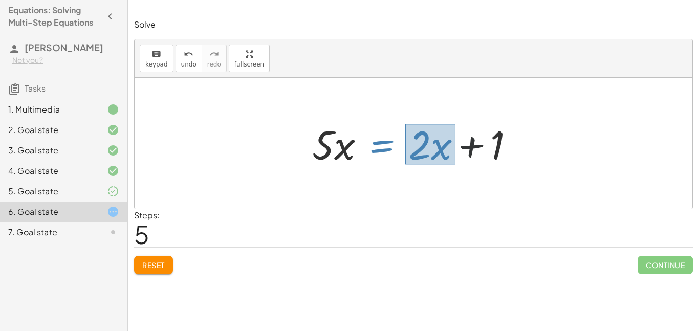
drag, startPoint x: 406, startPoint y: 124, endPoint x: 453, endPoint y: 165, distance: 62.4
click at [453, 165] on div at bounding box center [417, 143] width 220 height 53
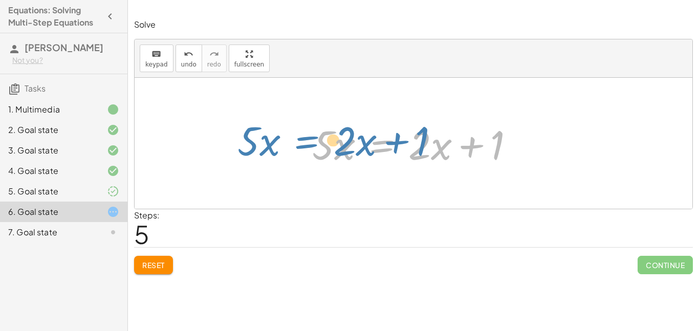
drag, startPoint x: 430, startPoint y: 154, endPoint x: 354, endPoint y: 153, distance: 75.3
click at [354, 153] on div at bounding box center [417, 143] width 220 height 53
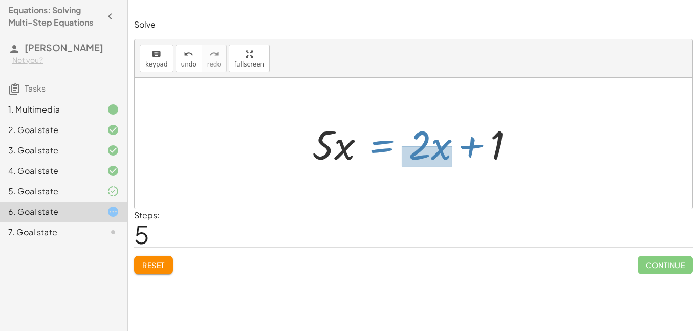
drag, startPoint x: 453, startPoint y: 146, endPoint x: 403, endPoint y: 162, distance: 51.7
click at [403, 162] on div at bounding box center [417, 143] width 220 height 53
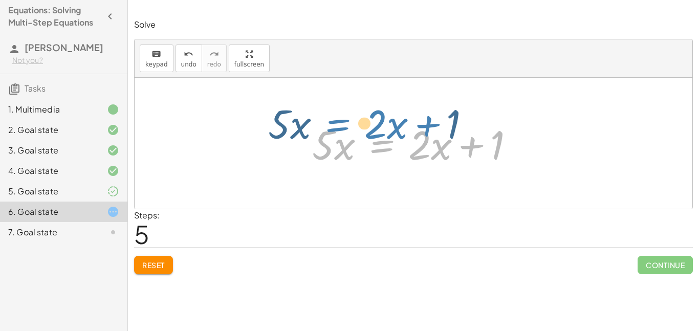
drag, startPoint x: 422, startPoint y: 151, endPoint x: 379, endPoint y: 134, distance: 46.9
click at [379, 134] on div at bounding box center [417, 143] width 220 height 53
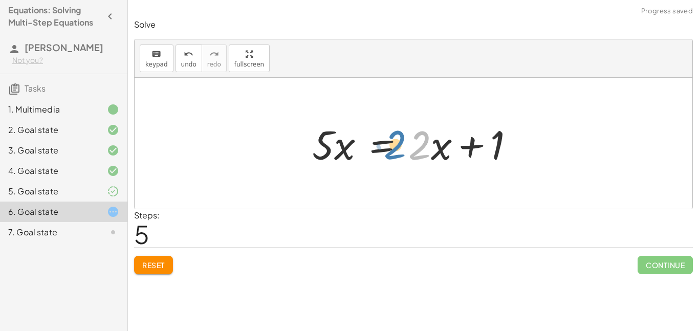
drag, startPoint x: 417, startPoint y: 149, endPoint x: 421, endPoint y: 153, distance: 5.8
click at [421, 153] on div at bounding box center [417, 143] width 220 height 53
drag, startPoint x: 303, startPoint y: 134, endPoint x: 346, endPoint y: 150, distance: 46.3
click at [346, 150] on div "· 5 · ( + x + 3 ) = + · 2 · ( + x + 3 ) + 10 + · 5 · x + · 5 · 3 = + · 2 · ( + …" at bounding box center [413, 144] width 233 height 58
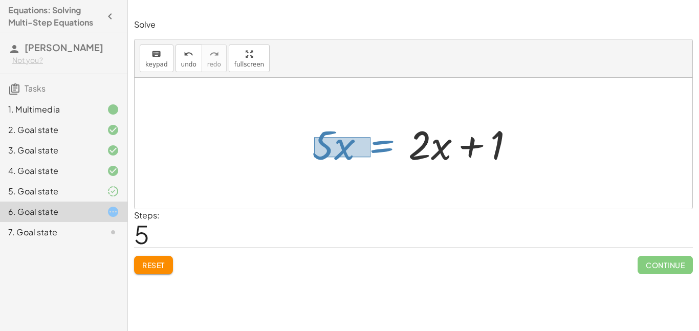
drag, startPoint x: 371, startPoint y: 157, endPoint x: 316, endPoint y: 138, distance: 57.7
click at [315, 135] on div at bounding box center [417, 143] width 220 height 53
drag, startPoint x: 304, startPoint y: 132, endPoint x: 331, endPoint y: 146, distance: 30.5
click at [331, 146] on div "· 5 · ( + x + 3 ) = + · 2 · ( + x + 3 ) + 10 + · 5 · x + · 5 · 3 = + · 2 · ( + …" at bounding box center [413, 144] width 233 height 58
drag, startPoint x: 309, startPoint y: 130, endPoint x: 353, endPoint y: 161, distance: 54.0
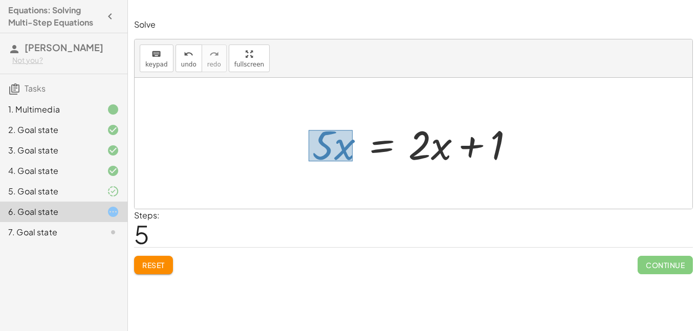
click at [353, 161] on div at bounding box center [417, 143] width 220 height 53
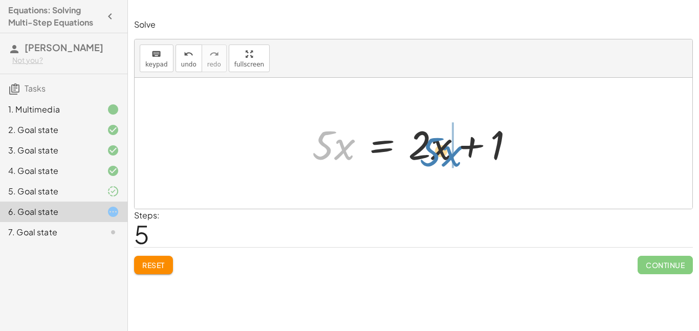
drag, startPoint x: 336, startPoint y: 153, endPoint x: 446, endPoint y: 158, distance: 109.7
click at [446, 158] on div at bounding box center [417, 143] width 220 height 53
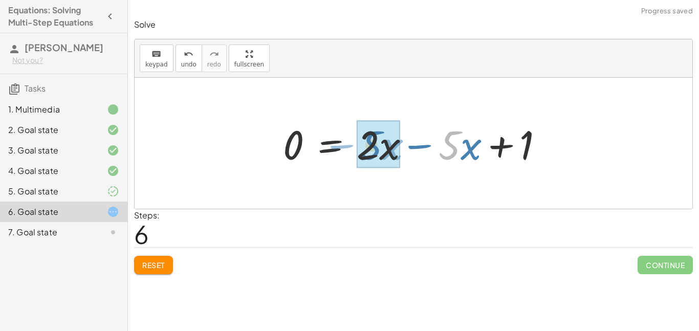
drag, startPoint x: 450, startPoint y: 148, endPoint x: 373, endPoint y: 148, distance: 77.3
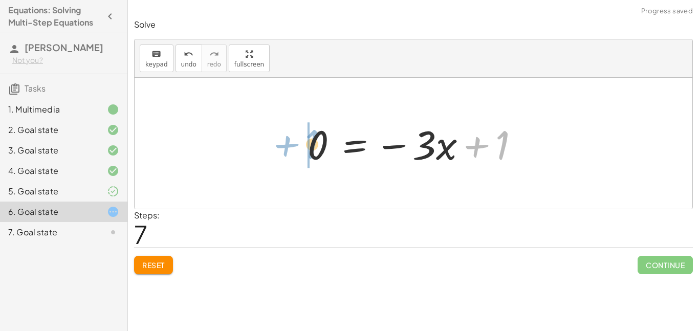
drag, startPoint x: 506, startPoint y: 145, endPoint x: 318, endPoint y: 144, distance: 187.4
click at [318, 144] on div at bounding box center [418, 143] width 230 height 53
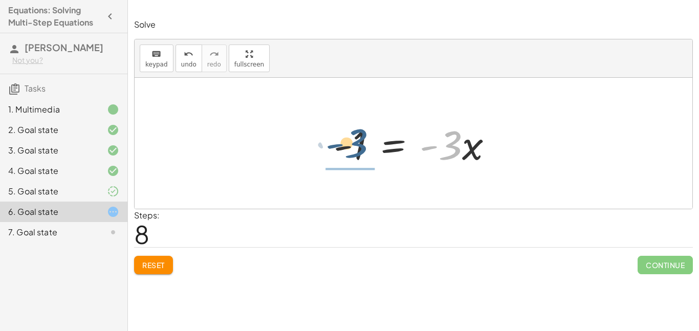
drag, startPoint x: 455, startPoint y: 146, endPoint x: 359, endPoint y: 144, distance: 95.8
click at [359, 144] on div at bounding box center [418, 143] width 178 height 53
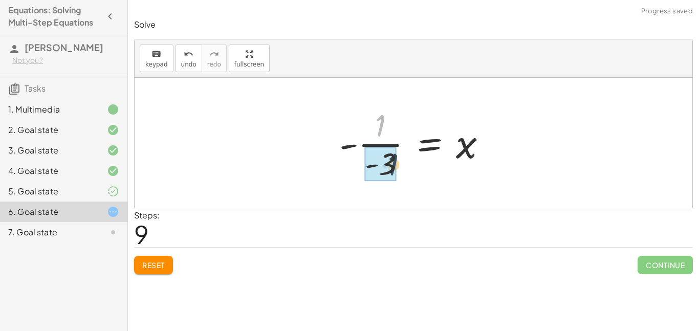
drag, startPoint x: 379, startPoint y: 128, endPoint x: 391, endPoint y: 165, distance: 39.5
drag, startPoint x: 380, startPoint y: 120, endPoint x: 388, endPoint y: 160, distance: 40.7
drag, startPoint x: 389, startPoint y: 162, endPoint x: 380, endPoint y: 123, distance: 39.9
click at [380, 123] on div at bounding box center [417, 143] width 166 height 79
drag, startPoint x: 378, startPoint y: 122, endPoint x: 385, endPoint y: 158, distance: 36.5
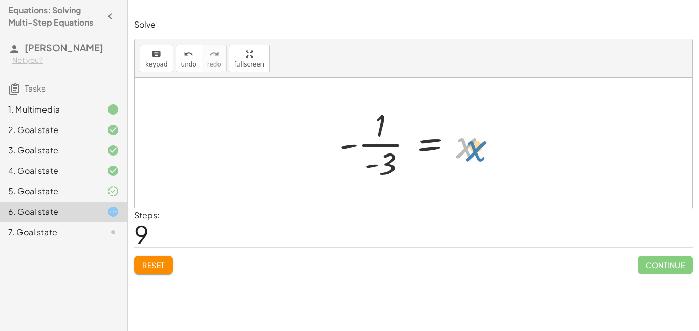
click at [469, 154] on div at bounding box center [417, 143] width 166 height 79
drag, startPoint x: 380, startPoint y: 126, endPoint x: 389, endPoint y: 159, distance: 33.9
click at [150, 270] on button "Reset" at bounding box center [153, 265] width 39 height 18
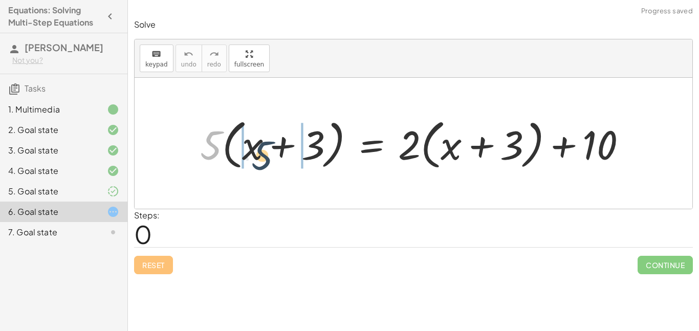
drag, startPoint x: 209, startPoint y: 143, endPoint x: 261, endPoint y: 153, distance: 52.6
click at [261, 153] on div at bounding box center [417, 143] width 445 height 59
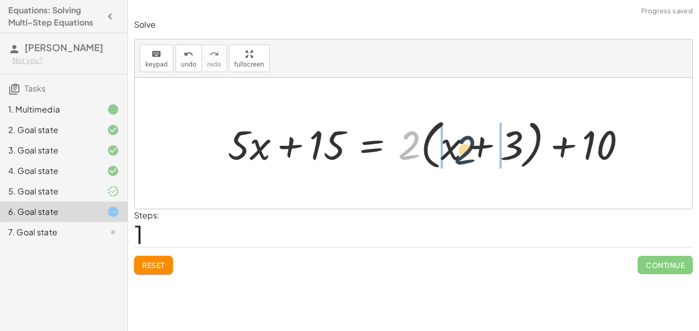
drag, startPoint x: 408, startPoint y: 142, endPoint x: 468, endPoint y: 145, distance: 59.5
click at [468, 145] on div at bounding box center [431, 143] width 417 height 59
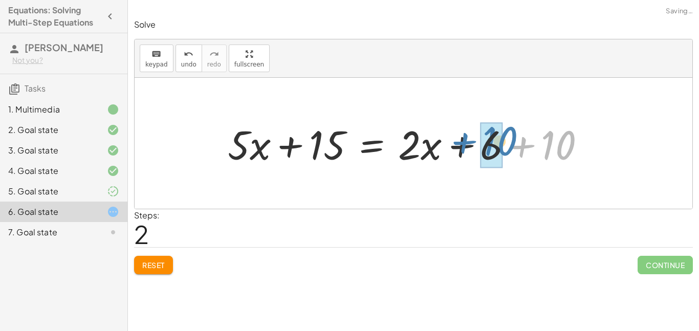
drag, startPoint x: 562, startPoint y: 148, endPoint x: 501, endPoint y: 147, distance: 61.0
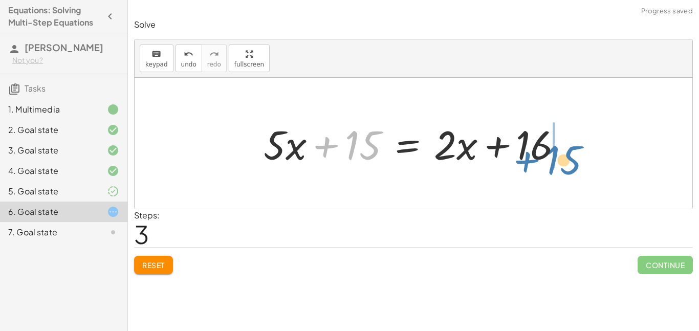
drag, startPoint x: 351, startPoint y: 146, endPoint x: 553, endPoint y: 160, distance: 202.7
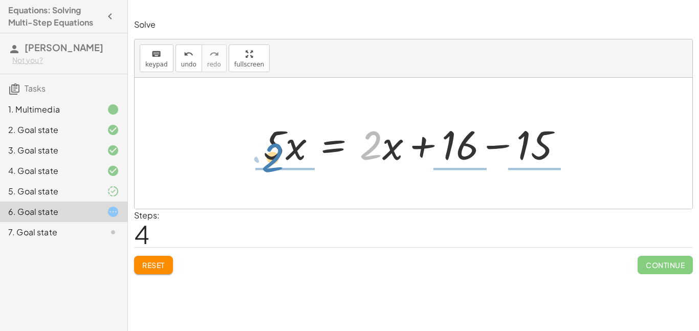
drag, startPoint x: 374, startPoint y: 144, endPoint x: 276, endPoint y: 157, distance: 99.1
click at [276, 157] on div at bounding box center [417, 143] width 317 height 53
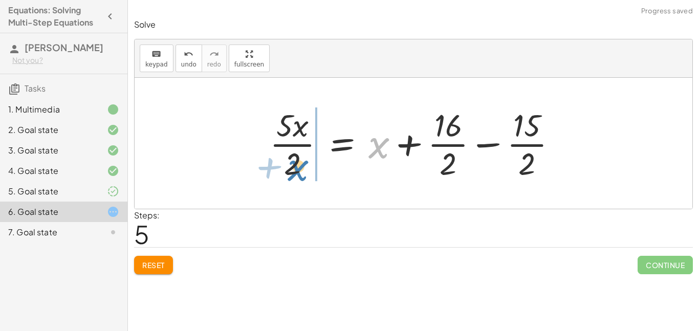
drag, startPoint x: 381, startPoint y: 150, endPoint x: 300, endPoint y: 171, distance: 84.2
click at [300, 171] on div at bounding box center [418, 143] width 306 height 79
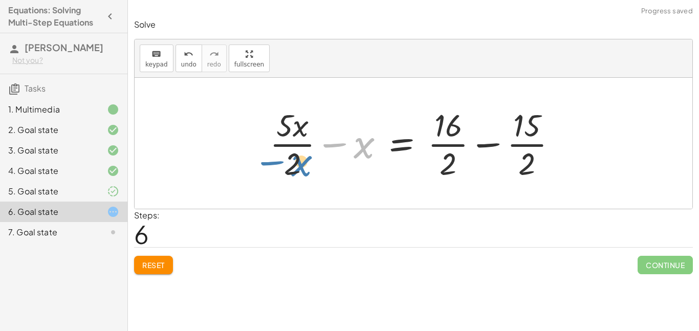
drag, startPoint x: 360, startPoint y: 150, endPoint x: 297, endPoint y: 167, distance: 65.3
click at [297, 167] on div at bounding box center [418, 143] width 306 height 79
drag, startPoint x: 290, startPoint y: 167, endPoint x: 355, endPoint y: 150, distance: 66.8
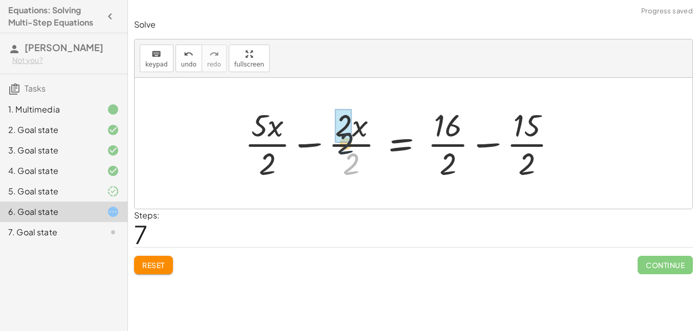
drag, startPoint x: 352, startPoint y: 169, endPoint x: 341, endPoint y: 132, distance: 38.9
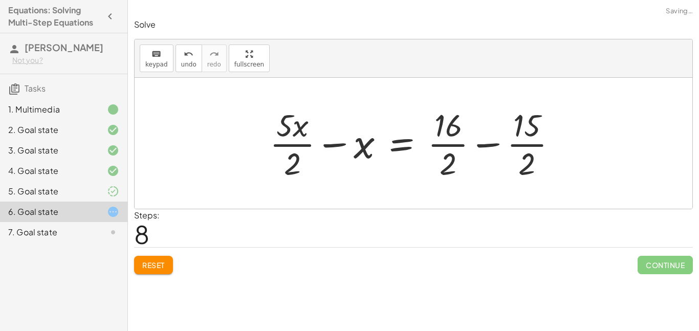
click at [171, 271] on button "Reset" at bounding box center [153, 265] width 39 height 18
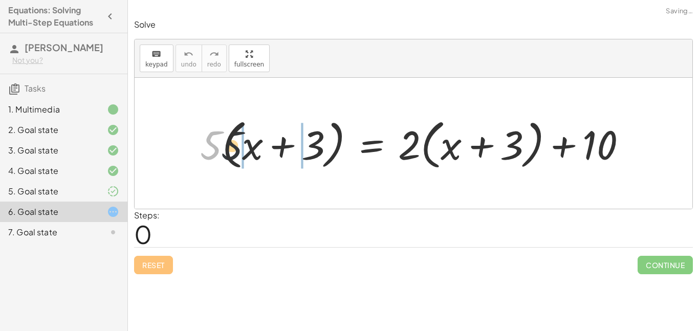
drag, startPoint x: 208, startPoint y: 151, endPoint x: 261, endPoint y: 151, distance: 52.7
click at [261, 151] on div at bounding box center [417, 143] width 445 height 59
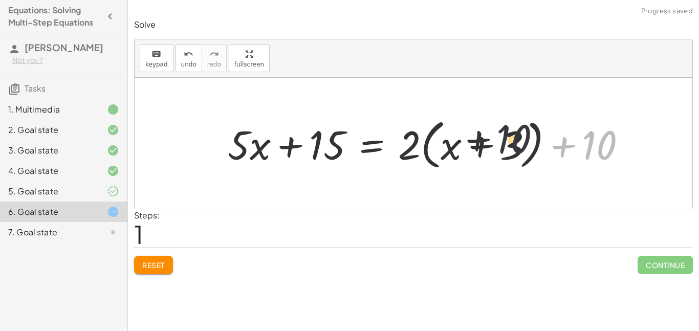
drag, startPoint x: 591, startPoint y: 144, endPoint x: 485, endPoint y: 138, distance: 105.6
click at [485, 138] on div at bounding box center [431, 143] width 417 height 59
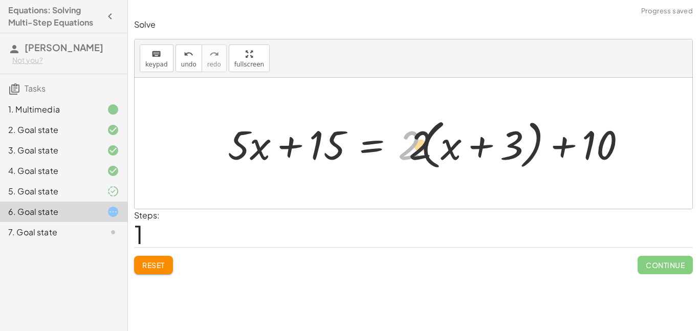
drag, startPoint x: 403, startPoint y: 151, endPoint x: 448, endPoint y: 148, distance: 44.6
click at [448, 148] on div at bounding box center [431, 143] width 417 height 59
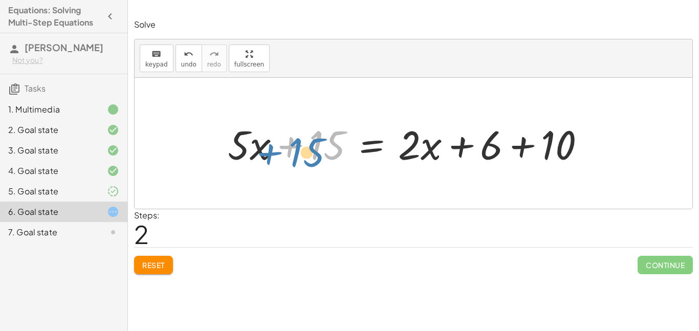
drag, startPoint x: 316, startPoint y: 146, endPoint x: 297, endPoint y: 153, distance: 20.1
click at [297, 153] on div at bounding box center [411, 143] width 376 height 53
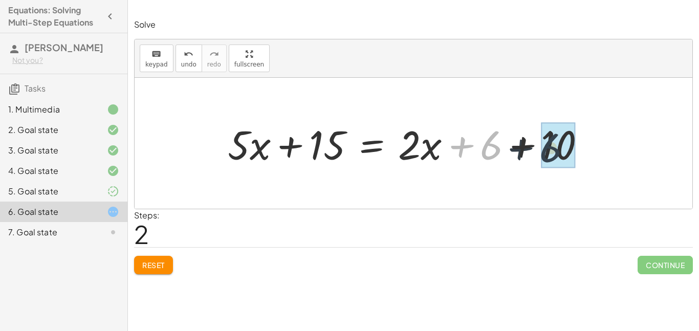
drag, startPoint x: 490, startPoint y: 144, endPoint x: 558, endPoint y: 148, distance: 68.7
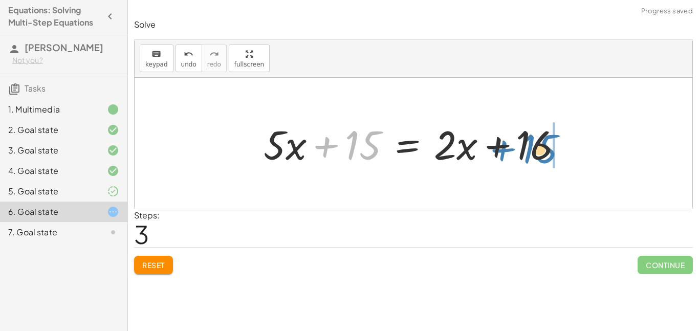
drag, startPoint x: 357, startPoint y: 153, endPoint x: 536, endPoint y: 156, distance: 178.2
click at [536, 156] on div at bounding box center [417, 143] width 317 height 53
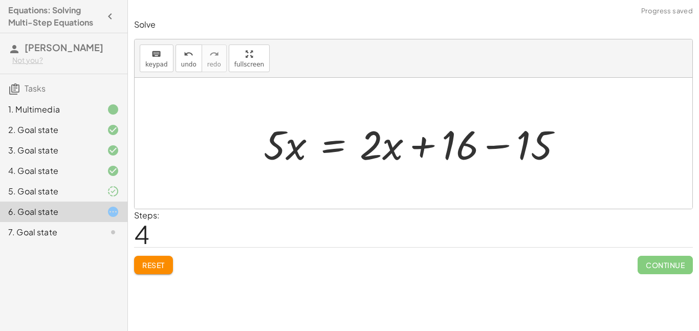
drag, startPoint x: 599, startPoint y: 141, endPoint x: 591, endPoint y: 143, distance: 7.9
click at [591, 143] on div at bounding box center [414, 143] width 558 height 131
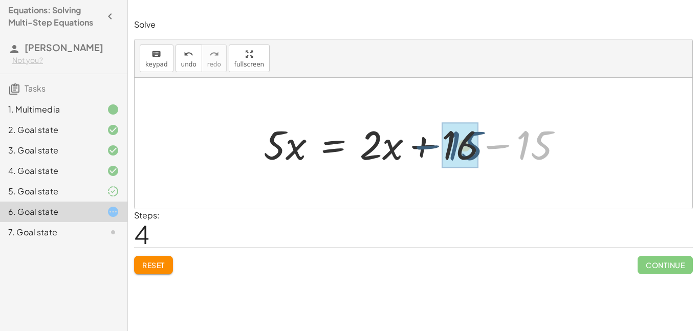
drag, startPoint x: 532, startPoint y: 150, endPoint x: 460, endPoint y: 151, distance: 71.2
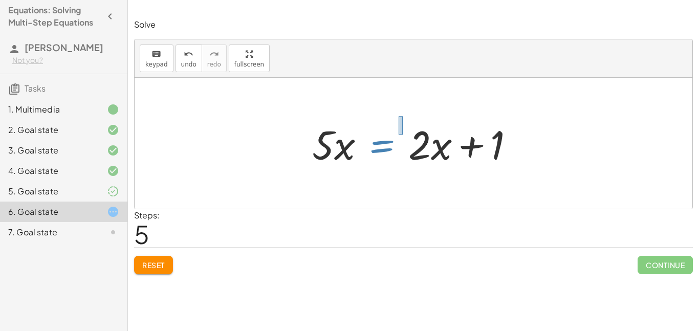
drag, startPoint x: 403, startPoint y: 135, endPoint x: 399, endPoint y: 116, distance: 18.9
click at [407, 130] on div at bounding box center [417, 143] width 220 height 53
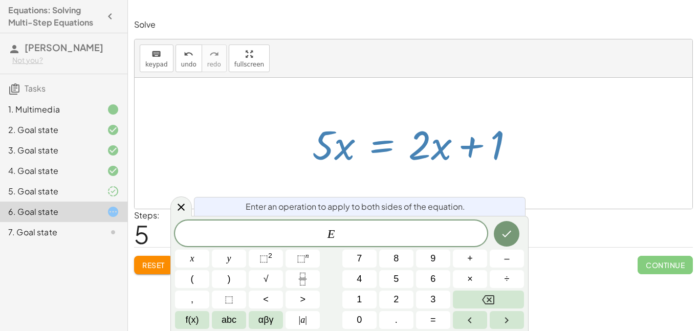
click at [408, 131] on div at bounding box center [417, 143] width 220 height 53
click at [500, 228] on button "Done" at bounding box center [507, 234] width 26 height 26
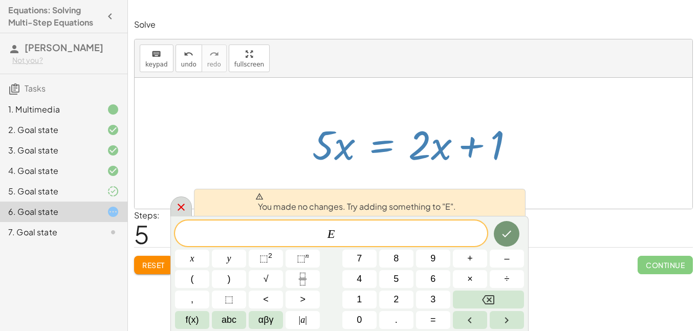
click at [178, 211] on icon at bounding box center [181, 207] width 12 height 12
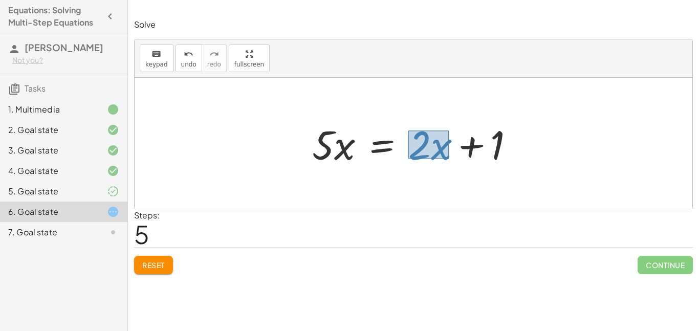
drag, startPoint x: 409, startPoint y: 131, endPoint x: 449, endPoint y: 157, distance: 48.4
click at [449, 157] on div at bounding box center [417, 143] width 220 height 53
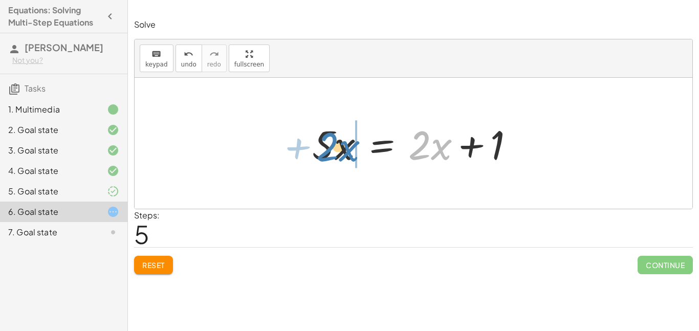
drag, startPoint x: 434, startPoint y: 151, endPoint x: 342, endPoint y: 153, distance: 92.2
click at [342, 153] on div at bounding box center [417, 143] width 220 height 53
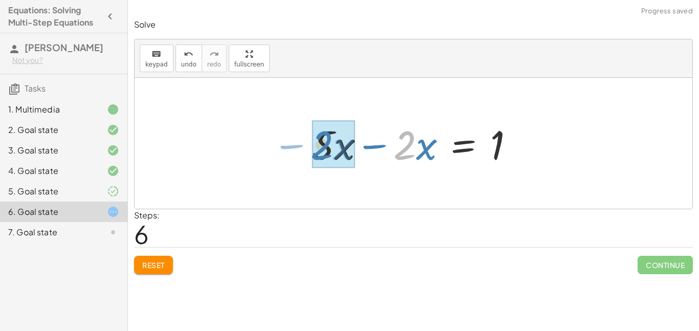
drag, startPoint x: 401, startPoint y: 149, endPoint x: 318, endPoint y: 147, distance: 82.5
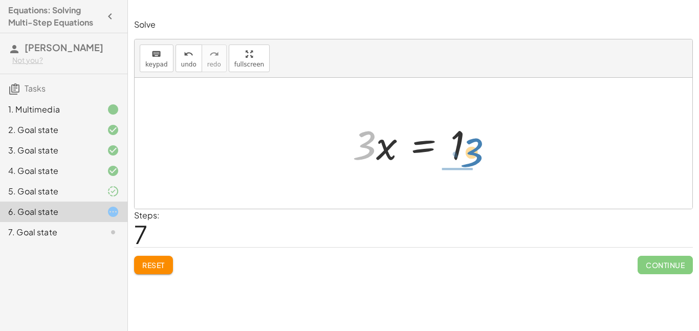
drag, startPoint x: 361, startPoint y: 150, endPoint x: 467, endPoint y: 158, distance: 106.3
click at [467, 158] on div at bounding box center [418, 143] width 140 height 53
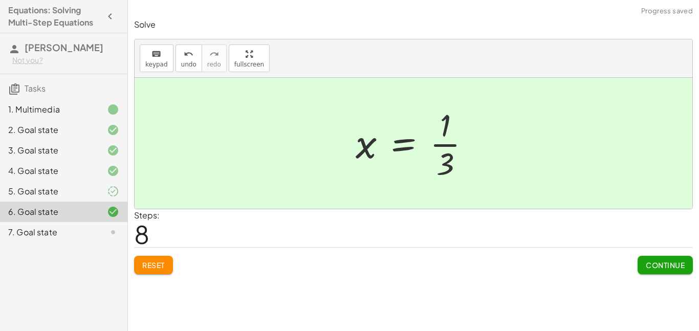
click at [100, 227] on div at bounding box center [105, 232] width 29 height 12
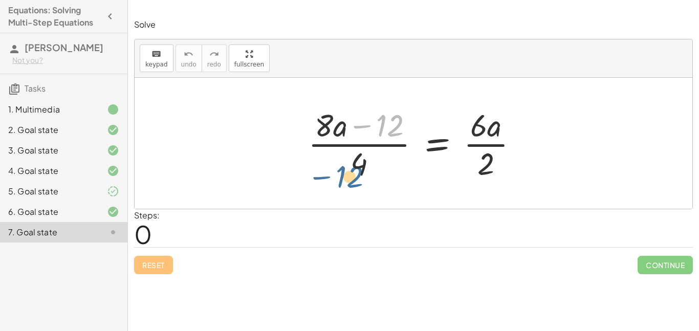
drag, startPoint x: 398, startPoint y: 128, endPoint x: 358, endPoint y: 175, distance: 61.4
click at [358, 175] on div at bounding box center [417, 143] width 228 height 79
click at [165, 263] on div "Reset Continue" at bounding box center [413, 260] width 559 height 27
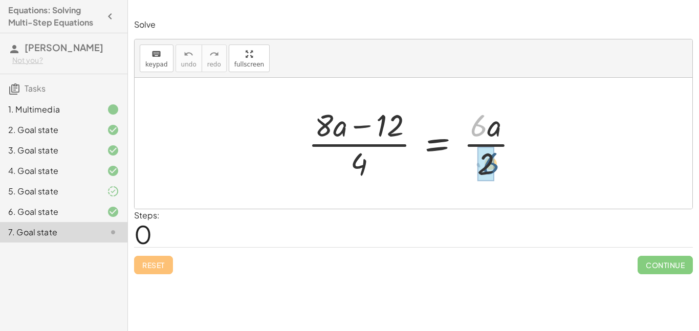
drag, startPoint x: 474, startPoint y: 126, endPoint x: 486, endPoint y: 162, distance: 37.9
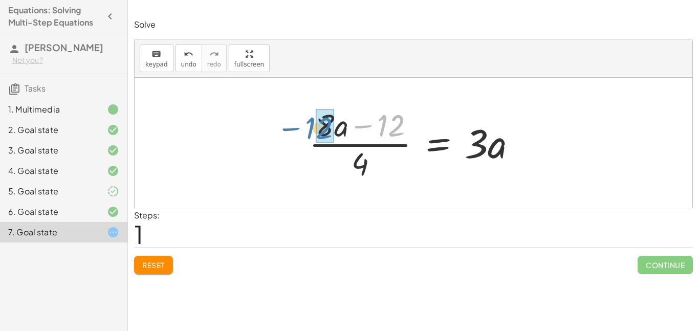
drag, startPoint x: 385, startPoint y: 130, endPoint x: 312, endPoint y: 132, distance: 72.2
click at [312, 132] on div at bounding box center [417, 143] width 226 height 79
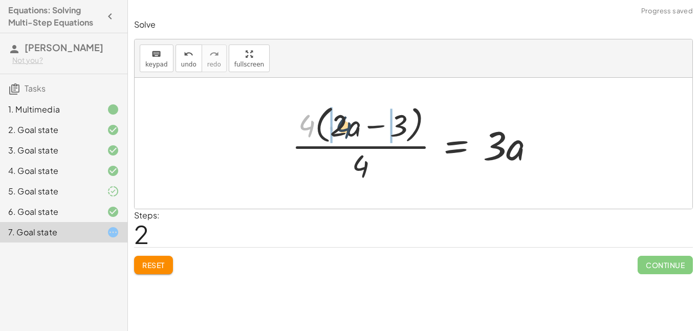
drag, startPoint x: 308, startPoint y: 132, endPoint x: 352, endPoint y: 134, distance: 43.6
click at [352, 134] on div at bounding box center [418, 142] width 262 height 83
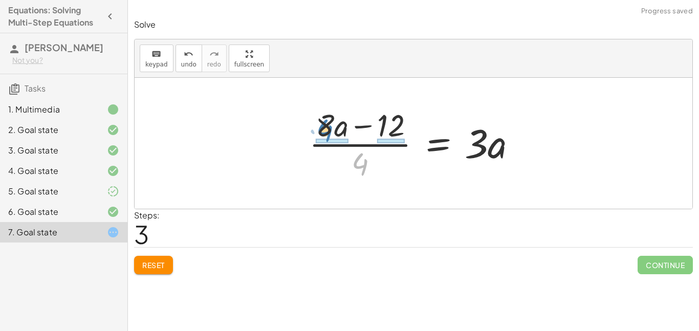
drag, startPoint x: 363, startPoint y: 162, endPoint x: 328, endPoint y: 132, distance: 45.4
click at [328, 132] on div at bounding box center [417, 143] width 226 height 79
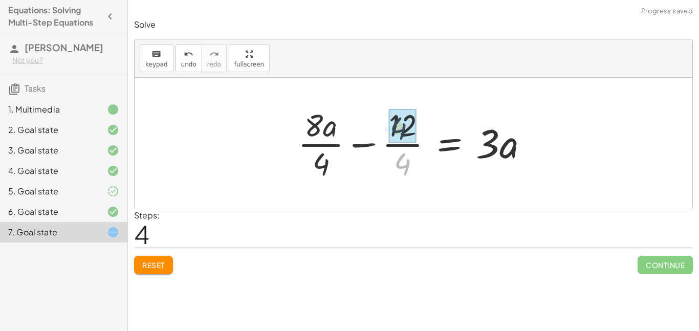
drag, startPoint x: 403, startPoint y: 168, endPoint x: 399, endPoint y: 126, distance: 42.2
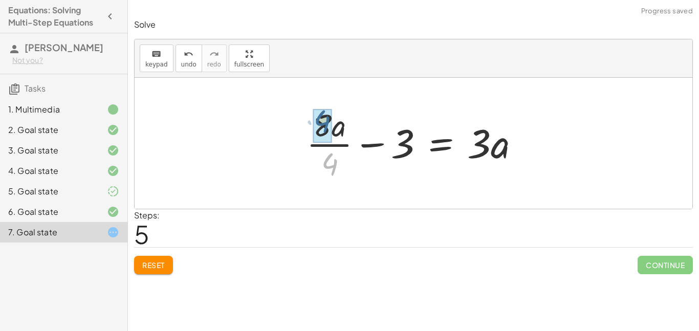
drag, startPoint x: 328, startPoint y: 169, endPoint x: 320, endPoint y: 126, distance: 43.4
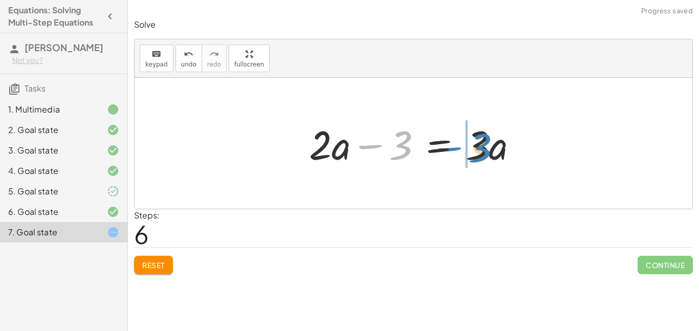
drag, startPoint x: 399, startPoint y: 147, endPoint x: 478, endPoint y: 149, distance: 78.9
click at [478, 149] on div at bounding box center [417, 143] width 227 height 53
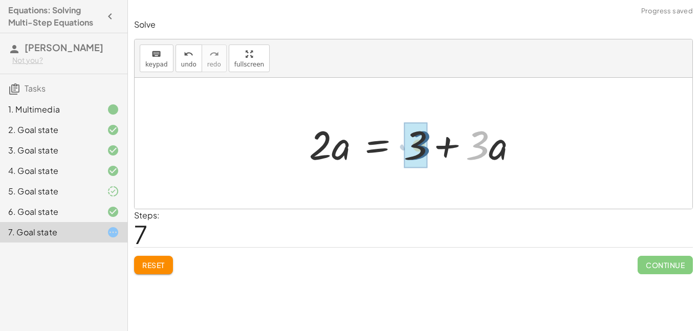
drag, startPoint x: 484, startPoint y: 149, endPoint x: 427, endPoint y: 148, distance: 57.4
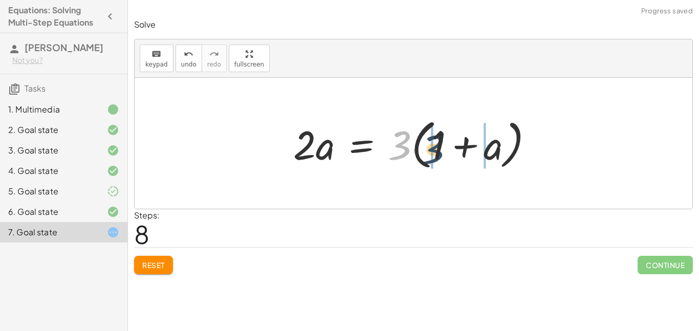
drag, startPoint x: 392, startPoint y: 148, endPoint x: 426, endPoint y: 151, distance: 33.9
click at [426, 151] on div at bounding box center [417, 143] width 259 height 59
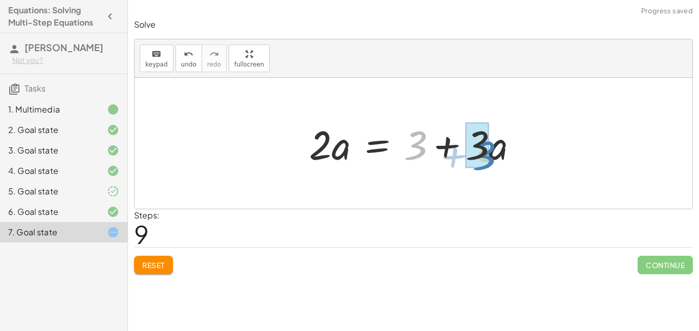
drag, startPoint x: 412, startPoint y: 152, endPoint x: 478, endPoint y: 162, distance: 66.8
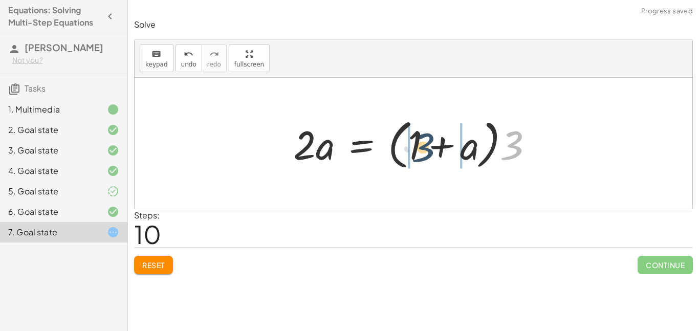
drag, startPoint x: 518, startPoint y: 147, endPoint x: 429, endPoint y: 150, distance: 89.6
click at [429, 150] on div at bounding box center [417, 143] width 259 height 59
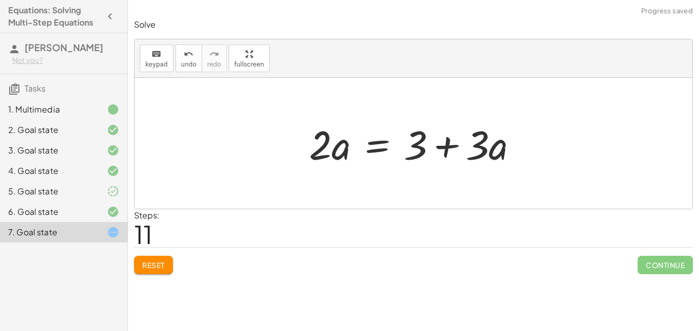
click at [129, 267] on div "Solve keyboard keypad undo undo redo redo fullscreen · ( + · 8 · a − 12 ) · 4 =…" at bounding box center [413, 147] width 571 height 268
click at [153, 264] on span "Reset" at bounding box center [153, 265] width 23 height 9
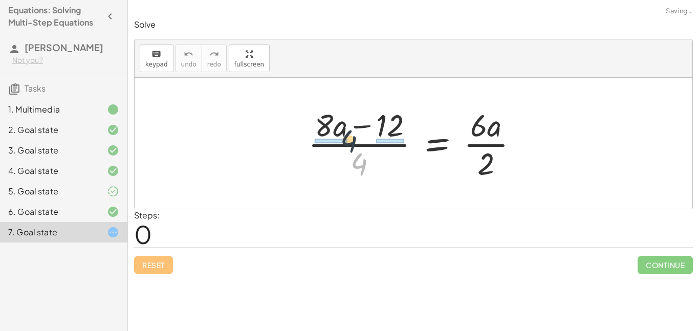
drag, startPoint x: 359, startPoint y: 162, endPoint x: 347, endPoint y: 133, distance: 31.4
click at [347, 133] on div at bounding box center [417, 143] width 228 height 79
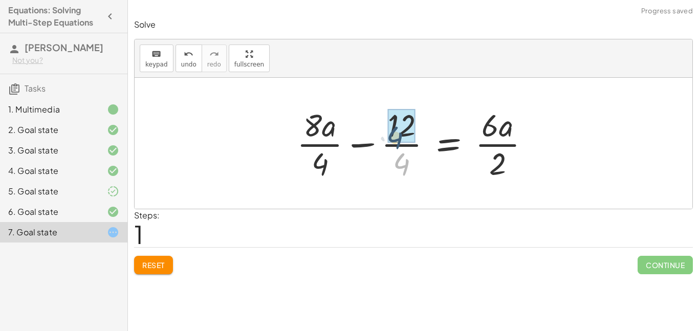
drag, startPoint x: 402, startPoint y: 161, endPoint x: 396, endPoint y: 136, distance: 26.0
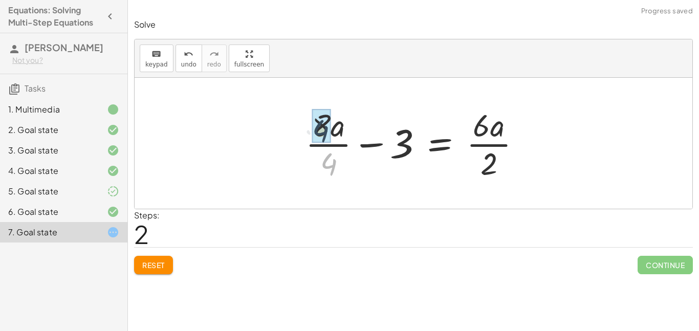
drag, startPoint x: 332, startPoint y: 166, endPoint x: 324, endPoint y: 133, distance: 34.4
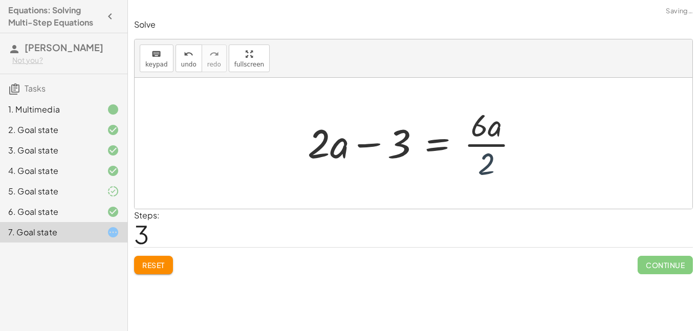
click at [483, 155] on div at bounding box center [417, 143] width 229 height 79
click at [486, 161] on div at bounding box center [416, 143] width 227 height 53
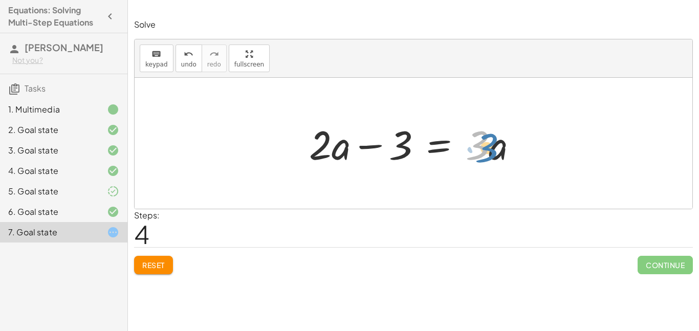
drag, startPoint x: 480, startPoint y: 153, endPoint x: 489, endPoint y: 155, distance: 9.6
click at [489, 155] on div at bounding box center [417, 143] width 227 height 53
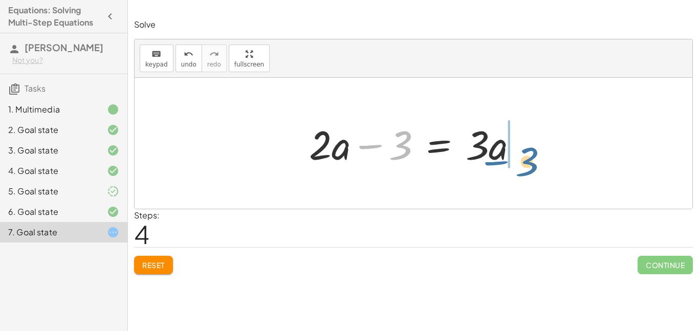
drag, startPoint x: 397, startPoint y: 143, endPoint x: 524, endPoint y: 157, distance: 128.2
click at [524, 157] on div at bounding box center [417, 143] width 227 height 53
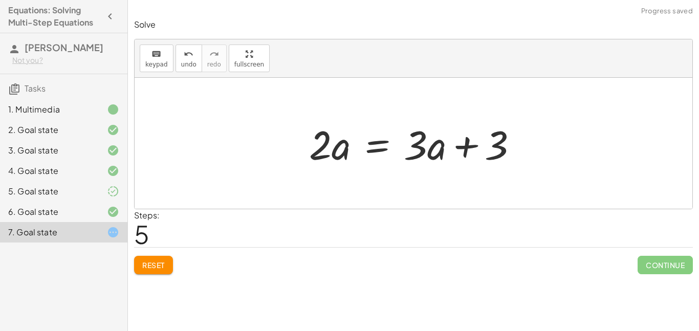
click at [482, 146] on div at bounding box center [417, 143] width 227 height 53
drag, startPoint x: 396, startPoint y: 130, endPoint x: 446, endPoint y: 162, distance: 59.2
click at [446, 162] on div at bounding box center [417, 143] width 227 height 53
drag, startPoint x: 408, startPoint y: 132, endPoint x: 443, endPoint y: 163, distance: 47.2
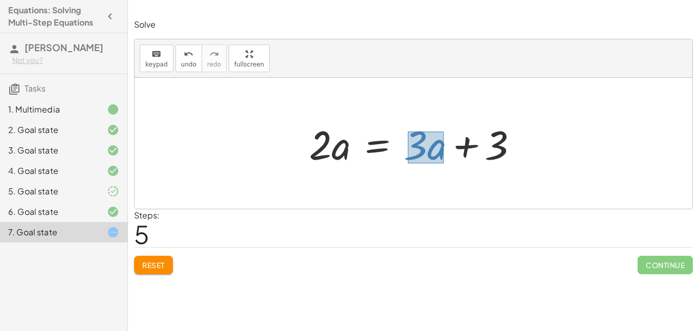
click at [443, 163] on div at bounding box center [417, 143] width 227 height 53
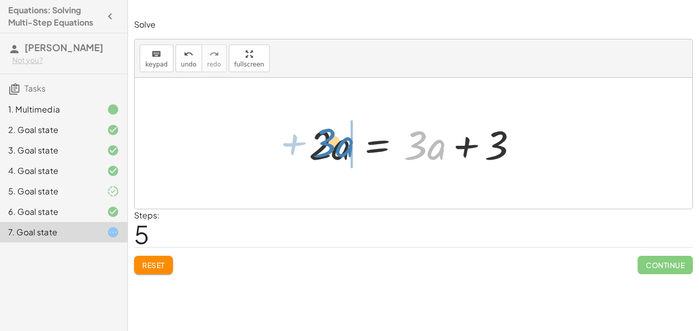
drag, startPoint x: 421, startPoint y: 144, endPoint x: 330, endPoint y: 142, distance: 91.7
click at [330, 142] on div at bounding box center [417, 143] width 227 height 53
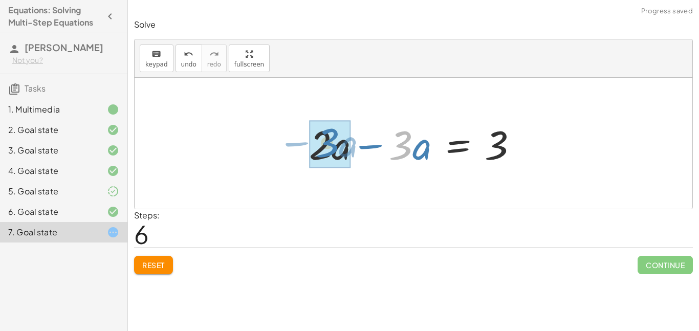
drag, startPoint x: 403, startPoint y: 147, endPoint x: 329, endPoint y: 144, distance: 73.8
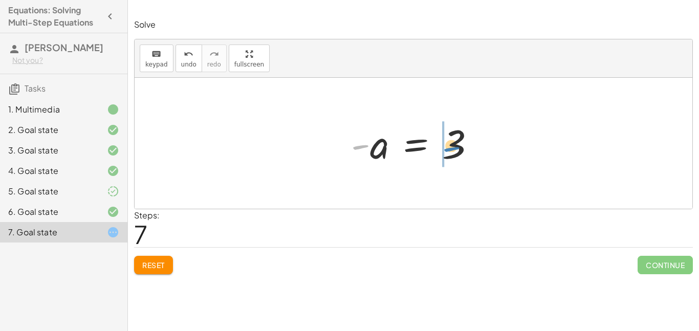
drag, startPoint x: 357, startPoint y: 147, endPoint x: 442, endPoint y: 148, distance: 85.0
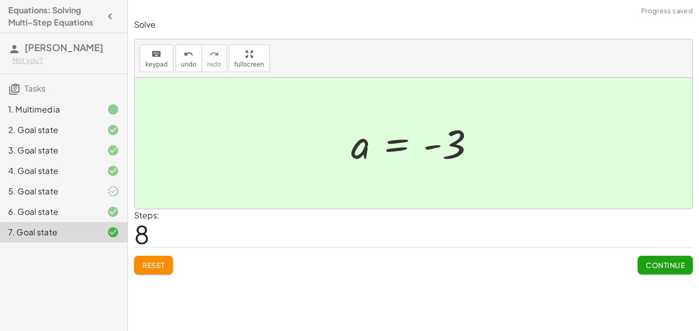
click at [653, 263] on span "Continue" at bounding box center [665, 265] width 39 height 9
